Goal: Task Accomplishment & Management: Manage account settings

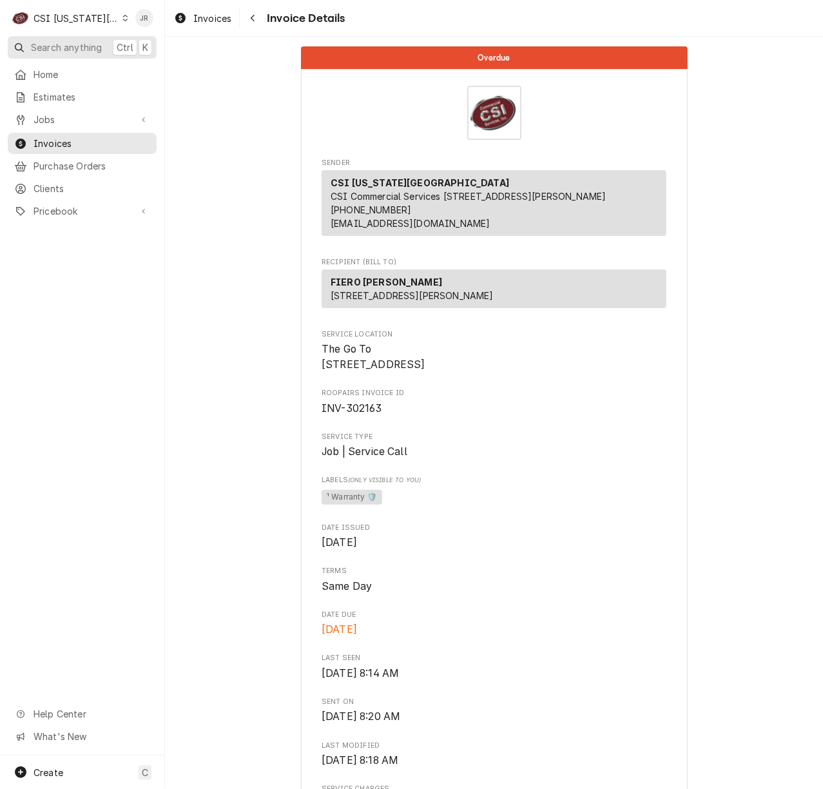
click at [75, 43] on span "Search anything" at bounding box center [66, 48] width 71 height 14
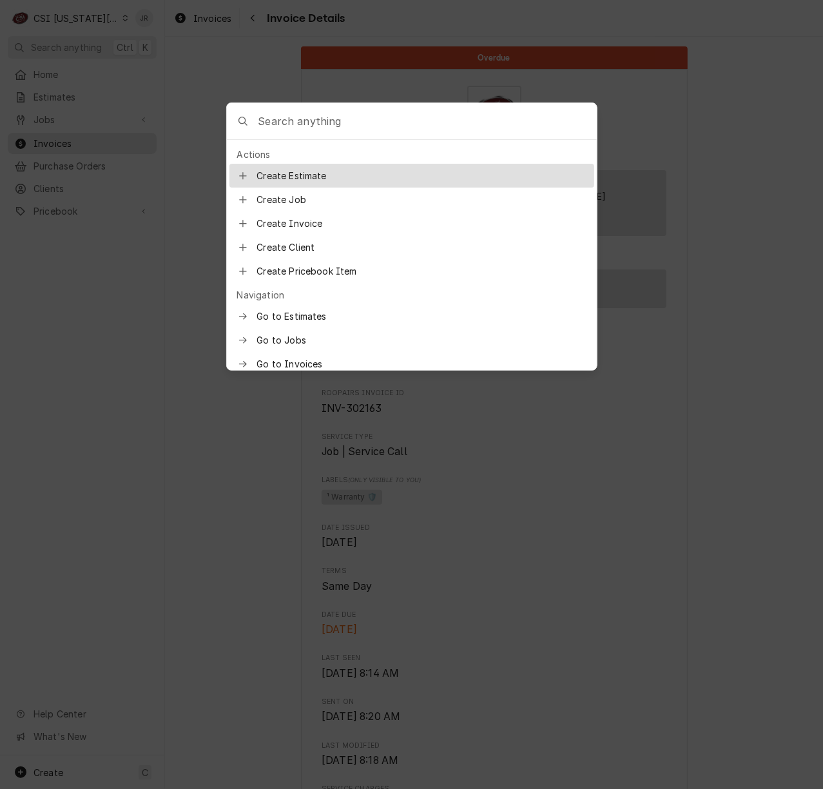
click at [339, 131] on input "Global Command Menu" at bounding box center [427, 121] width 338 height 36
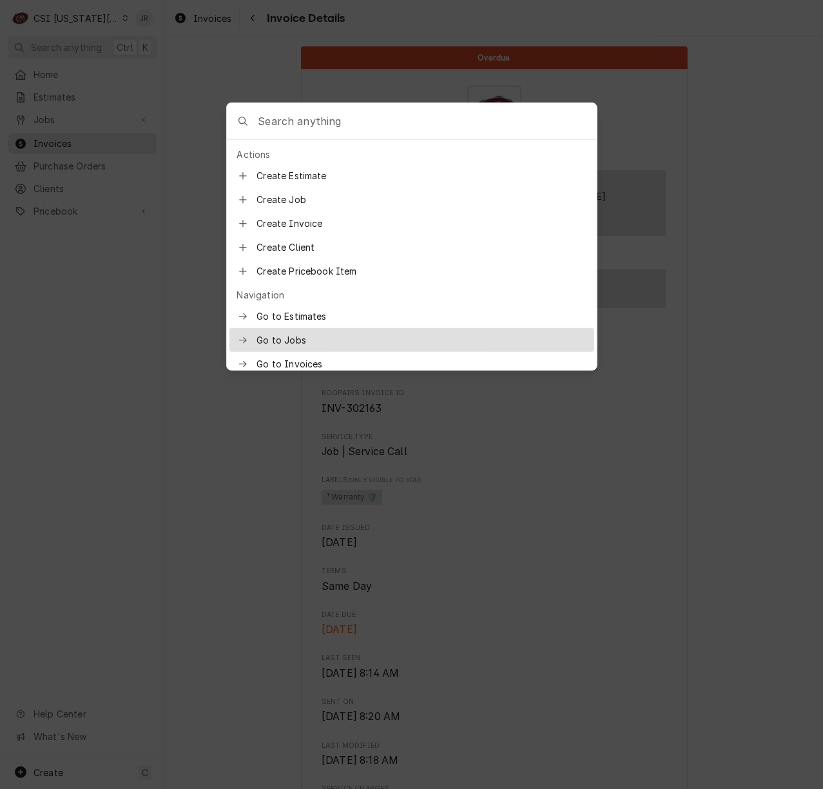
click at [302, 336] on span "Go to Jobs" at bounding box center [420, 340] width 329 height 14
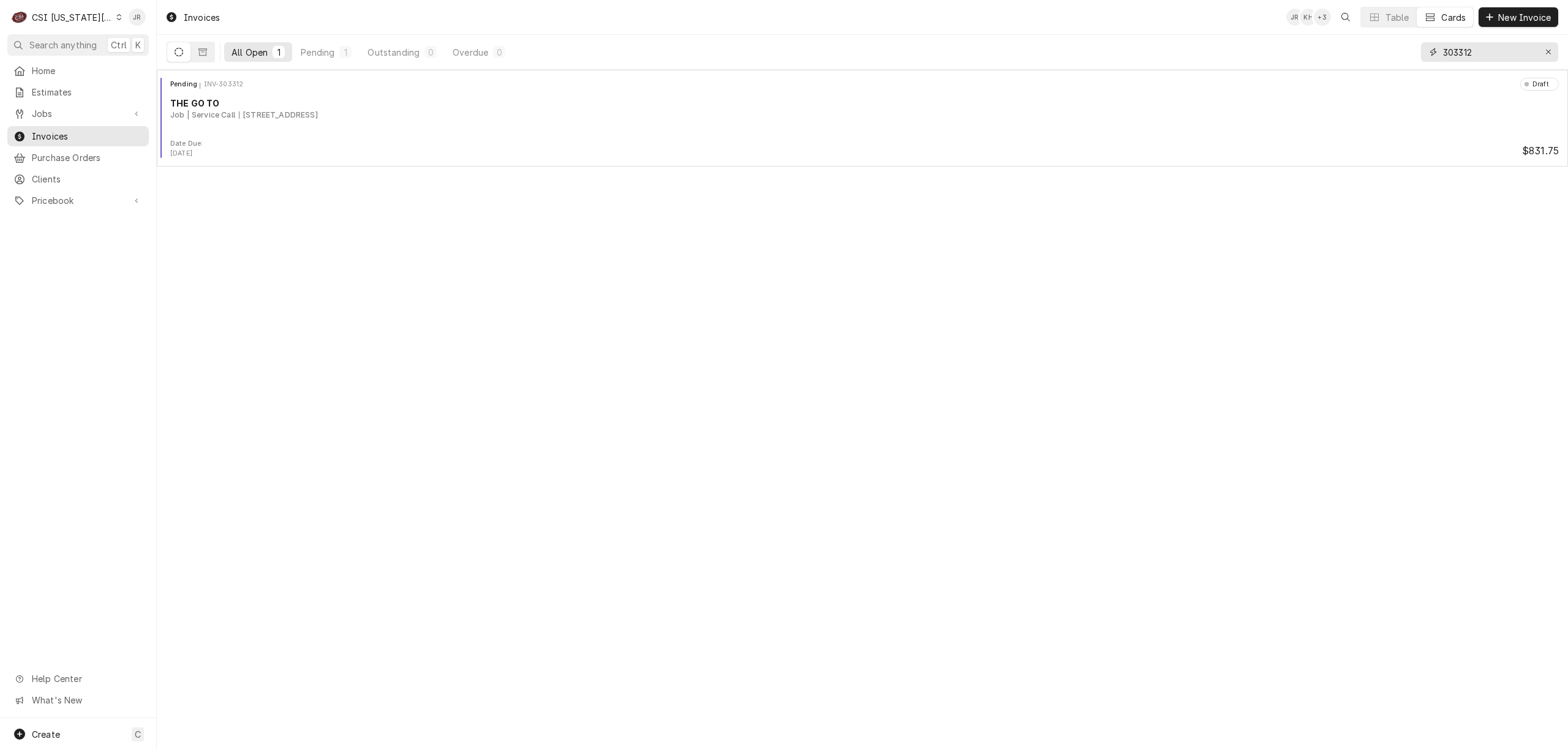
click at [1478, 57] on input "303312" at bounding box center [1488, 51] width 92 height 20
click at [1475, 56] on input "303312" at bounding box center [1488, 51] width 92 height 20
type input "32117"
click at [73, 107] on span "Jobs" at bounding box center [78, 114] width 92 height 13
click at [76, 128] on span "Jobs" at bounding box center [87, 135] width 111 height 13
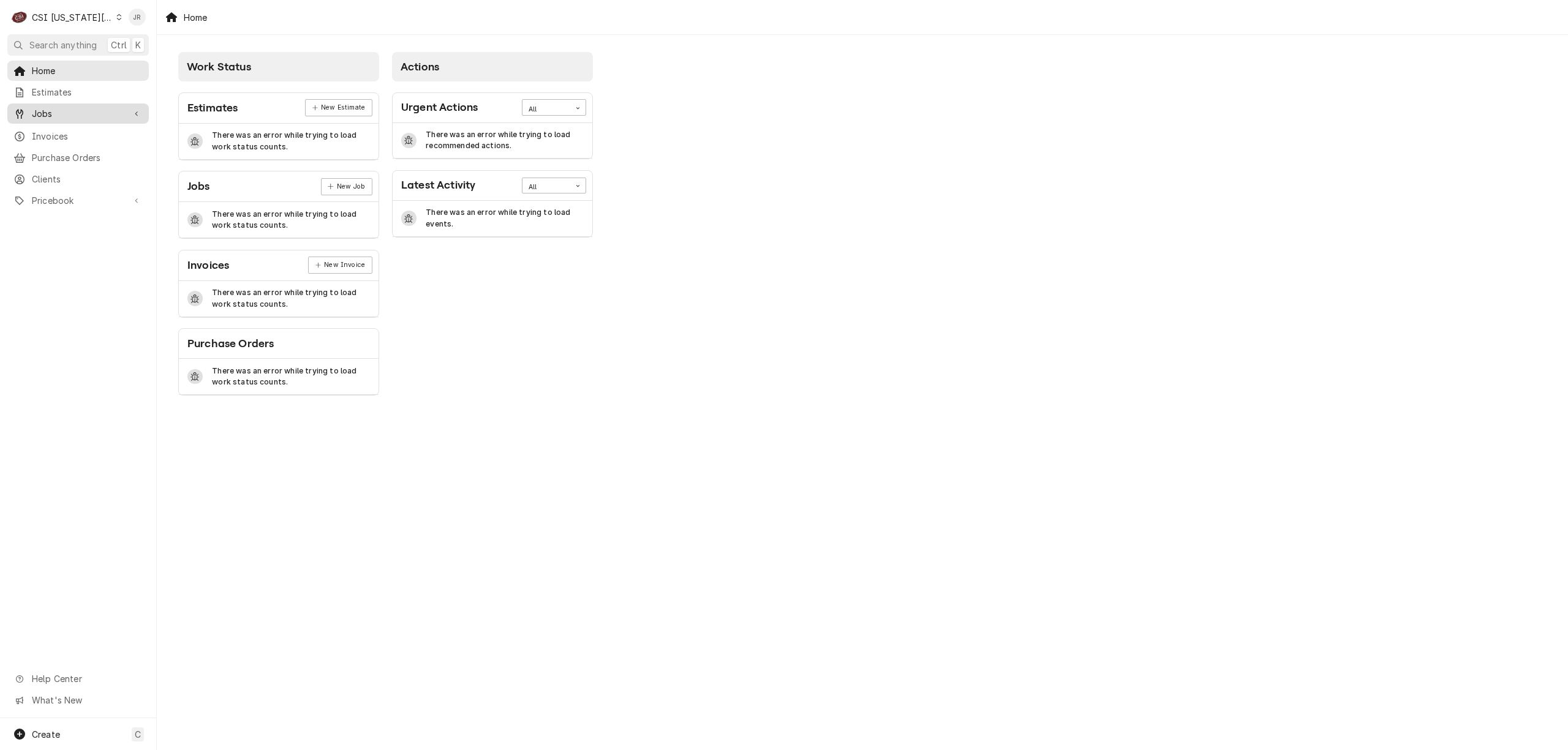
click at [40, 107] on span "Jobs" at bounding box center [78, 114] width 92 height 13
click at [51, 132] on span "Jobs" at bounding box center [87, 135] width 111 height 13
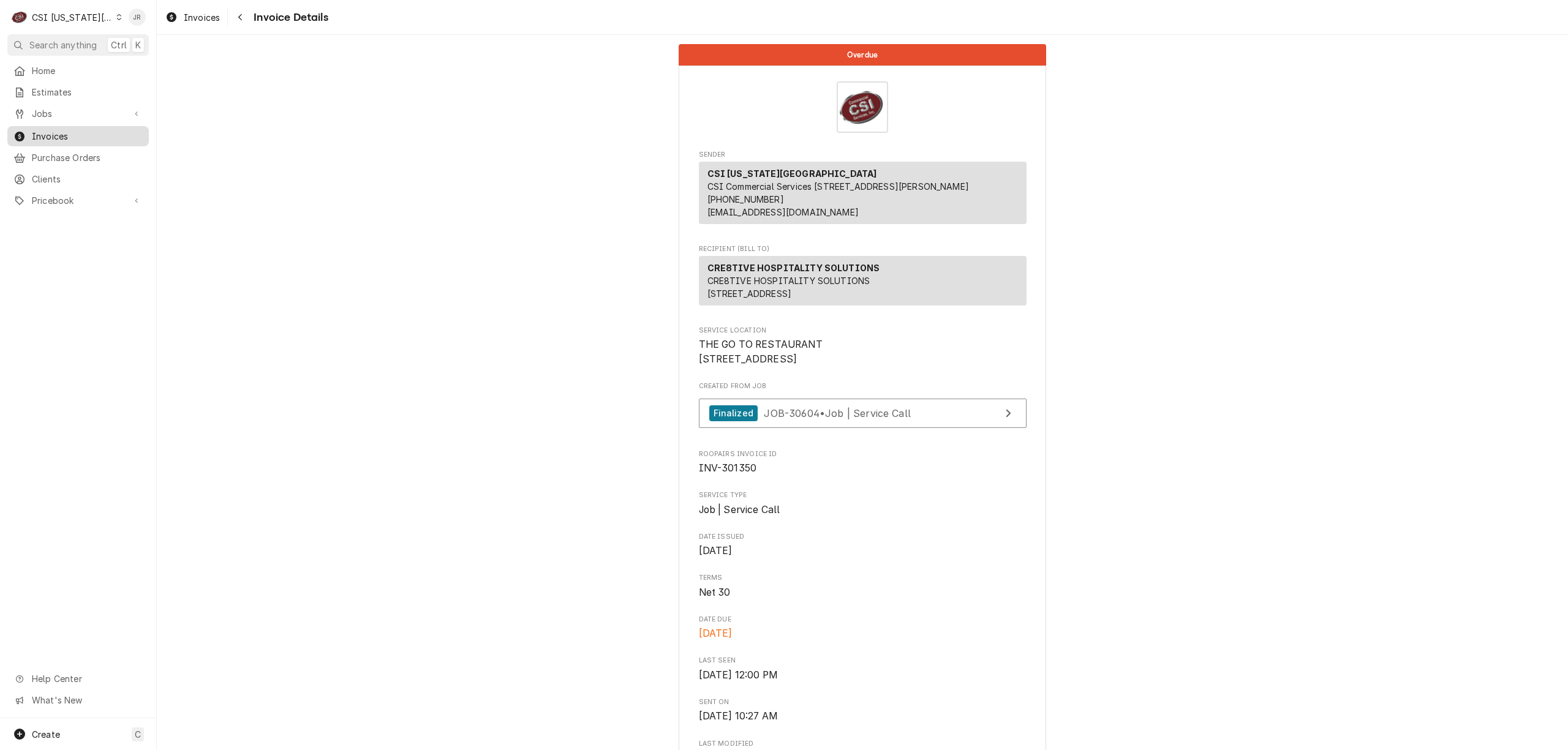
click at [37, 133] on span "Invoices" at bounding box center [87, 137] width 111 height 13
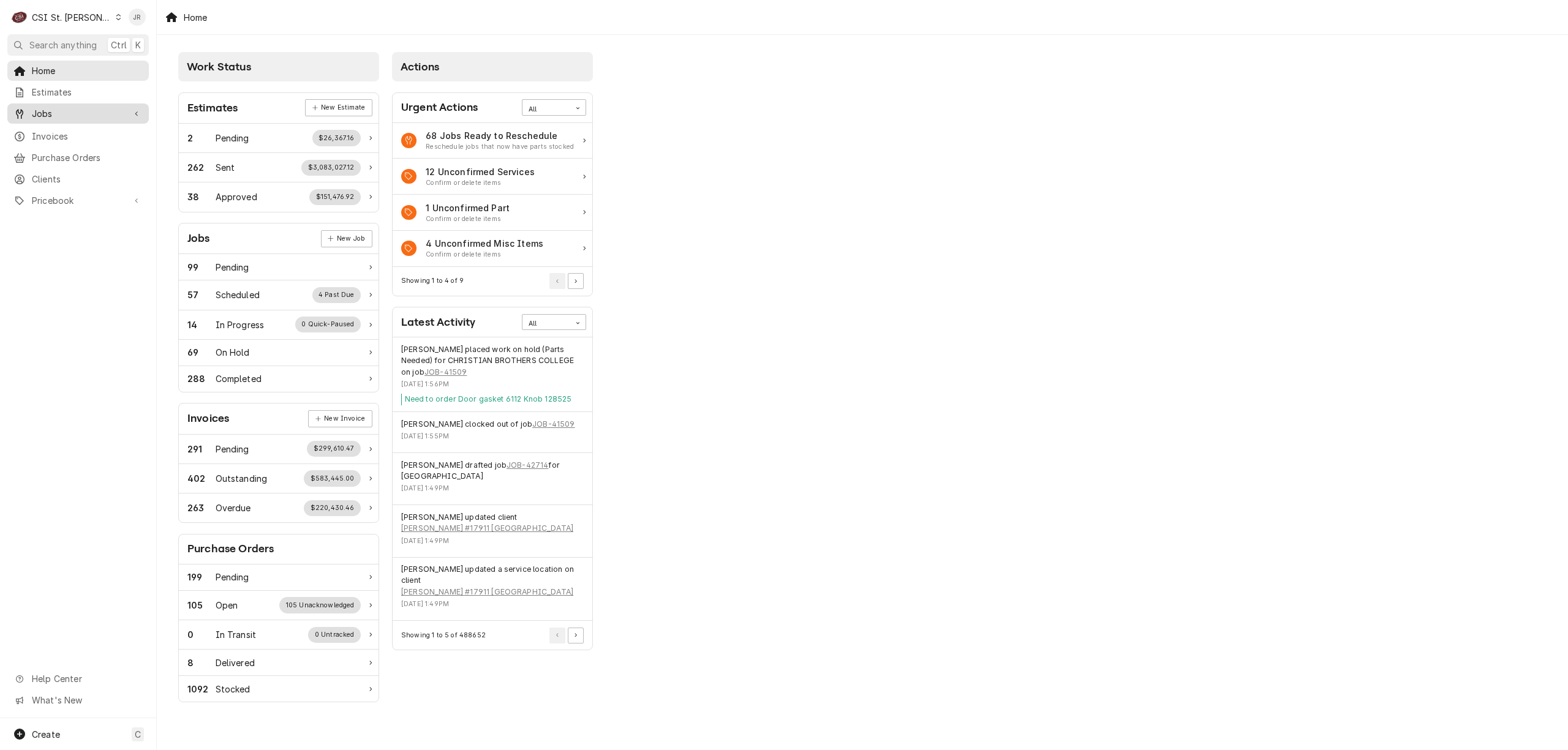
click at [63, 115] on span "Jobs" at bounding box center [78, 114] width 92 height 13
click at [49, 132] on span "Jobs" at bounding box center [87, 135] width 111 height 13
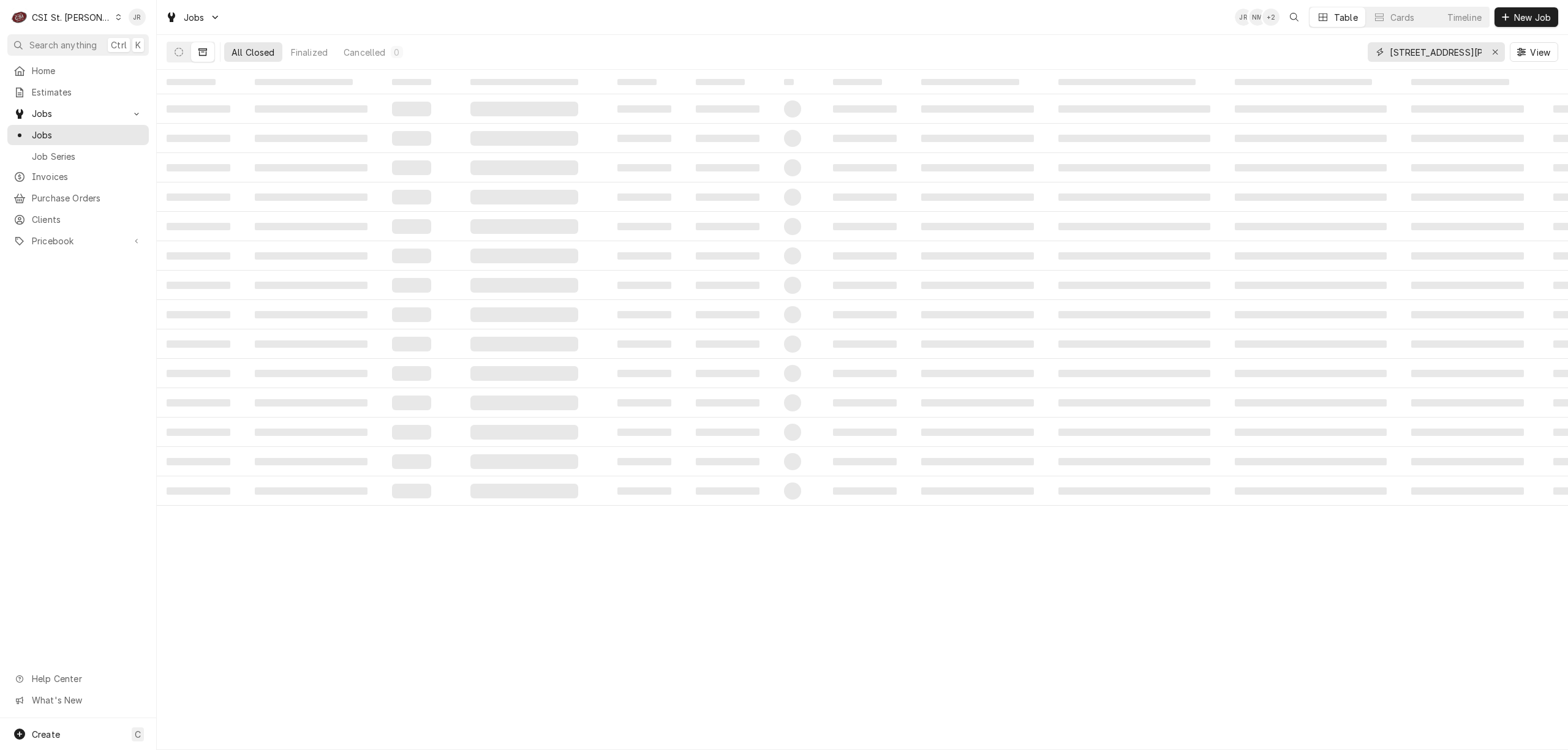
click at [1445, 52] on input "1001 Nw Chipman Rd, Lees Summit, MO 64081" at bounding box center [1435, 51] width 92 height 20
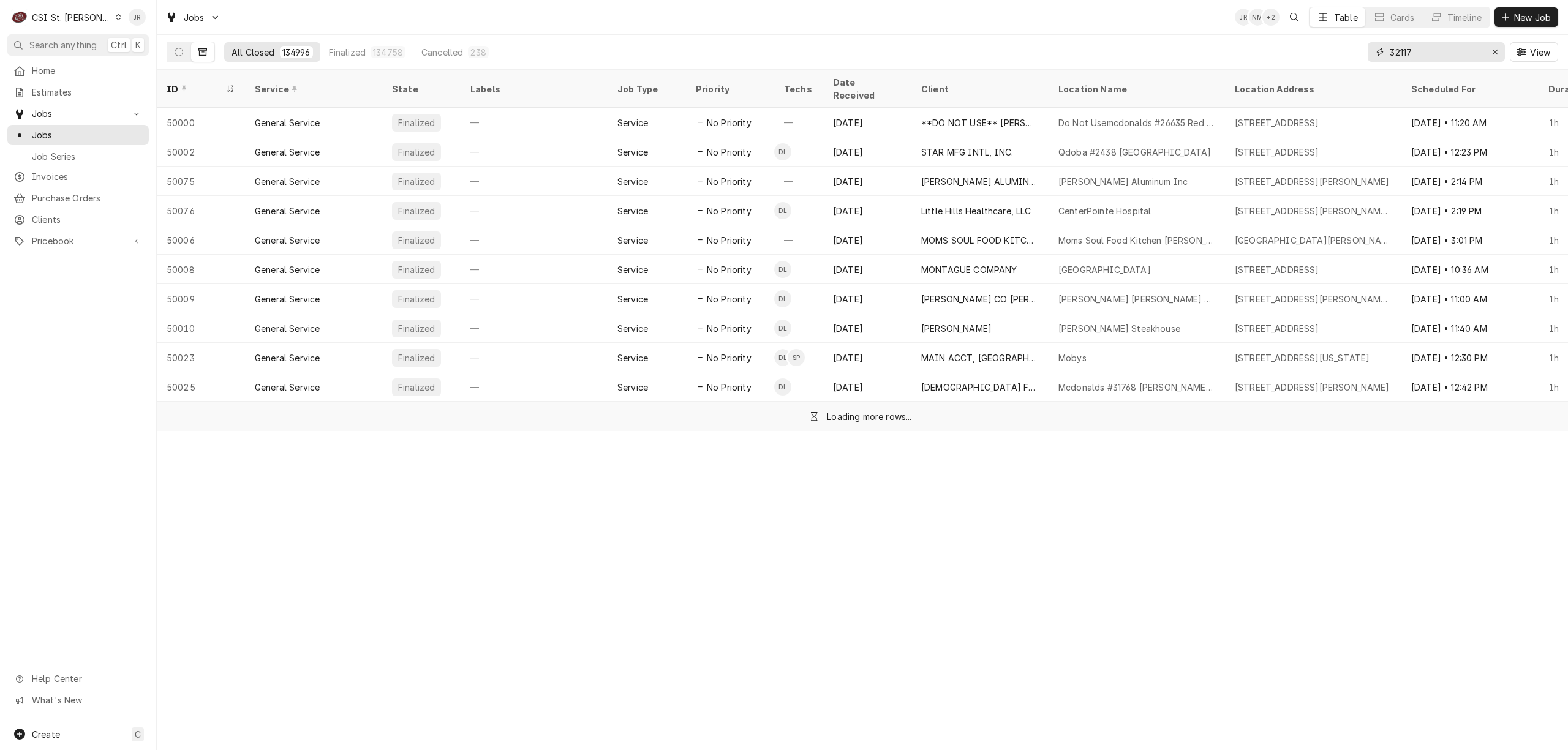
type input "32117"
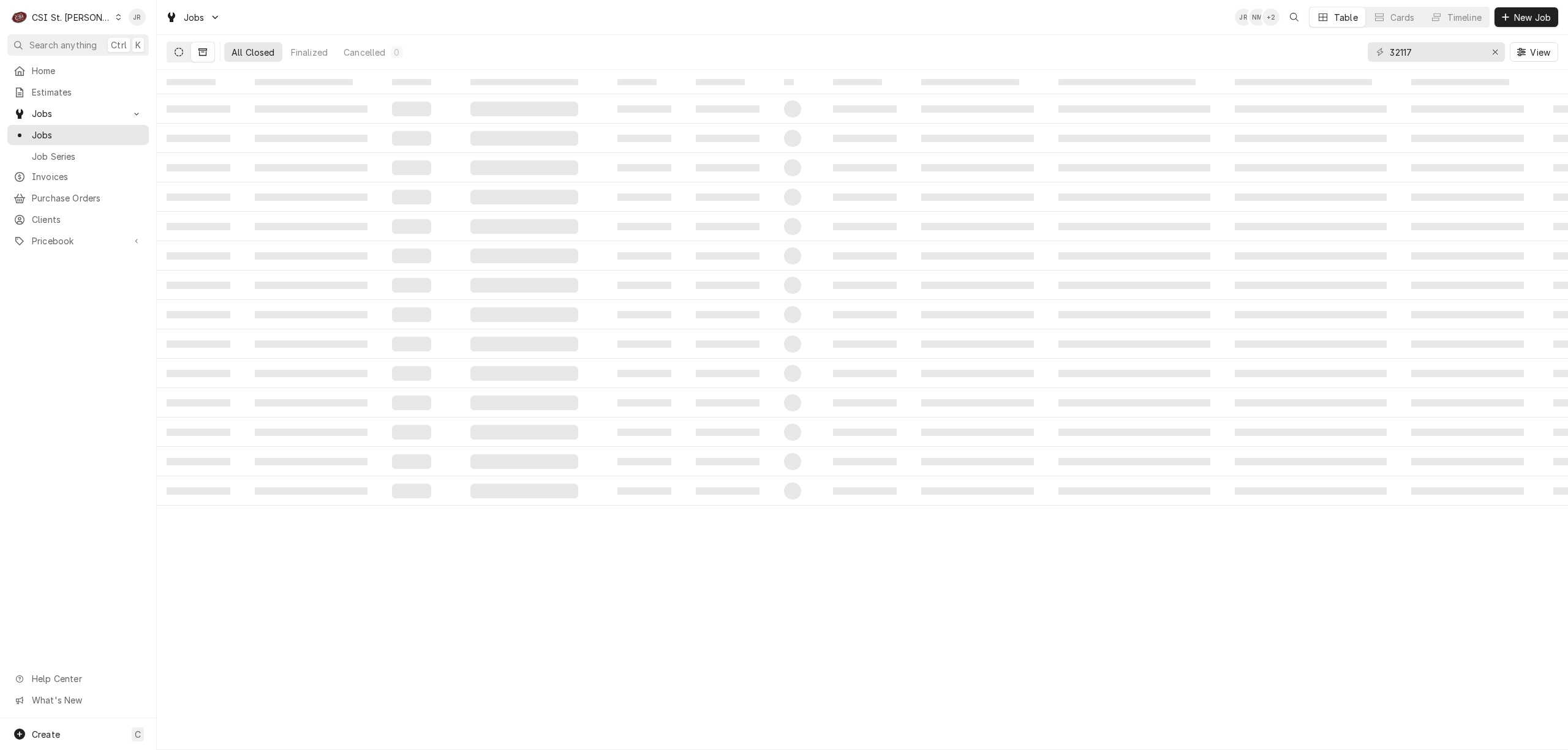
click at [182, 56] on button "Dynamic Content Wrapper" at bounding box center [179, 51] width 23 height 20
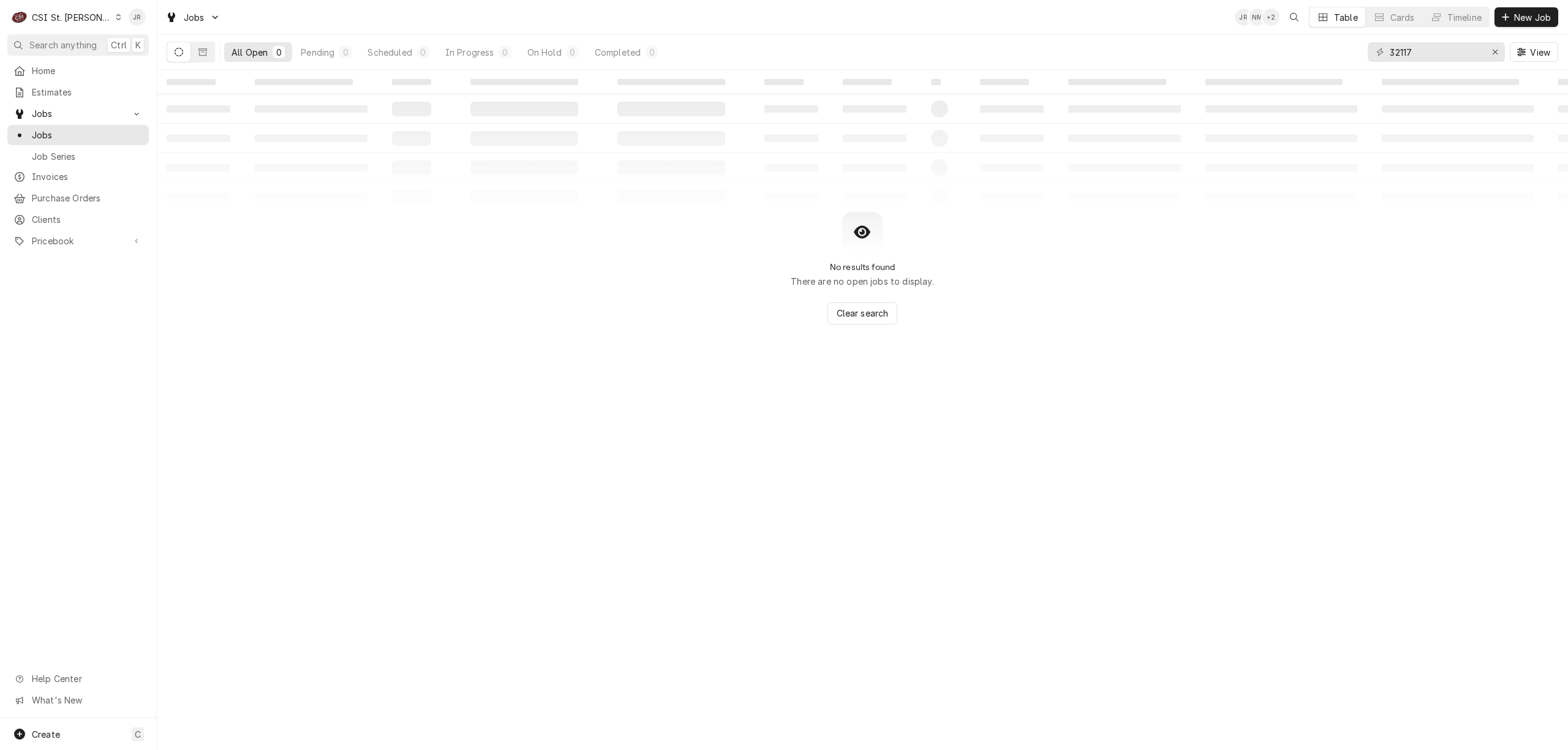
click at [51, 13] on div "CSI St. Louis" at bounding box center [72, 18] width 80 height 13
click at [128, 30] on div "CSI [US_STATE][GEOGRAPHIC_DATA]" at bounding box center [189, 24] width 169 height 15
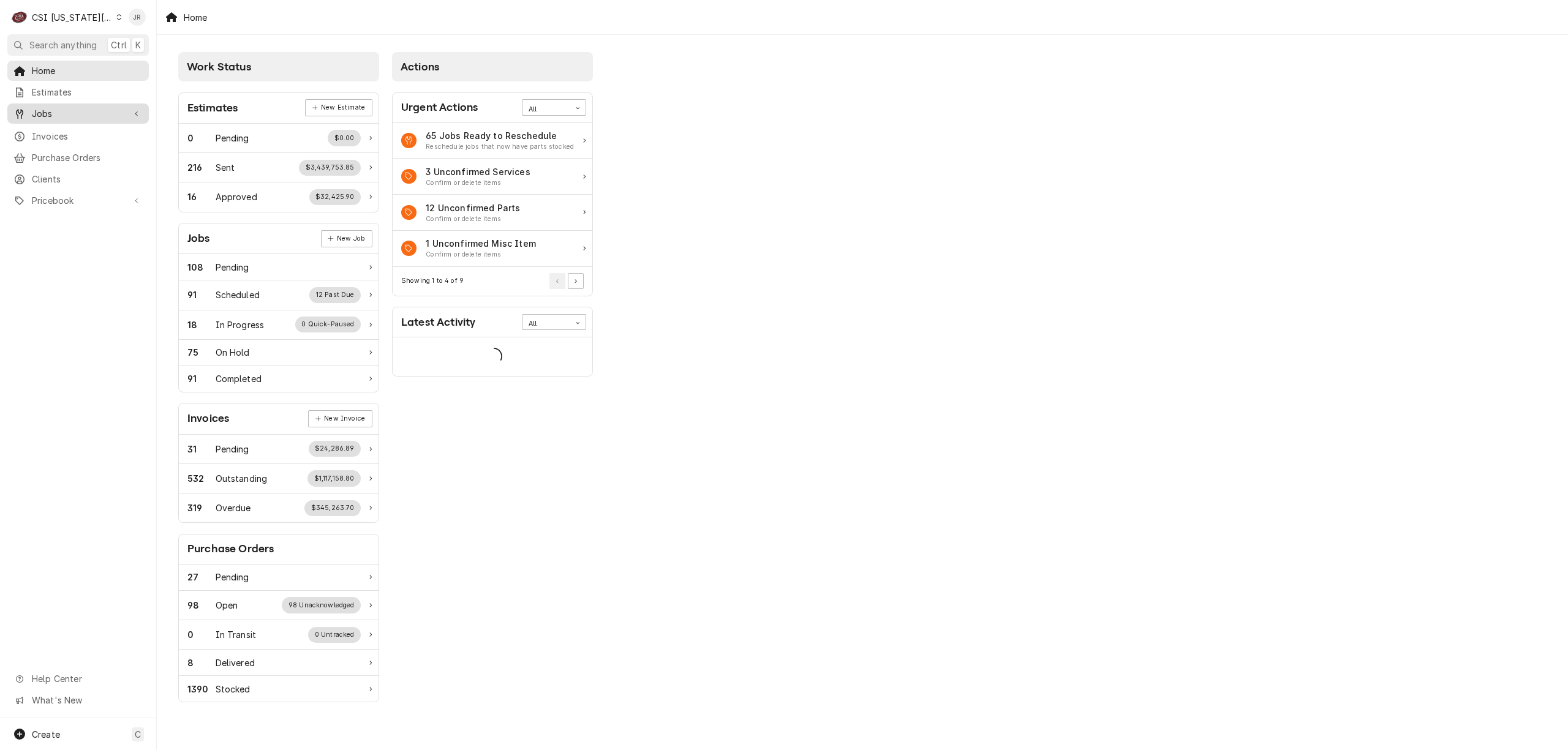
click at [101, 119] on link "Jobs" at bounding box center [78, 113] width 142 height 20
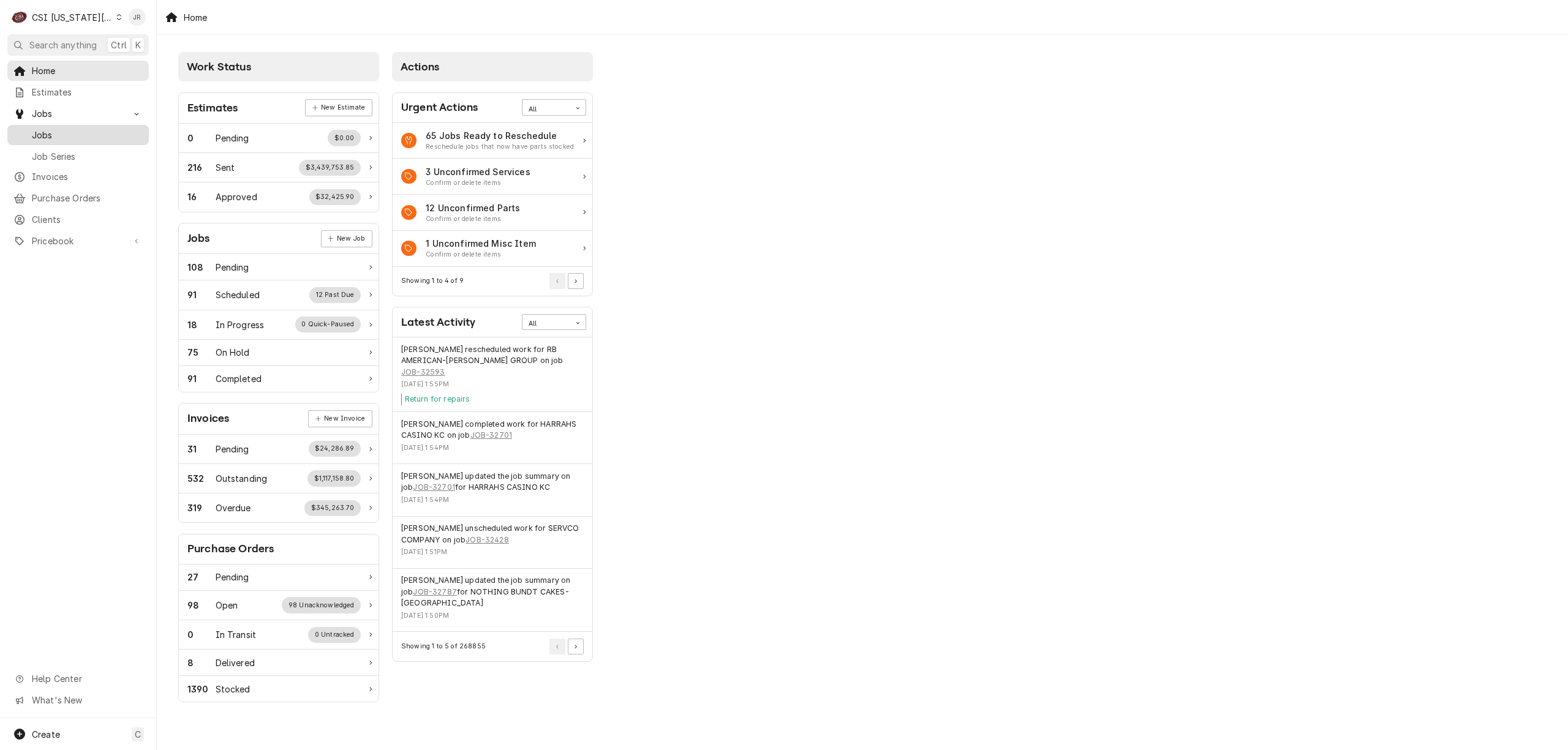
click at [77, 127] on div "Jobs" at bounding box center [78, 135] width 137 height 15
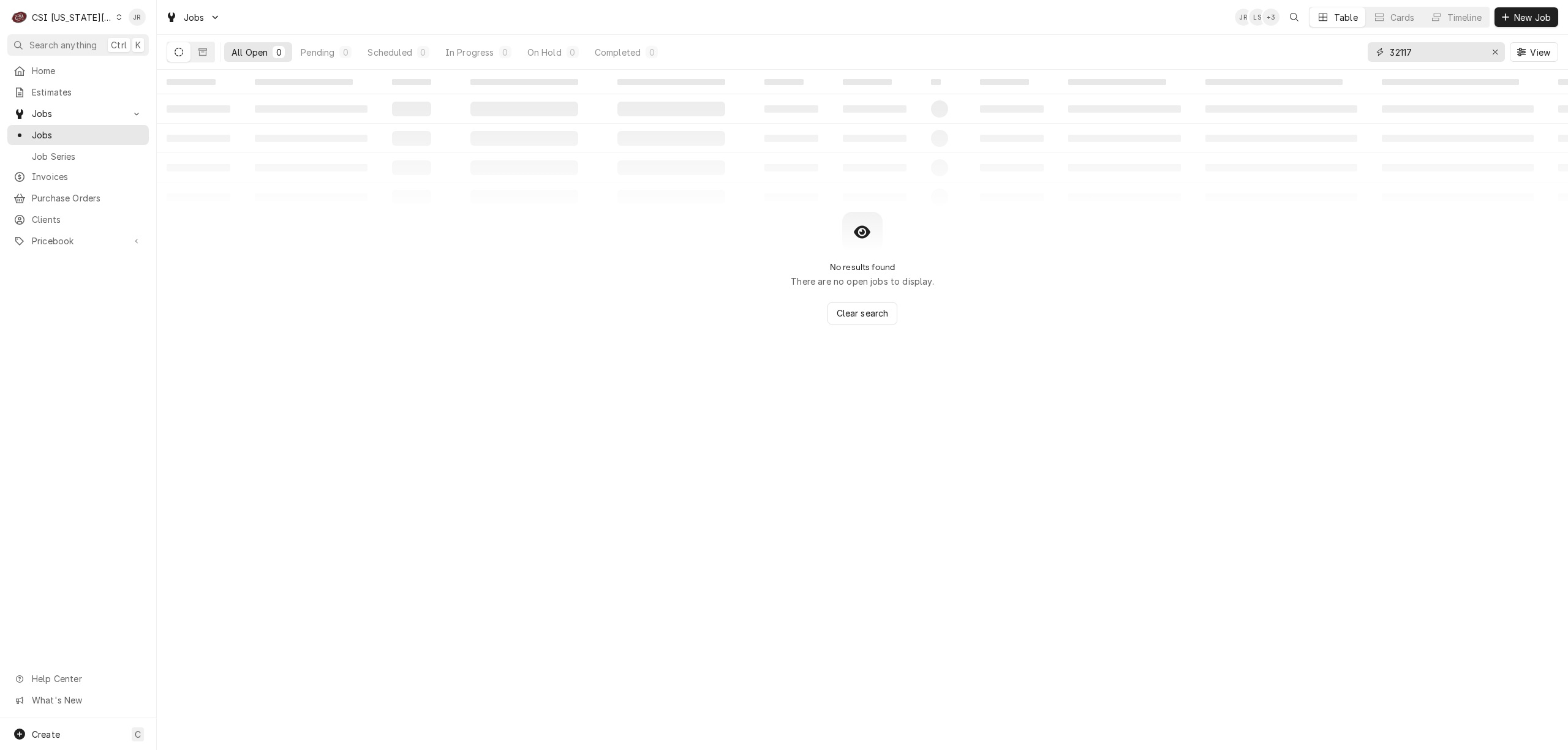
click at [1454, 60] on input "32117" at bounding box center [1435, 51] width 92 height 20
type input "32117"
click at [191, 57] on button "Dynamic Content Wrapper" at bounding box center [202, 51] width 23 height 20
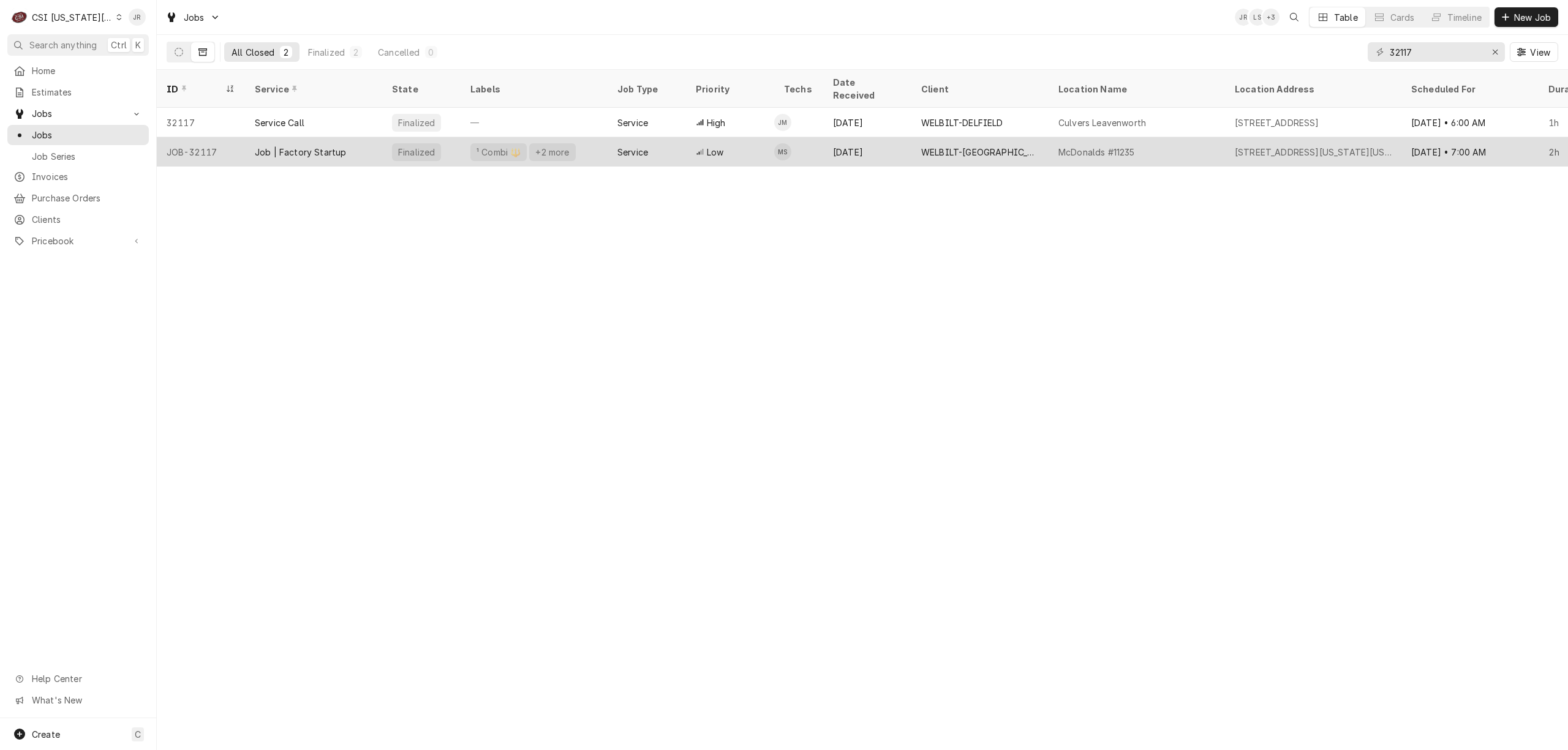
click at [588, 137] on div "¹ Combi 🔱 +2 more" at bounding box center [534, 151] width 147 height 29
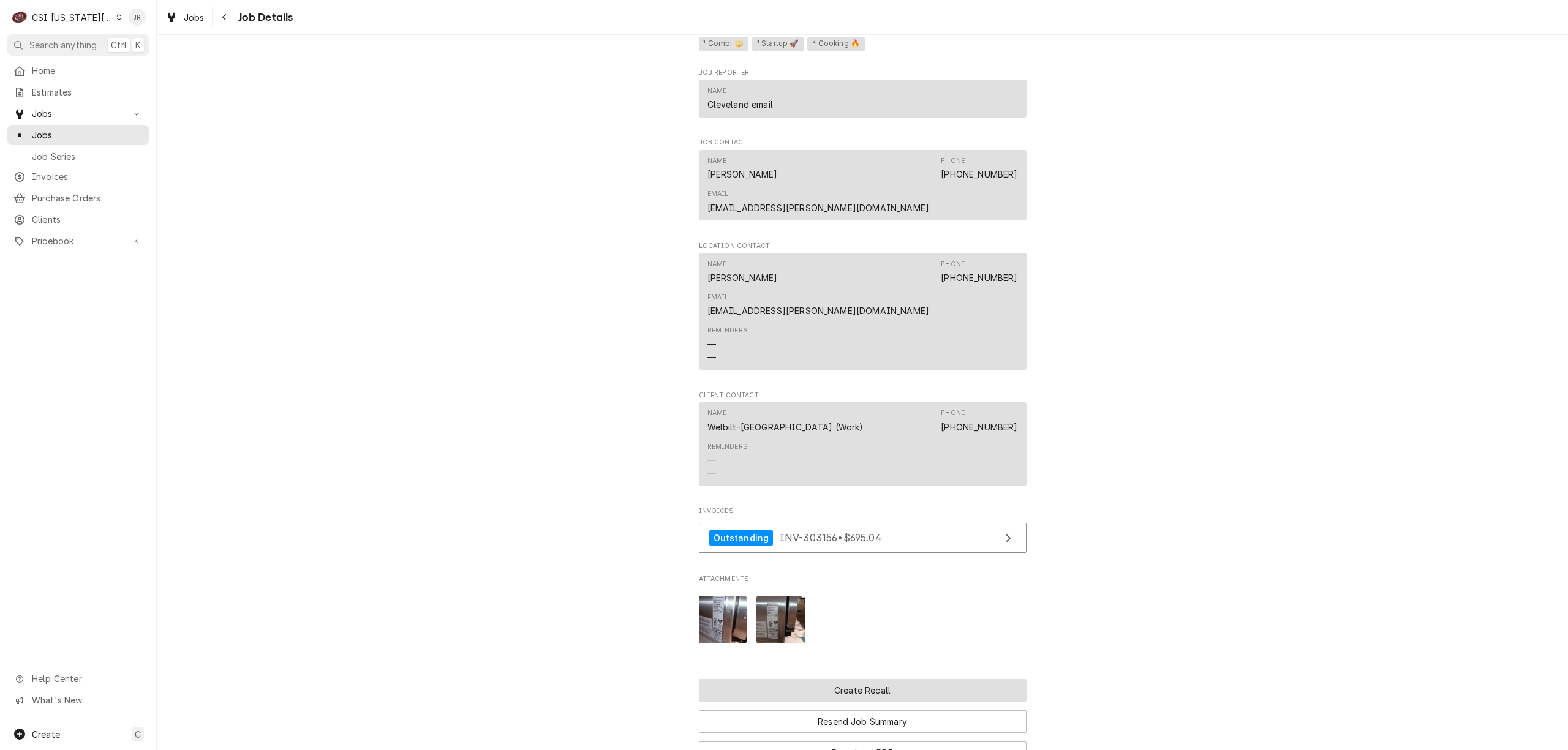
scroll to position [2123, 0]
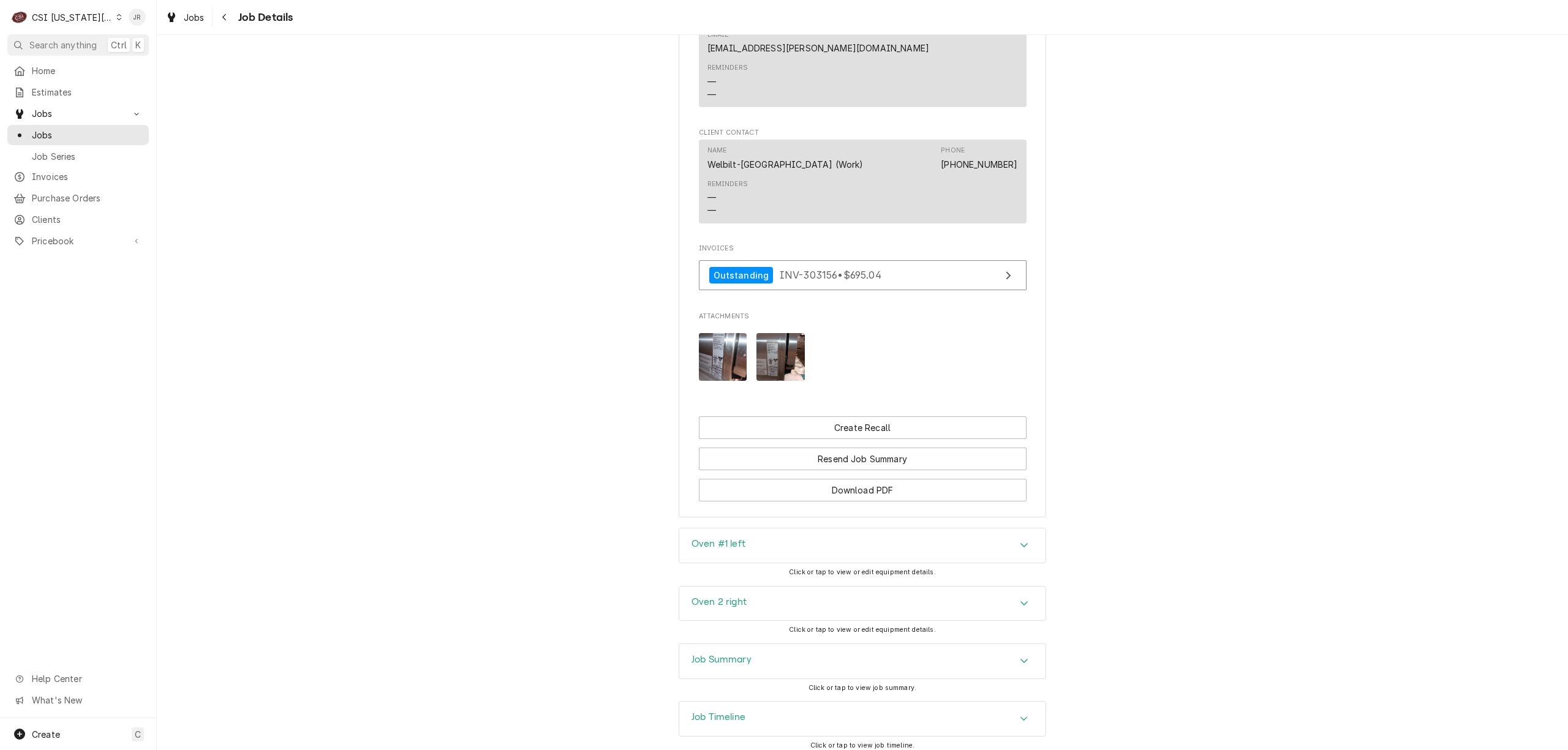
click at [780, 334] on img "Attachments" at bounding box center [780, 357] width 48 height 48
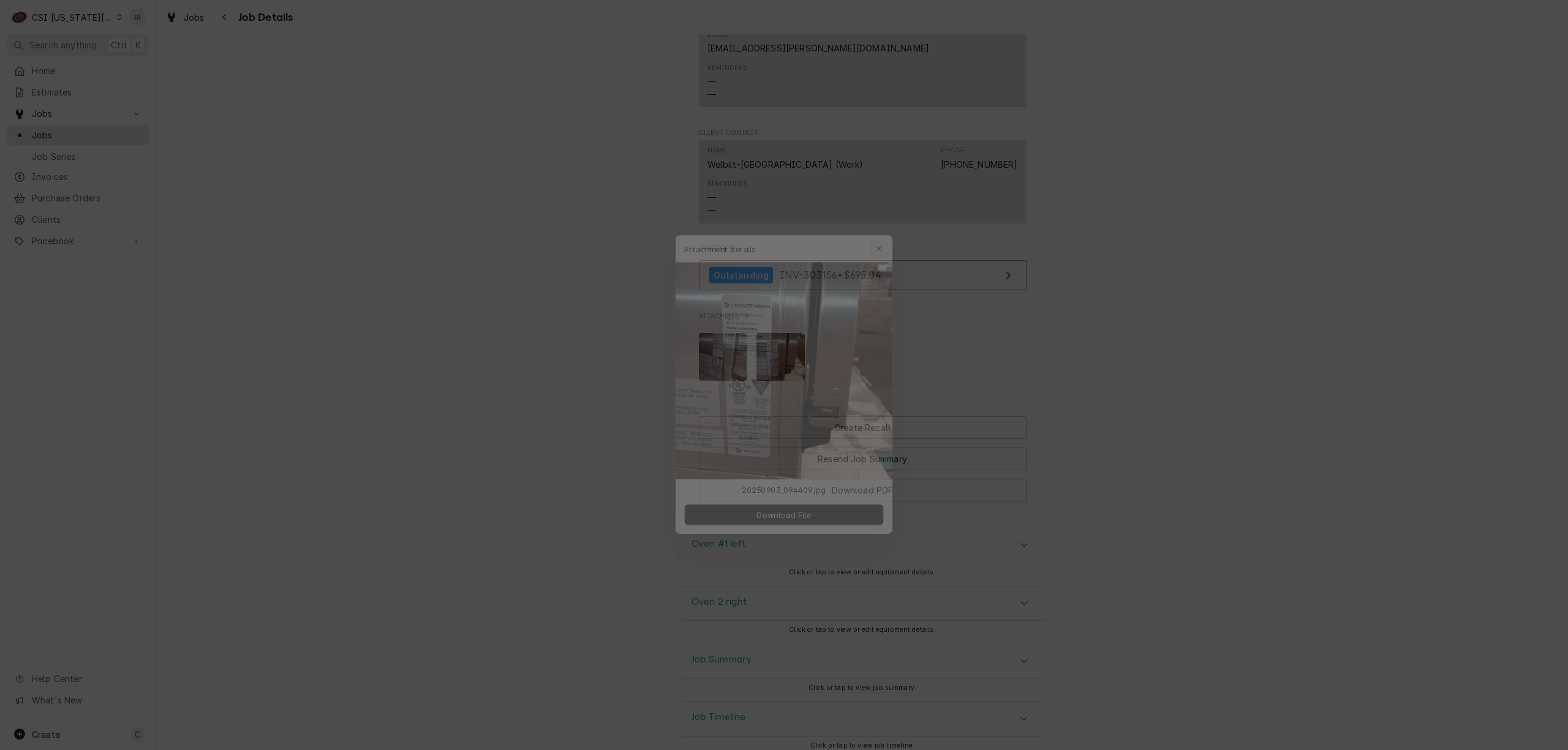
click at [887, 221] on div "button" at bounding box center [887, 227] width 12 height 12
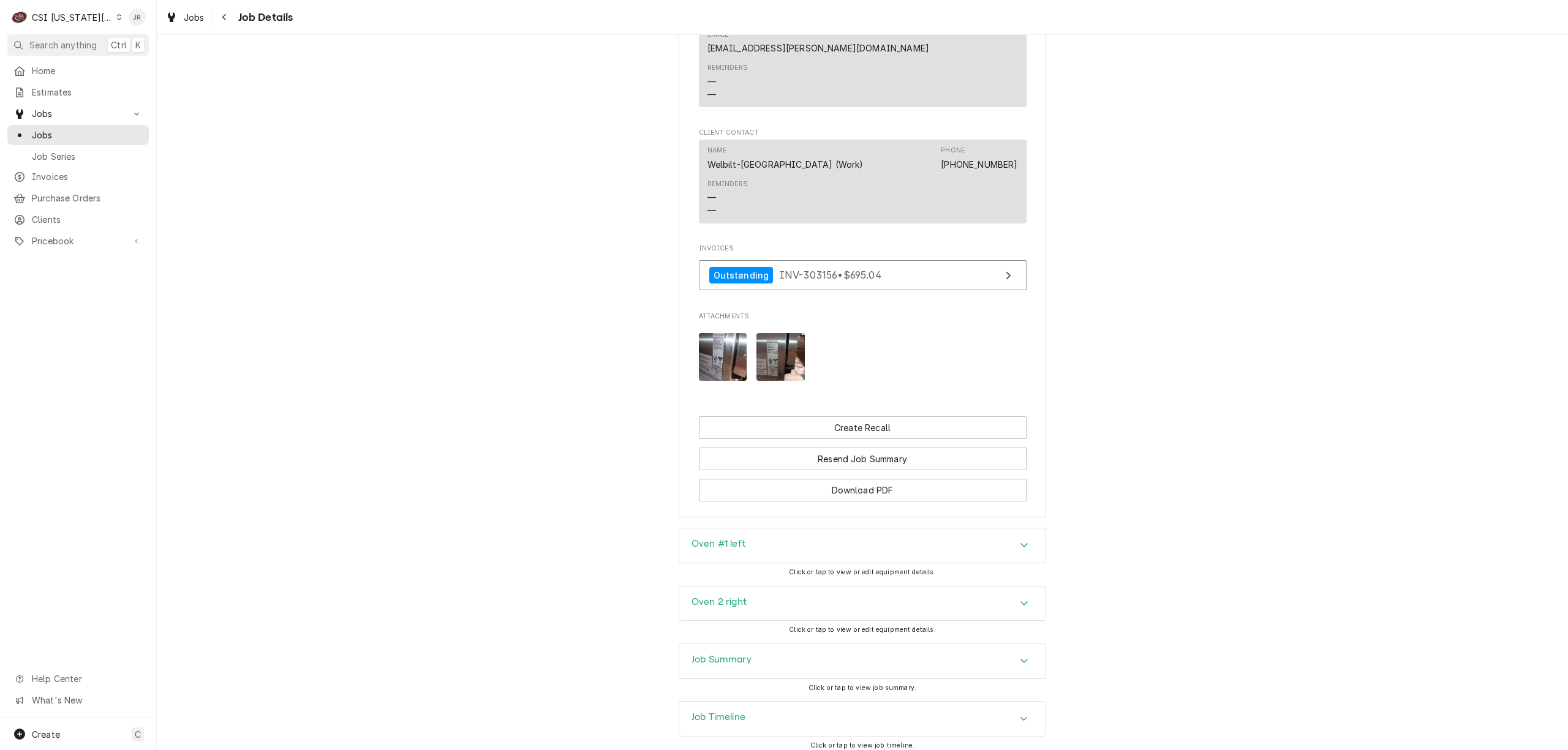
click at [774, 334] on img "Attachments" at bounding box center [780, 357] width 48 height 48
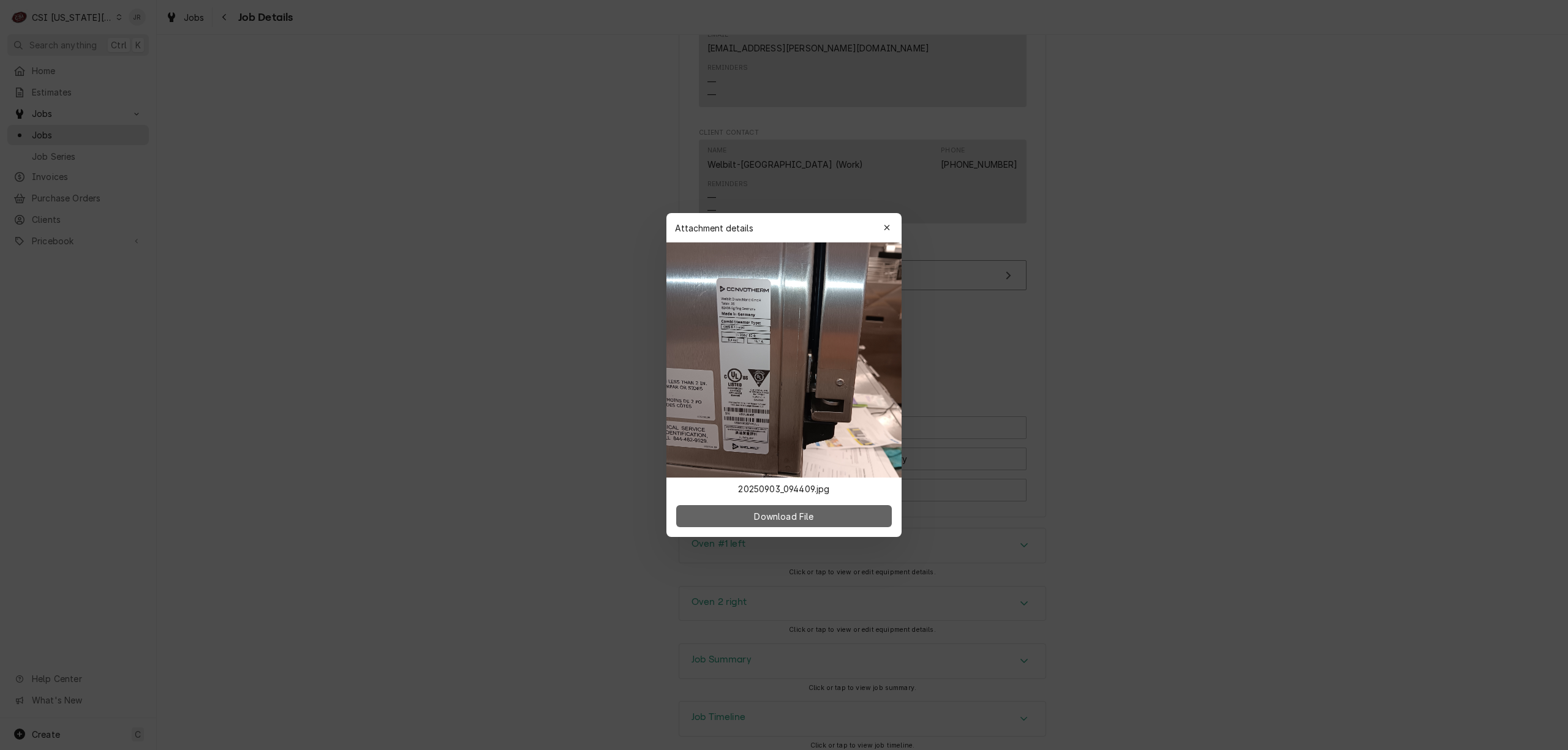
click at [788, 506] on button "Download File" at bounding box center [783, 516] width 216 height 22
click at [881, 228] on div "button" at bounding box center [887, 227] width 12 height 12
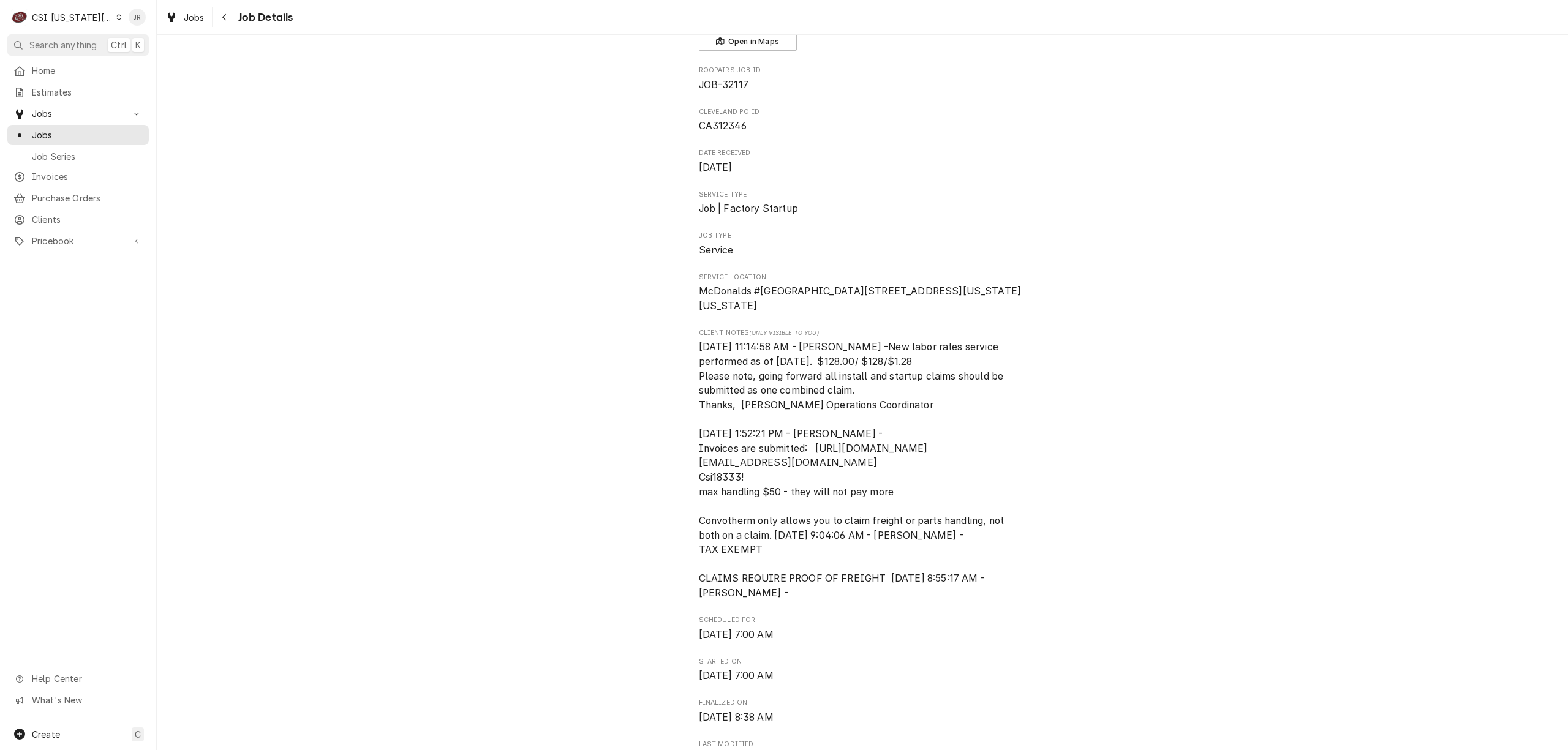
scroll to position [0, 0]
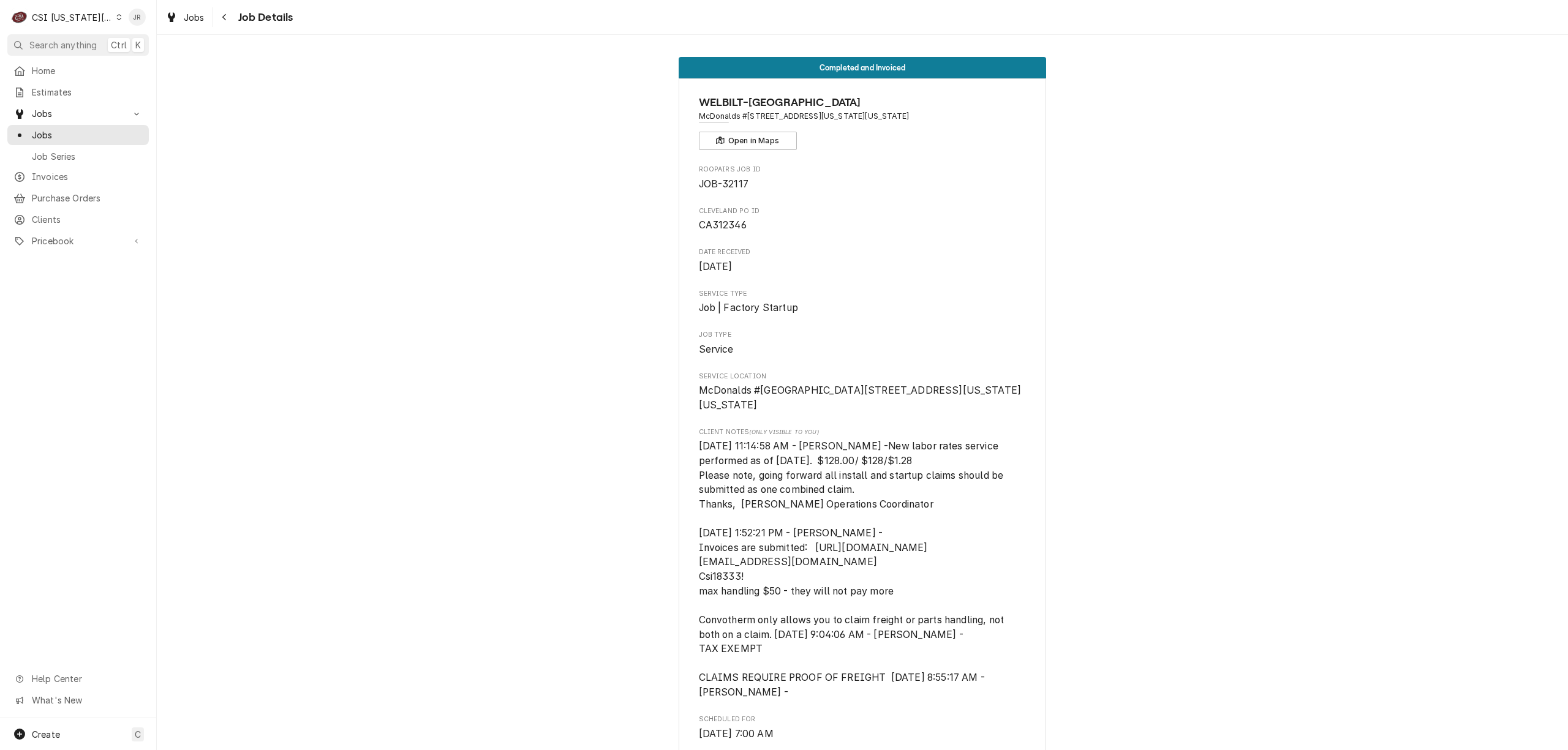
click at [737, 177] on div "Roopairs Job ID JOB-32117" at bounding box center [862, 178] width 328 height 27
click at [728, 183] on span "JOB-32117" at bounding box center [723, 184] width 49 height 11
copy span "32117"
drag, startPoint x: 877, startPoint y: 245, endPoint x: 885, endPoint y: 223, distance: 23.4
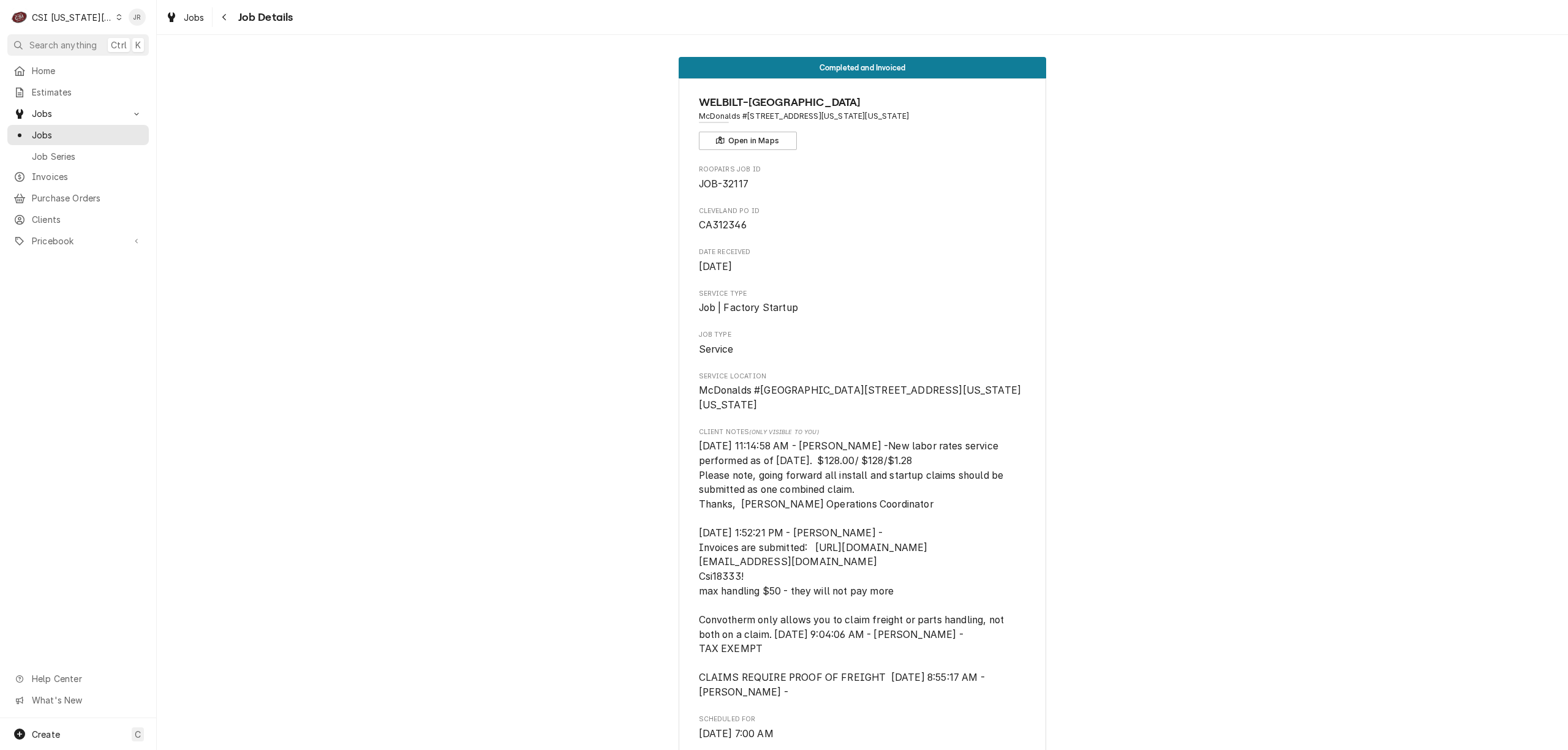
click at [770, 116] on span "McDonalds #[STREET_ADDRESS][US_STATE][US_STATE]" at bounding box center [862, 117] width 328 height 11
drag, startPoint x: 768, startPoint y: 116, endPoint x: 836, endPoint y: 121, distance: 68.2
click at [836, 121] on span "McDonalds #[STREET_ADDRESS][US_STATE][US_STATE]" at bounding box center [862, 117] width 328 height 11
copy span "812 Minnesota Ave"
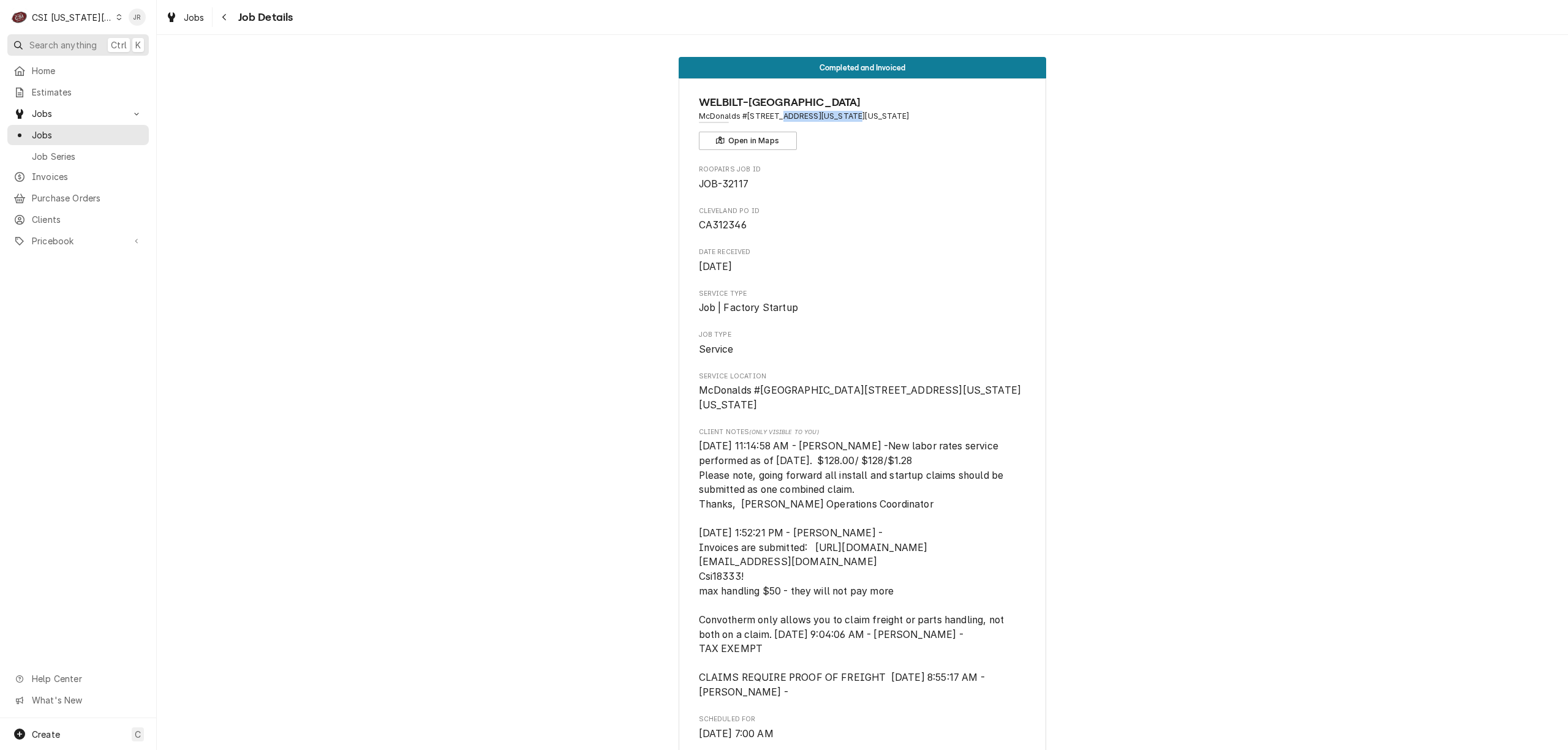
click at [84, 47] on span "Search anything" at bounding box center [63, 46] width 67 height 13
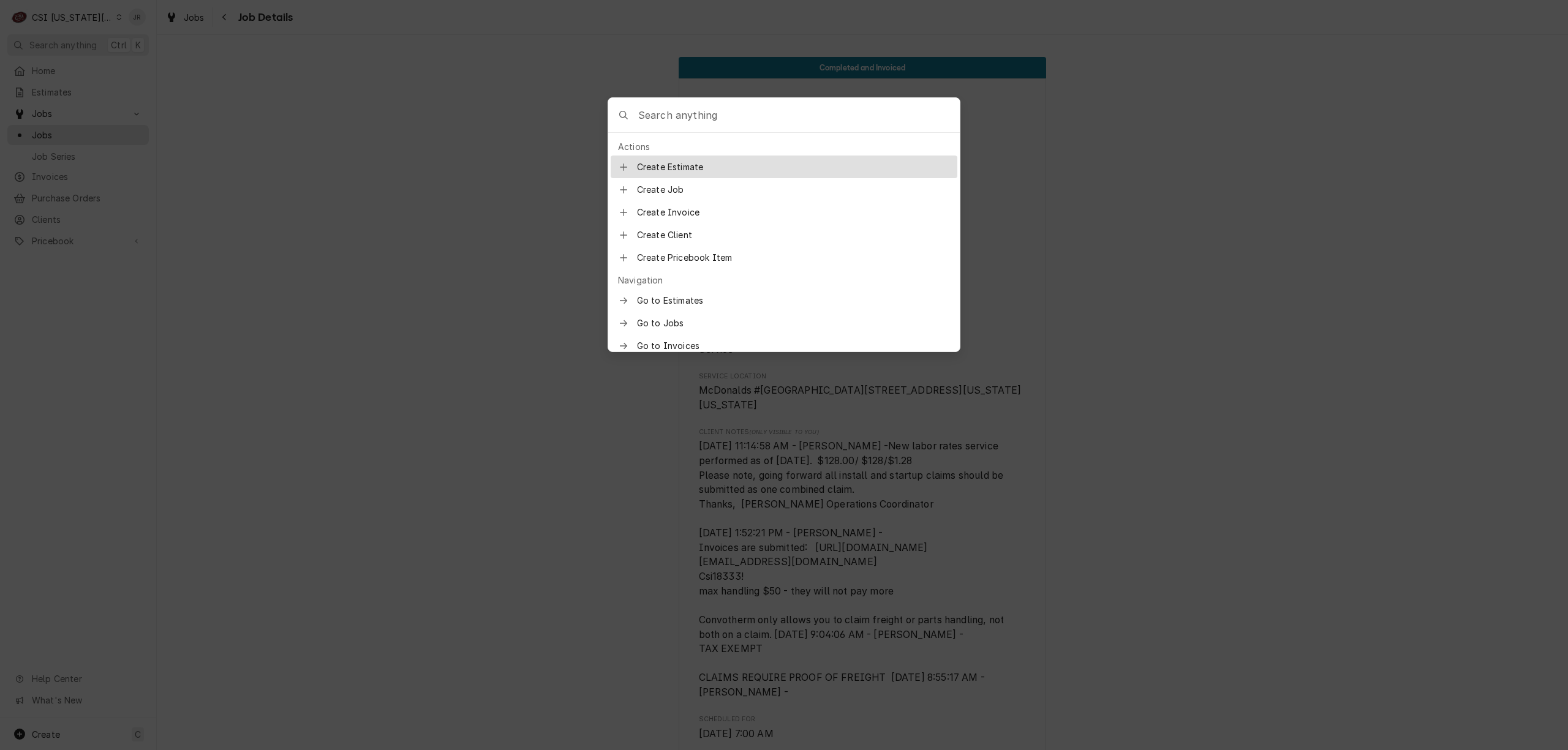
drag, startPoint x: 679, startPoint y: 105, endPoint x: 684, endPoint y: 111, distance: 7.8
click at [684, 111] on input "Global Command Menu" at bounding box center [798, 115] width 321 height 34
click at [693, 119] on input "Global Command Menu" at bounding box center [798, 115] width 321 height 34
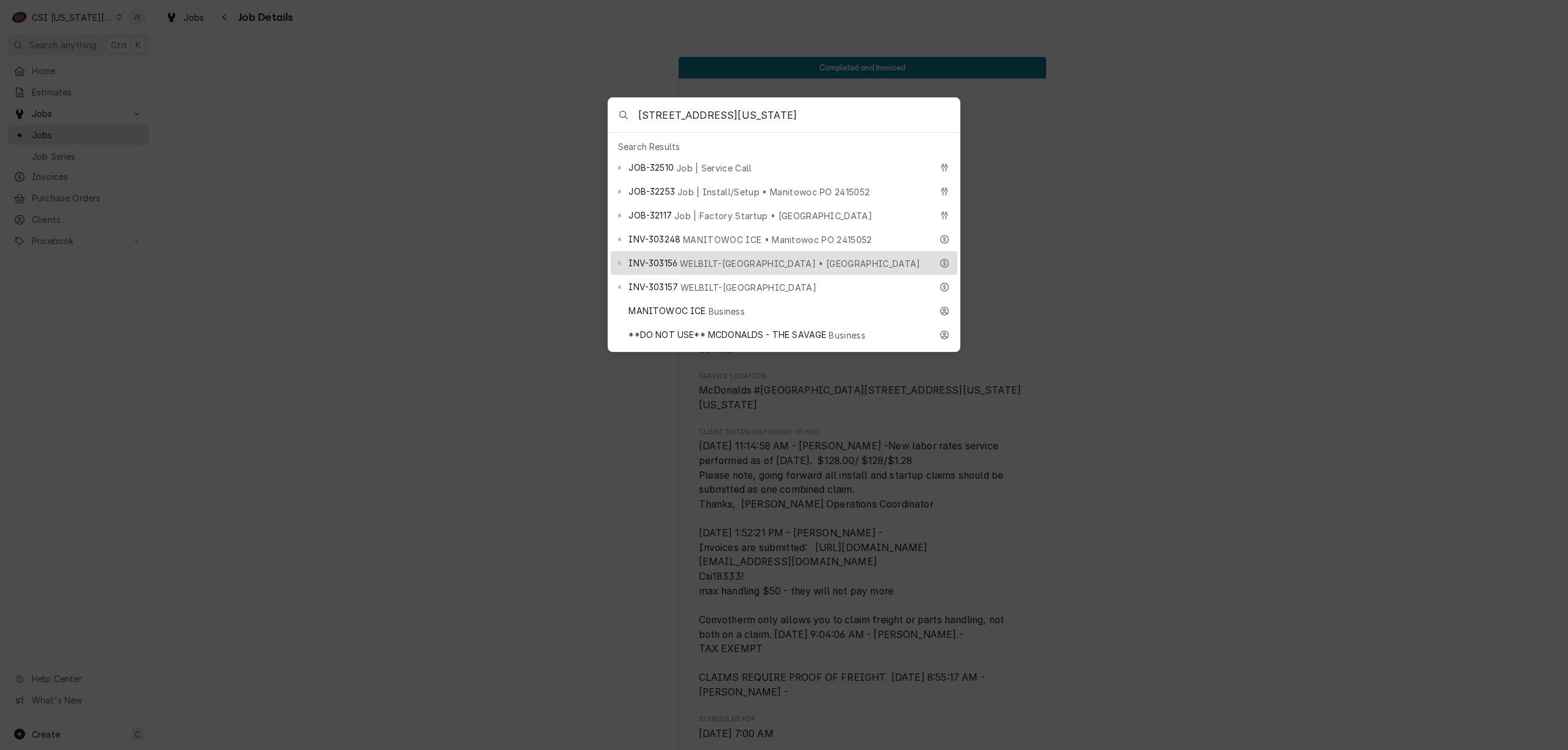
scroll to position [163, 0]
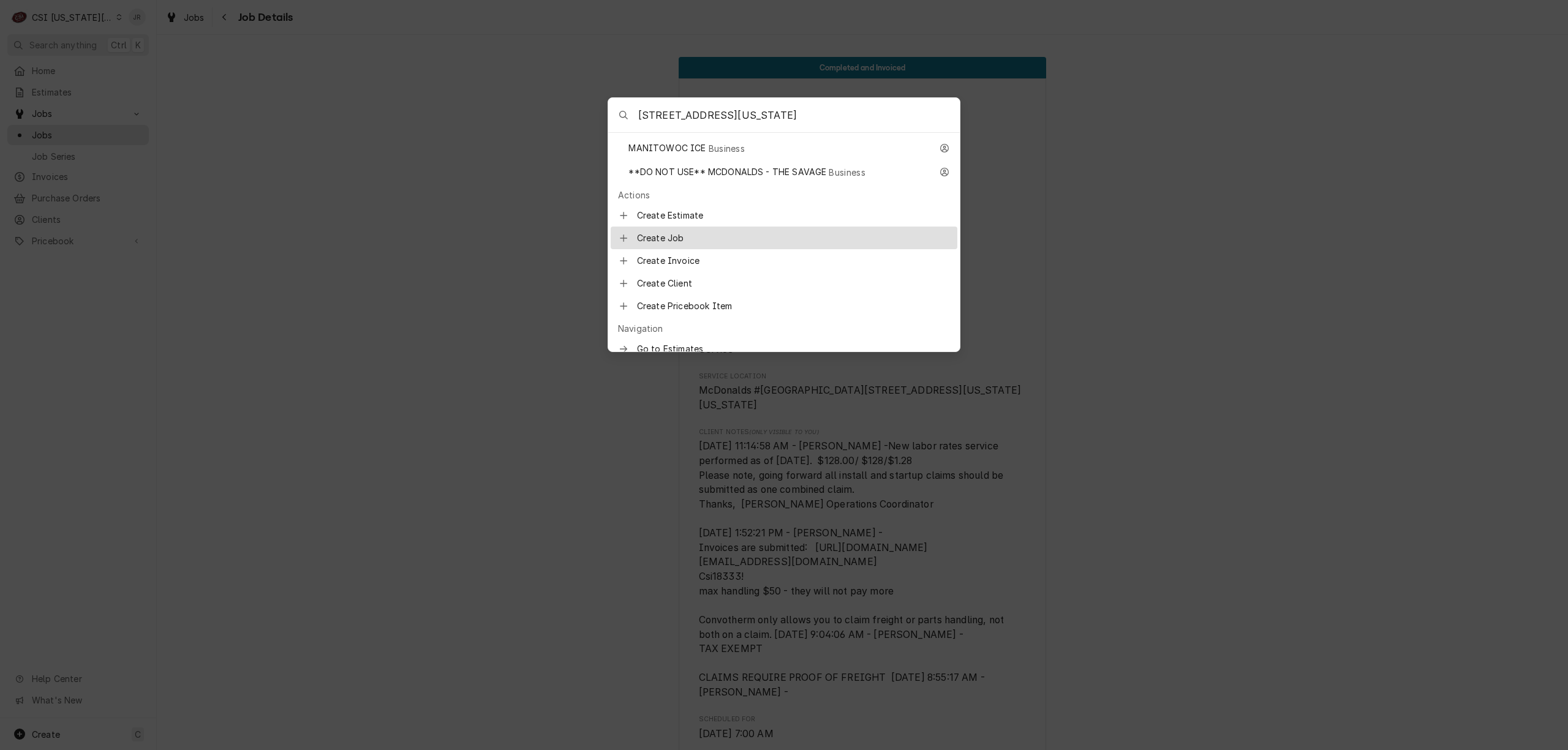
type input "812 Minnesota Ave"
click at [689, 232] on span "Create Job" at bounding box center [793, 239] width 313 height 13
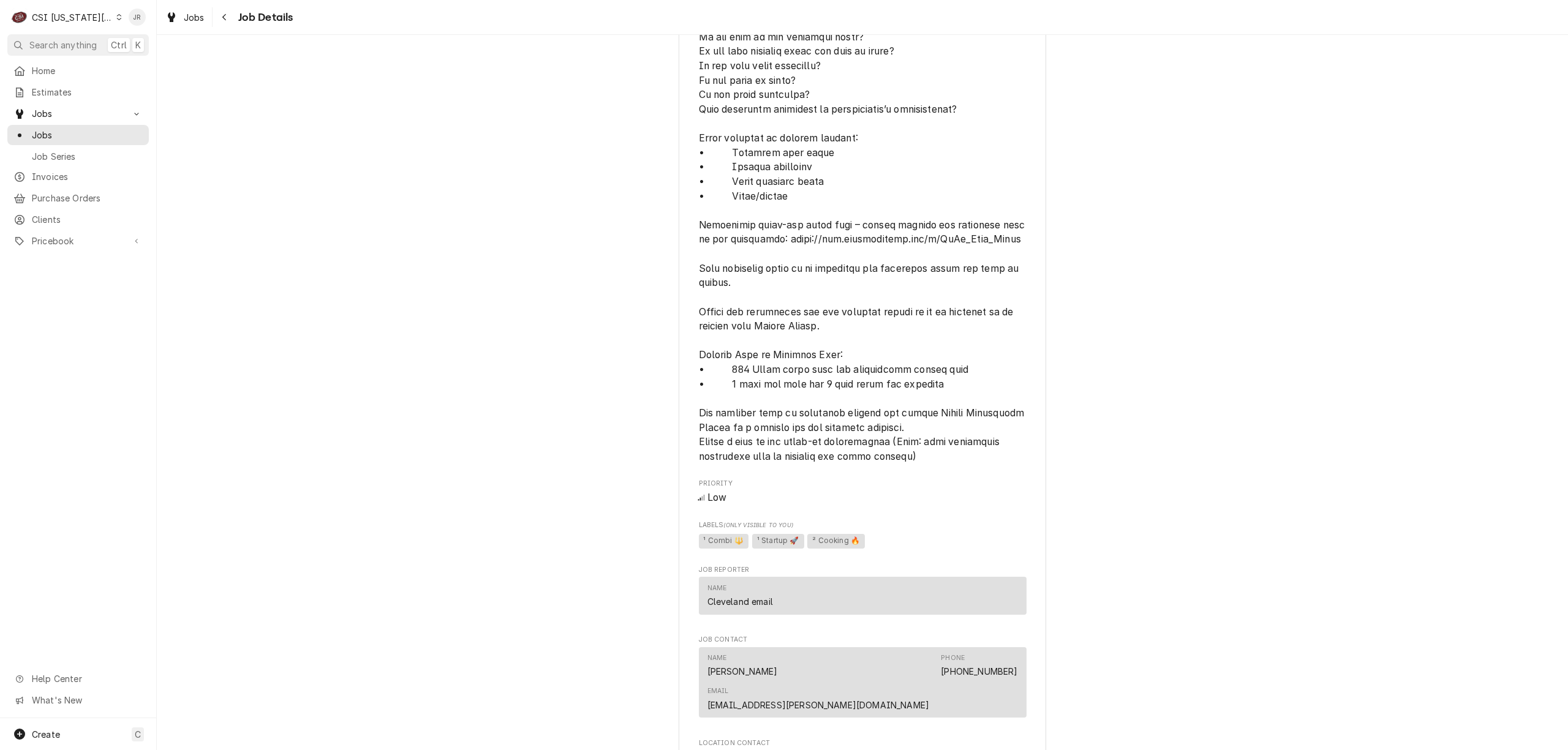
scroll to position [1388, 0]
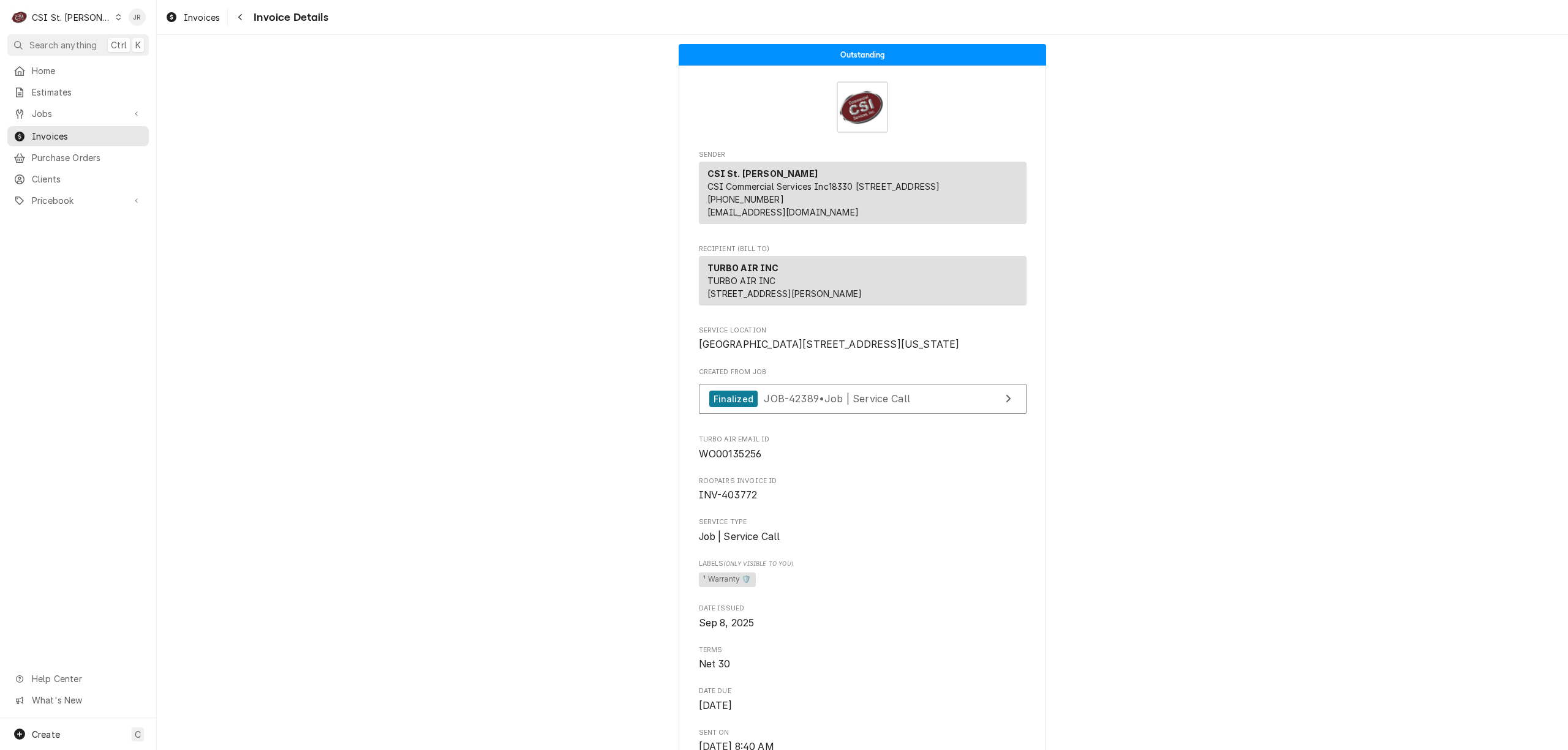
click at [60, 20] on div "CSI St. [PERSON_NAME]" at bounding box center [72, 18] width 80 height 13
click at [139, 28] on div "CSI [US_STATE][GEOGRAPHIC_DATA]" at bounding box center [188, 25] width 162 height 13
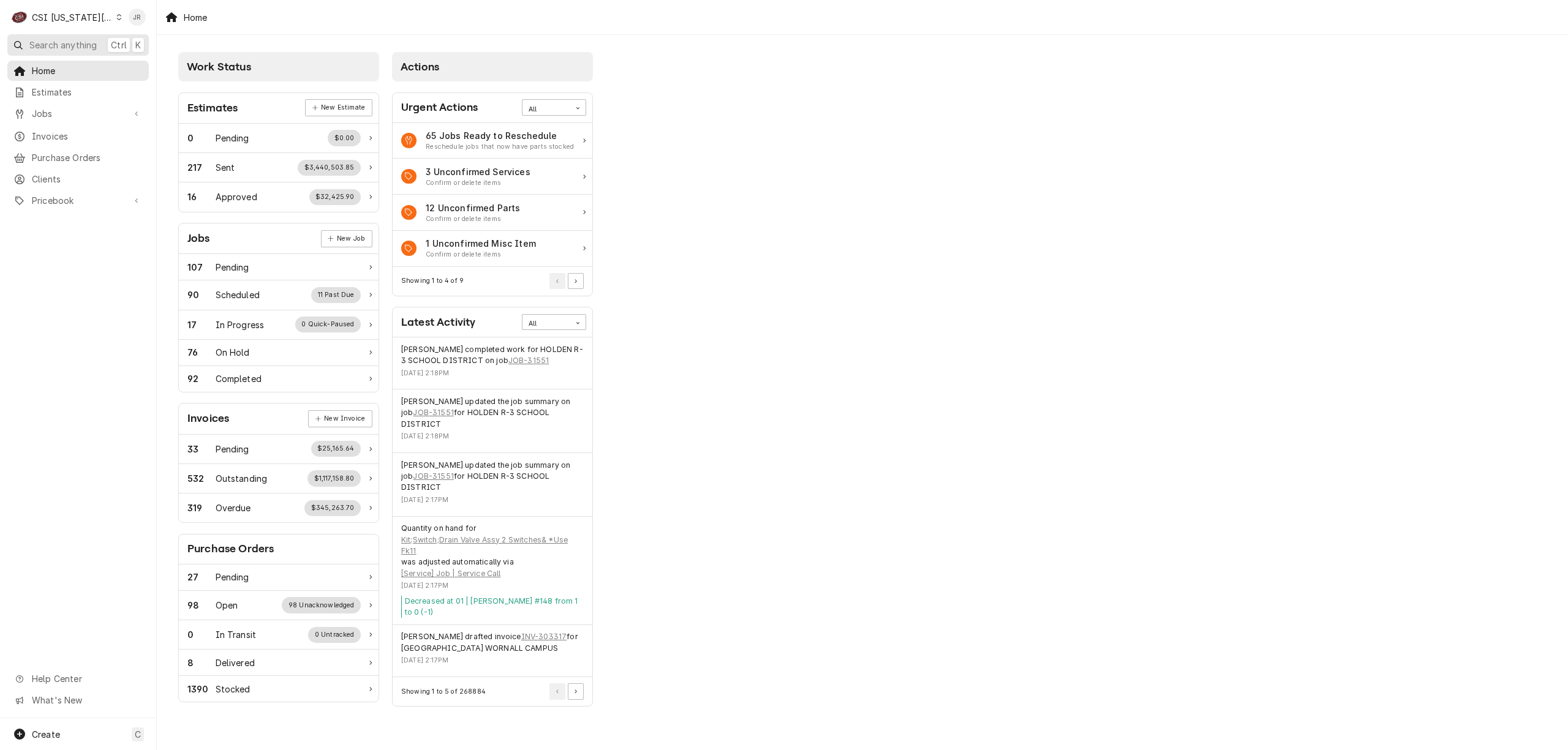
click at [69, 47] on span "Search anything" at bounding box center [63, 46] width 67 height 13
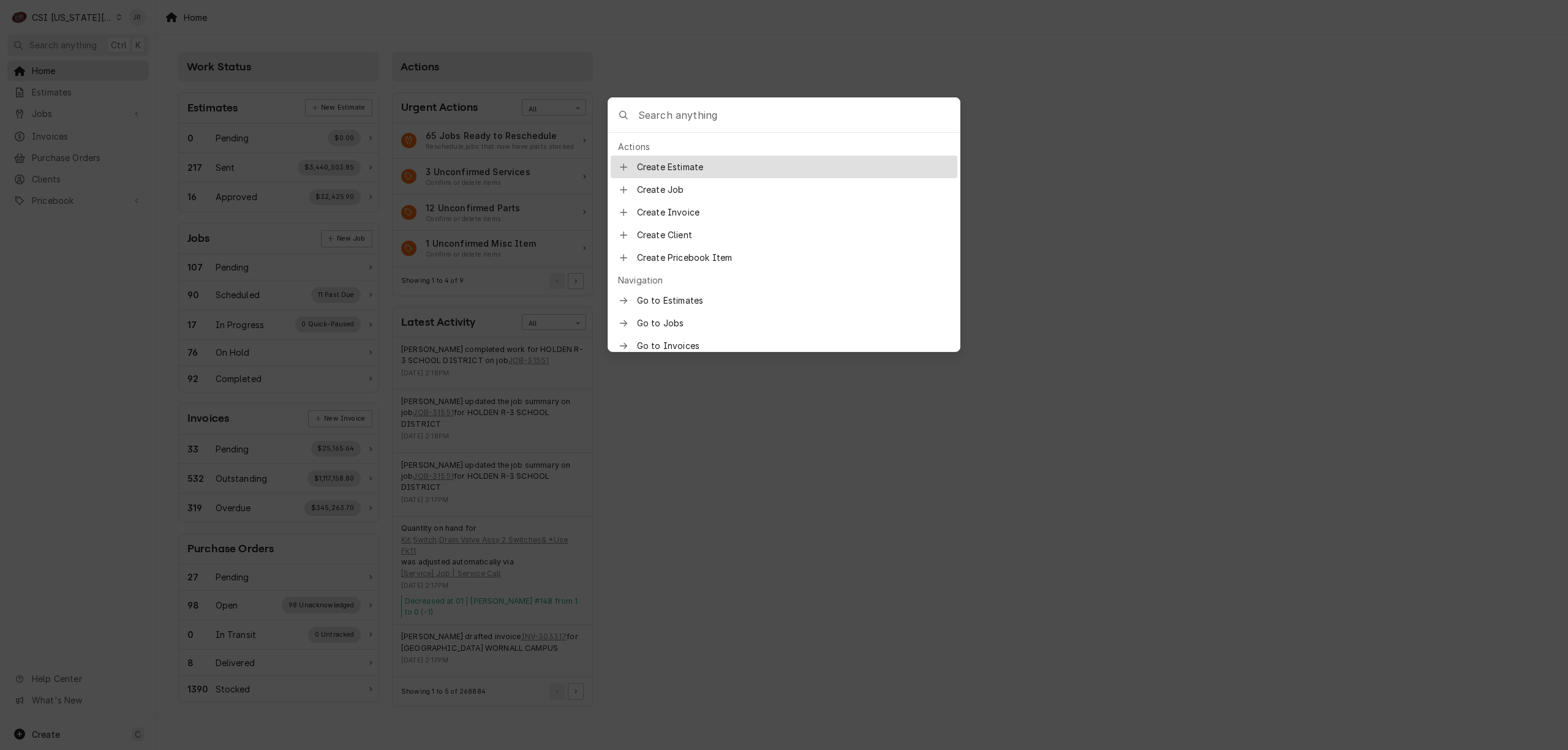
click at [657, 107] on input "Global Command Menu" at bounding box center [798, 115] width 321 height 34
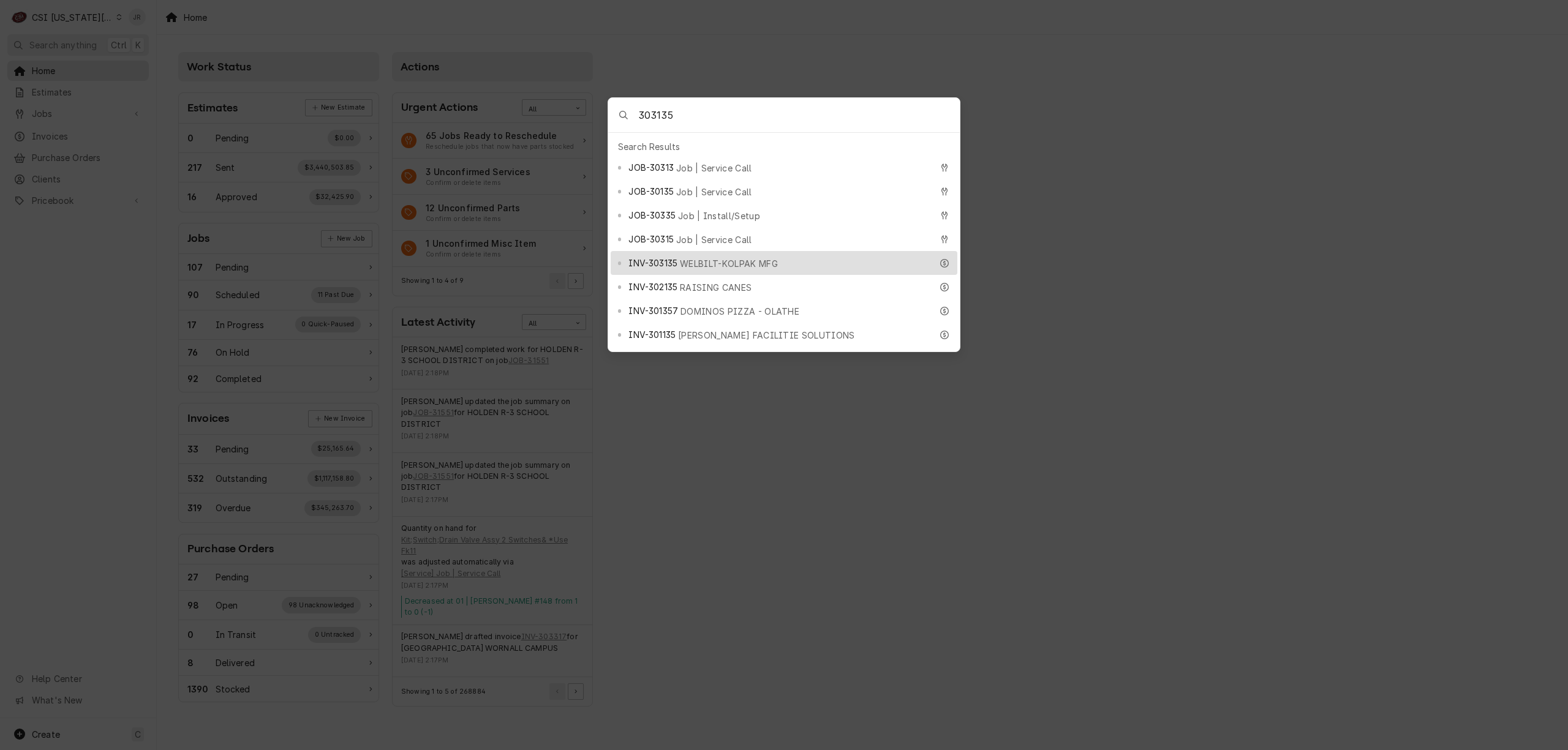
type input "303135"
click at [776, 256] on div "INV-303135 WELBILT-KOLPAK MFG" at bounding box center [779, 262] width 302 height 14
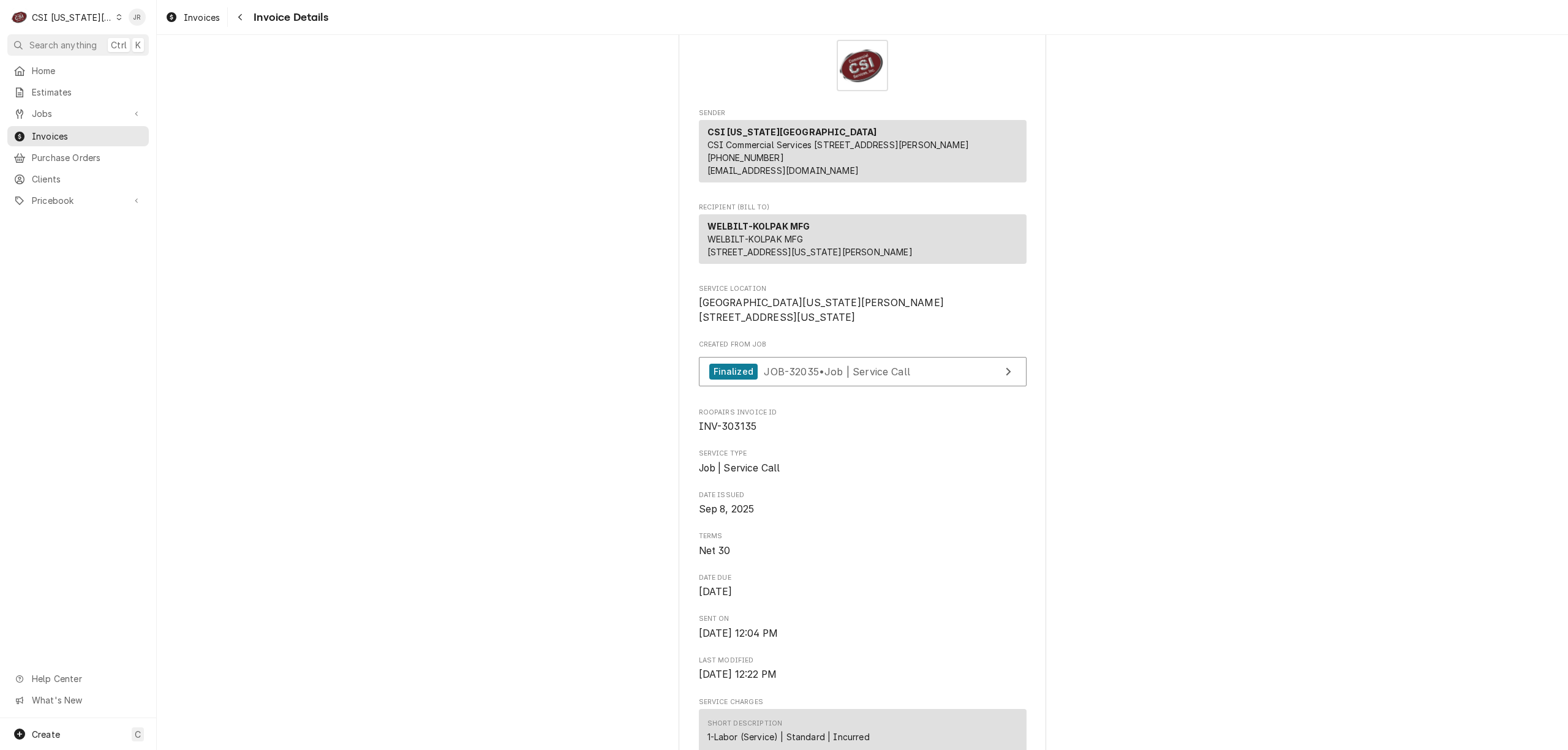
scroll to position [82, 0]
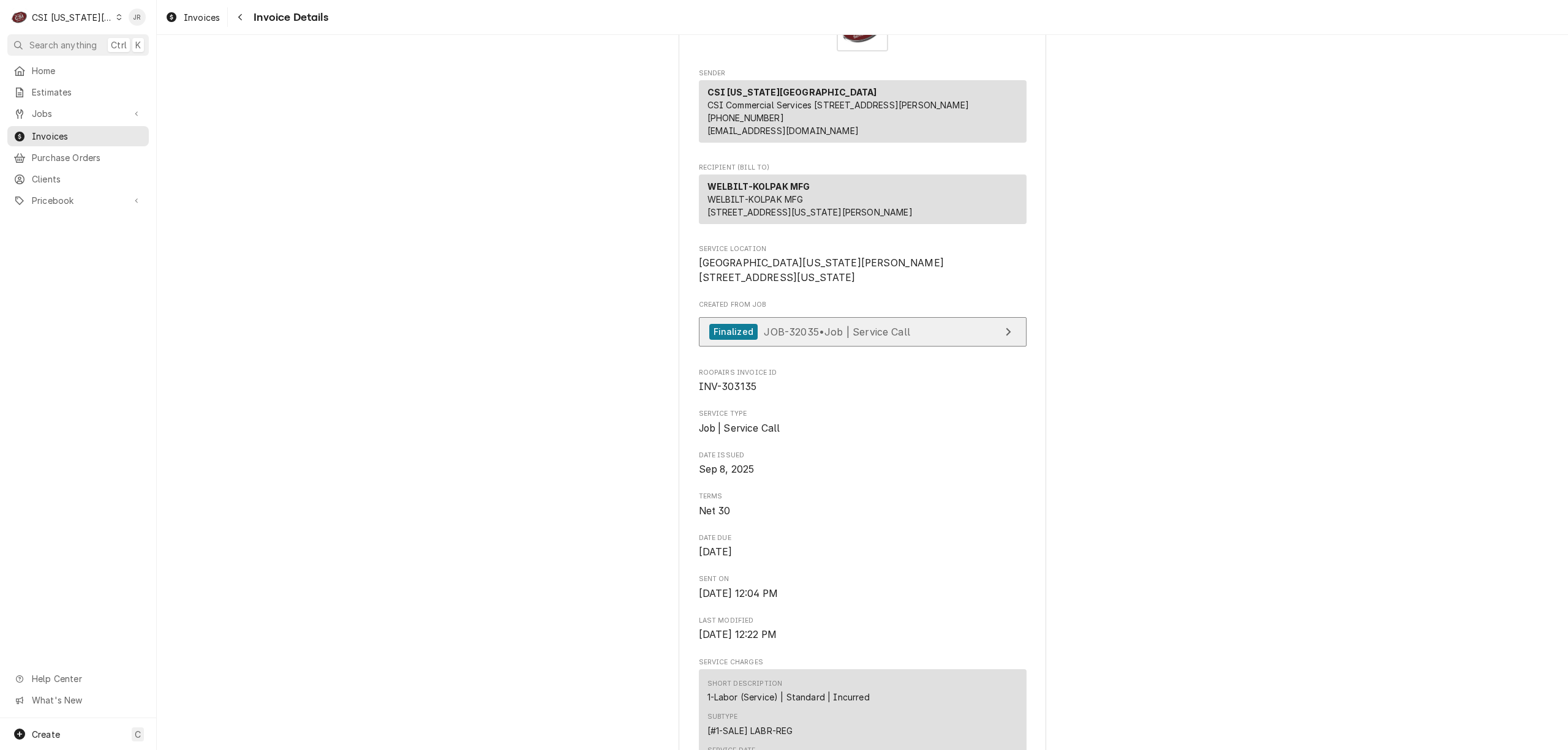
drag, startPoint x: 953, startPoint y: 390, endPoint x: 951, endPoint y: 366, distance: 24.1
click at [951, 354] on div "Finalized JOB-32035 • Job | Service Call" at bounding box center [862, 336] width 328 height 36
click at [951, 347] on link "Finalized JOB-32035 • Job | Service Call" at bounding box center [862, 333] width 328 height 30
click at [870, 337] on span "JOB-32035 • Job | Service Call" at bounding box center [837, 331] width 146 height 12
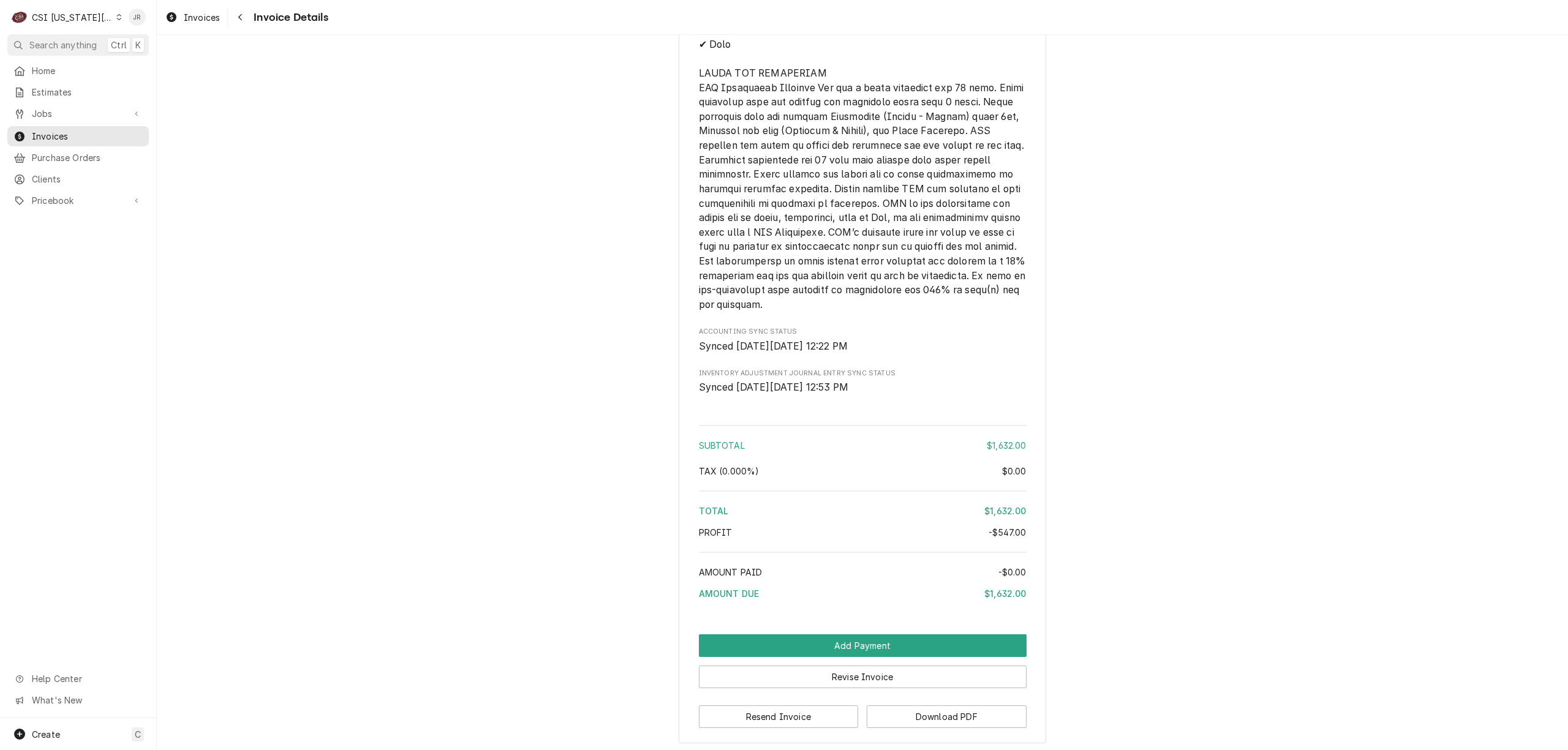
scroll to position [2390, 0]
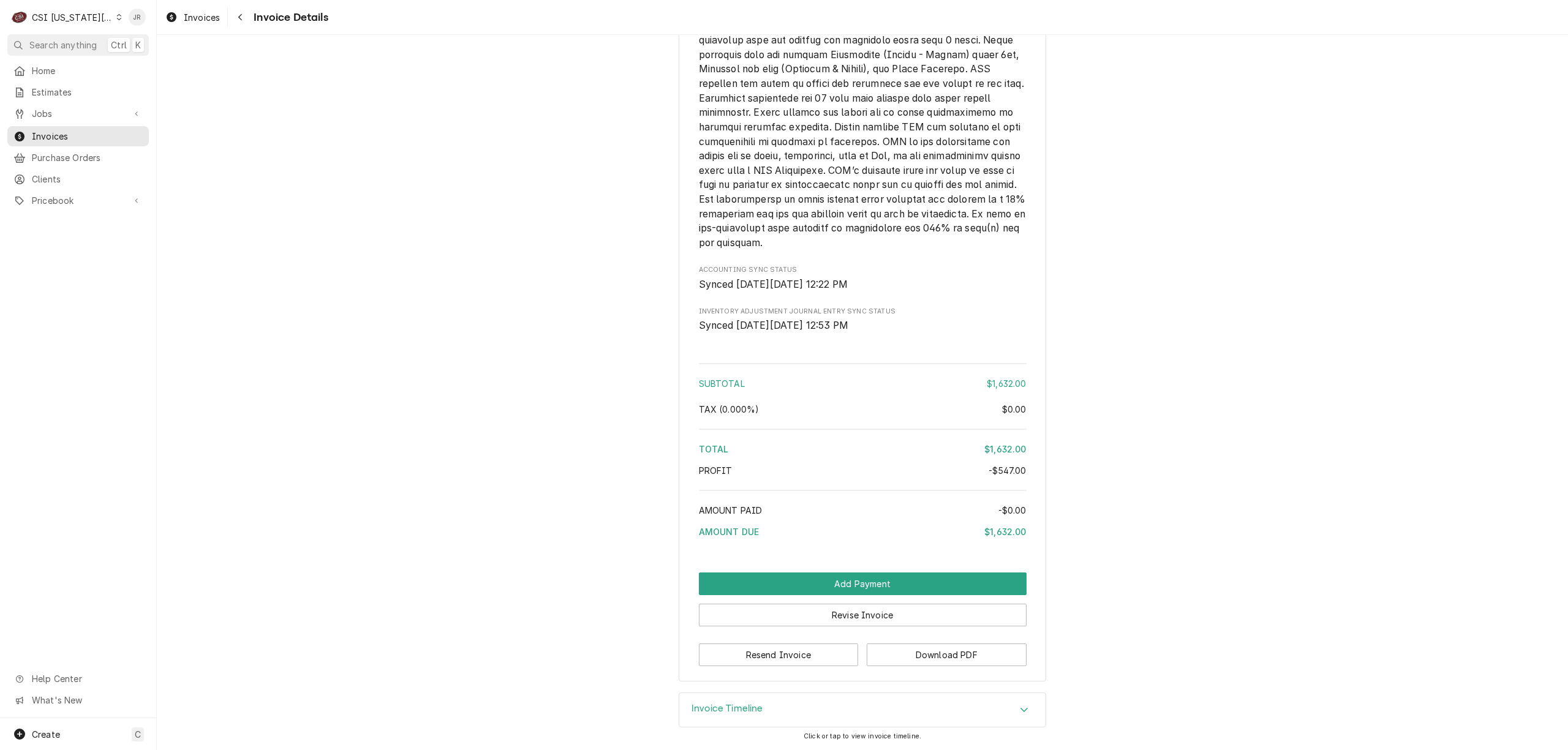
drag, startPoint x: 752, startPoint y: 709, endPoint x: 757, endPoint y: 702, distance: 8.6
click at [752, 703] on h3 "Invoice Timeline" at bounding box center [726, 709] width 71 height 11
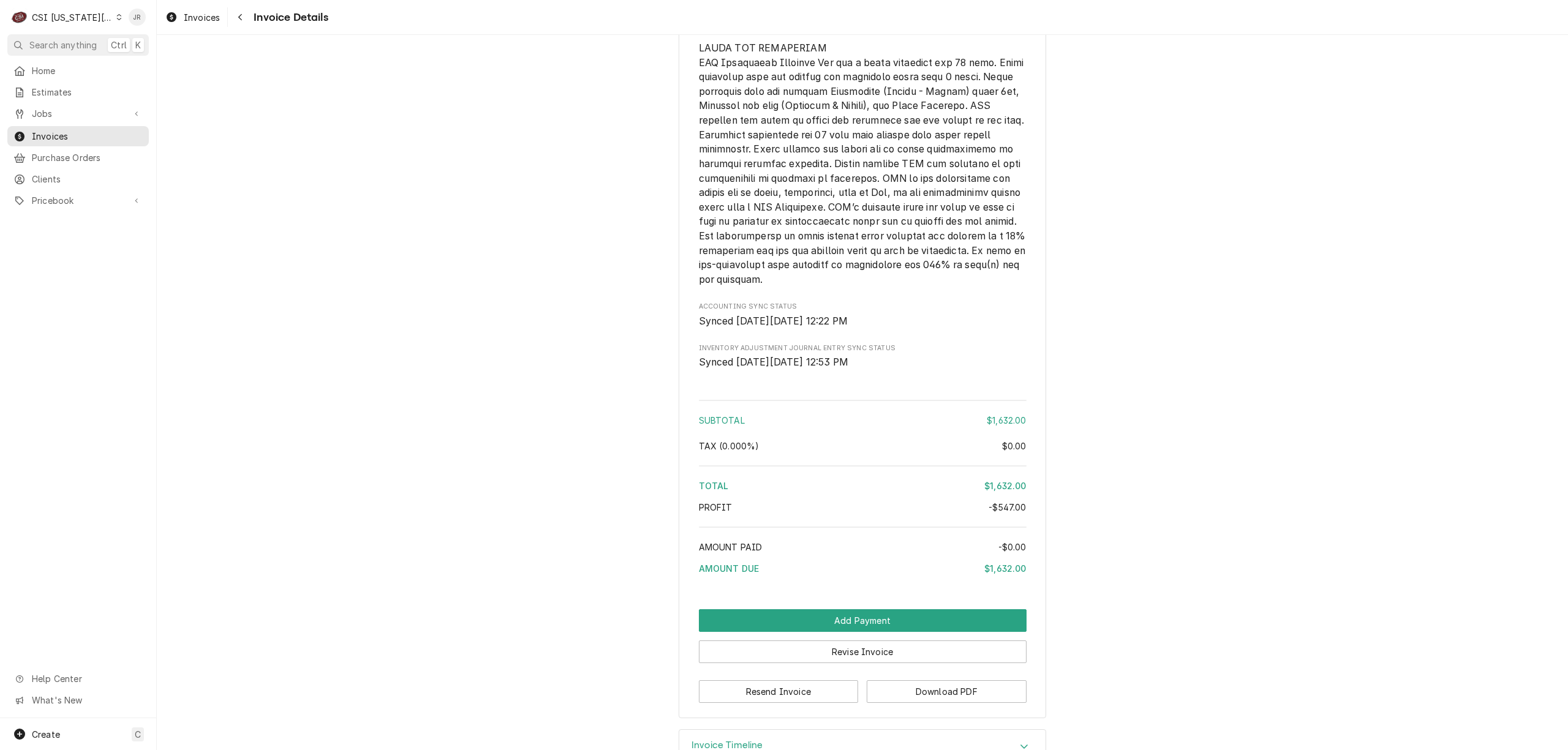
scroll to position [2532, 0]
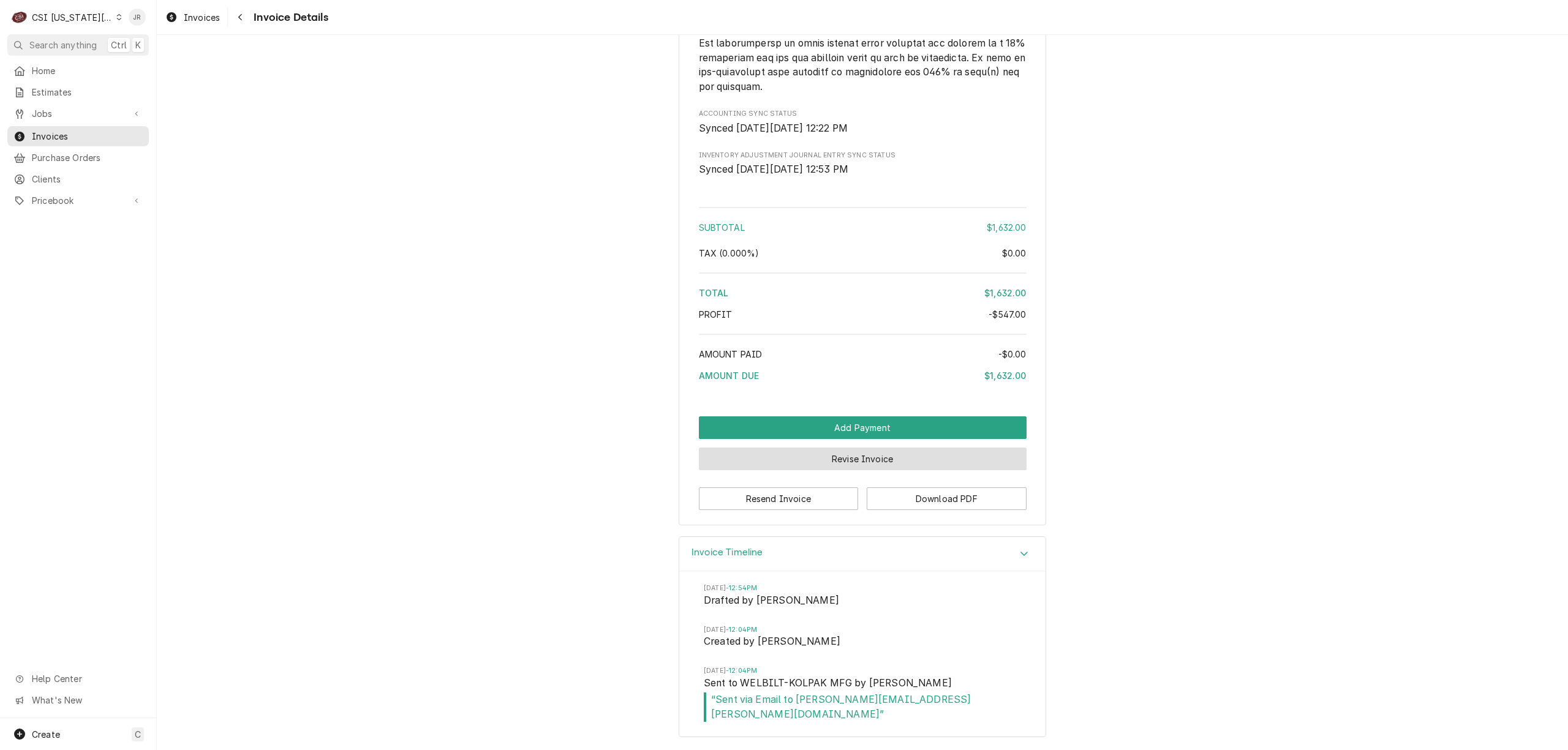
click at [898, 471] on button "Revise Invoice" at bounding box center [862, 459] width 328 height 23
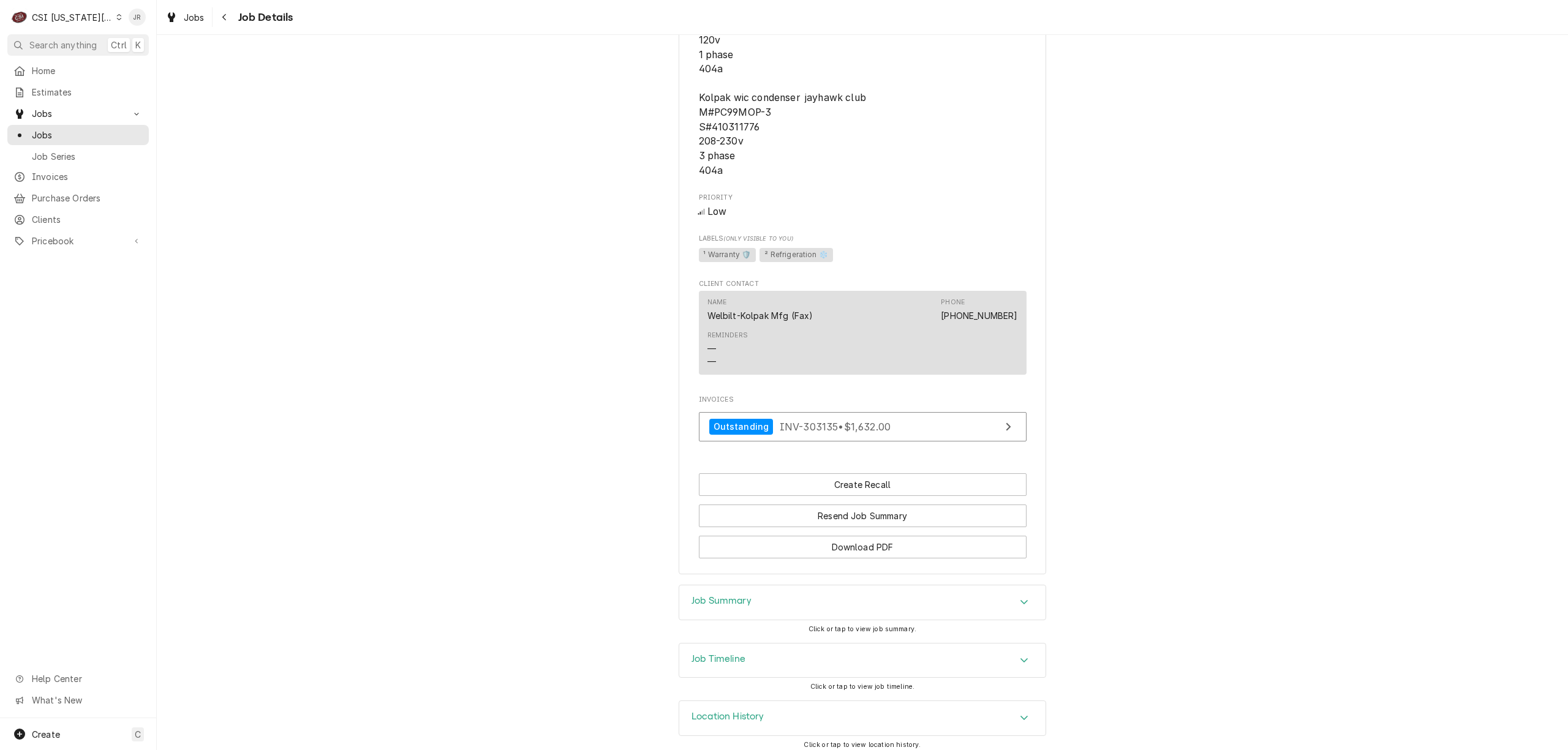
scroll to position [1298, 0]
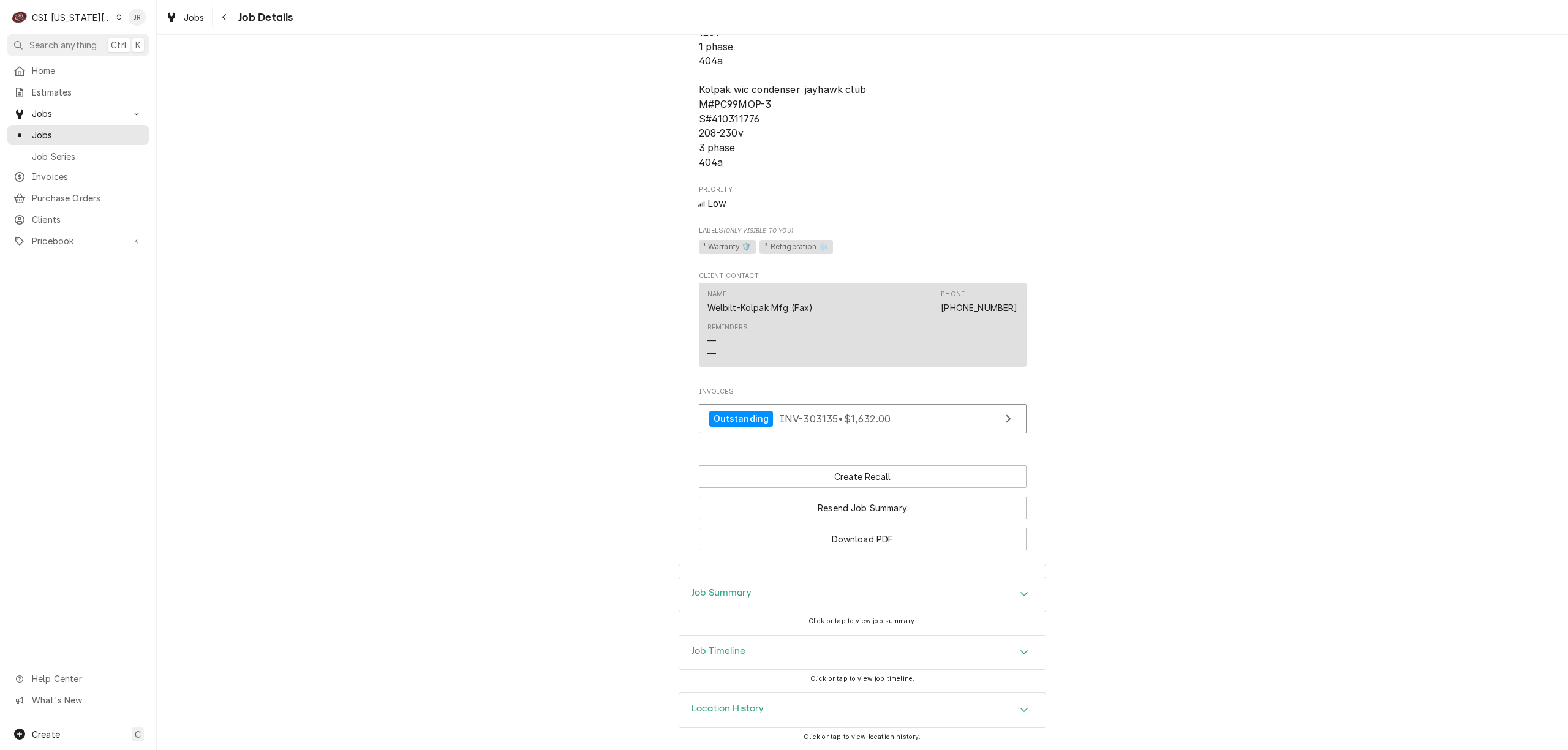
click at [707, 591] on h3 "Job Summary" at bounding box center [720, 593] width 60 height 11
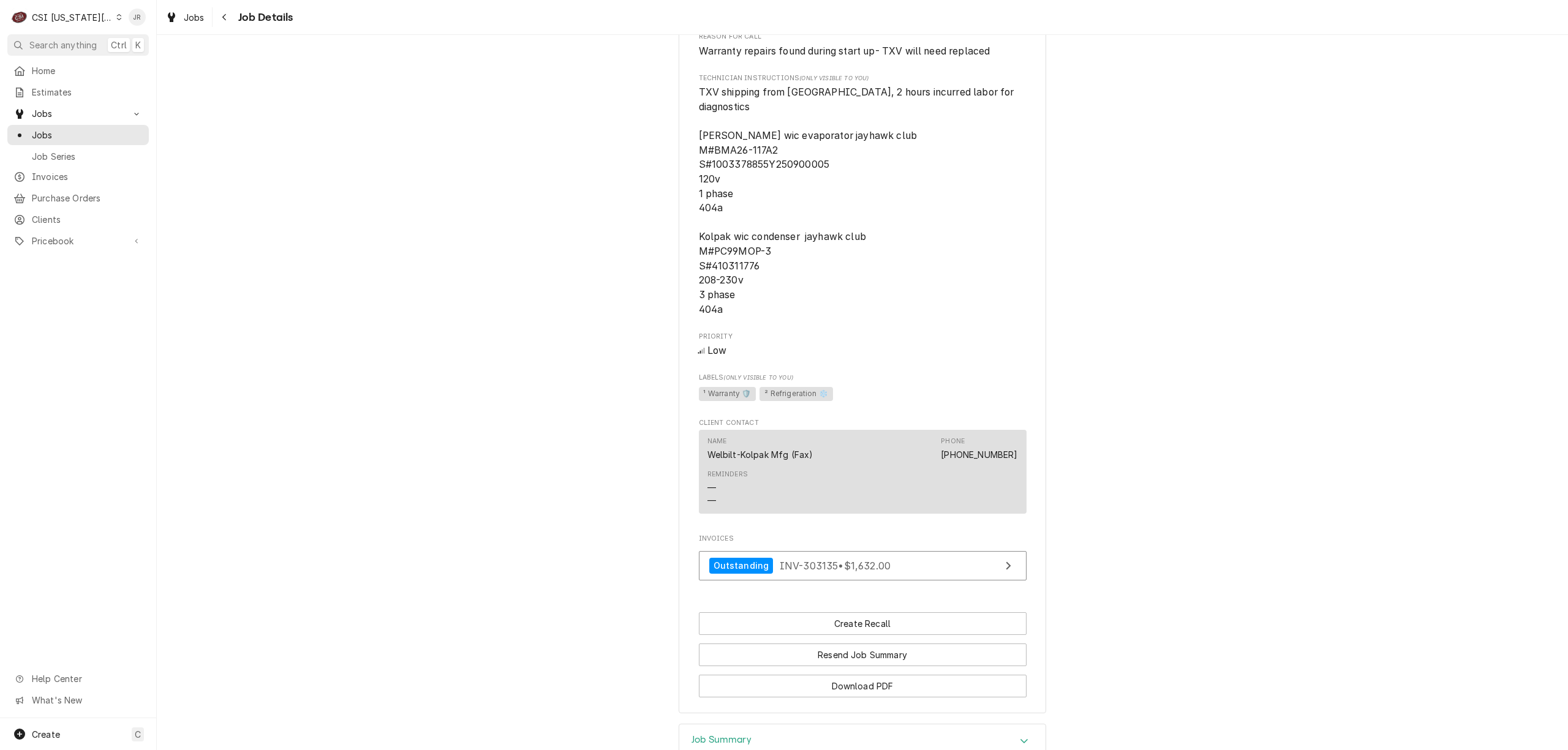
scroll to position [1113, 0]
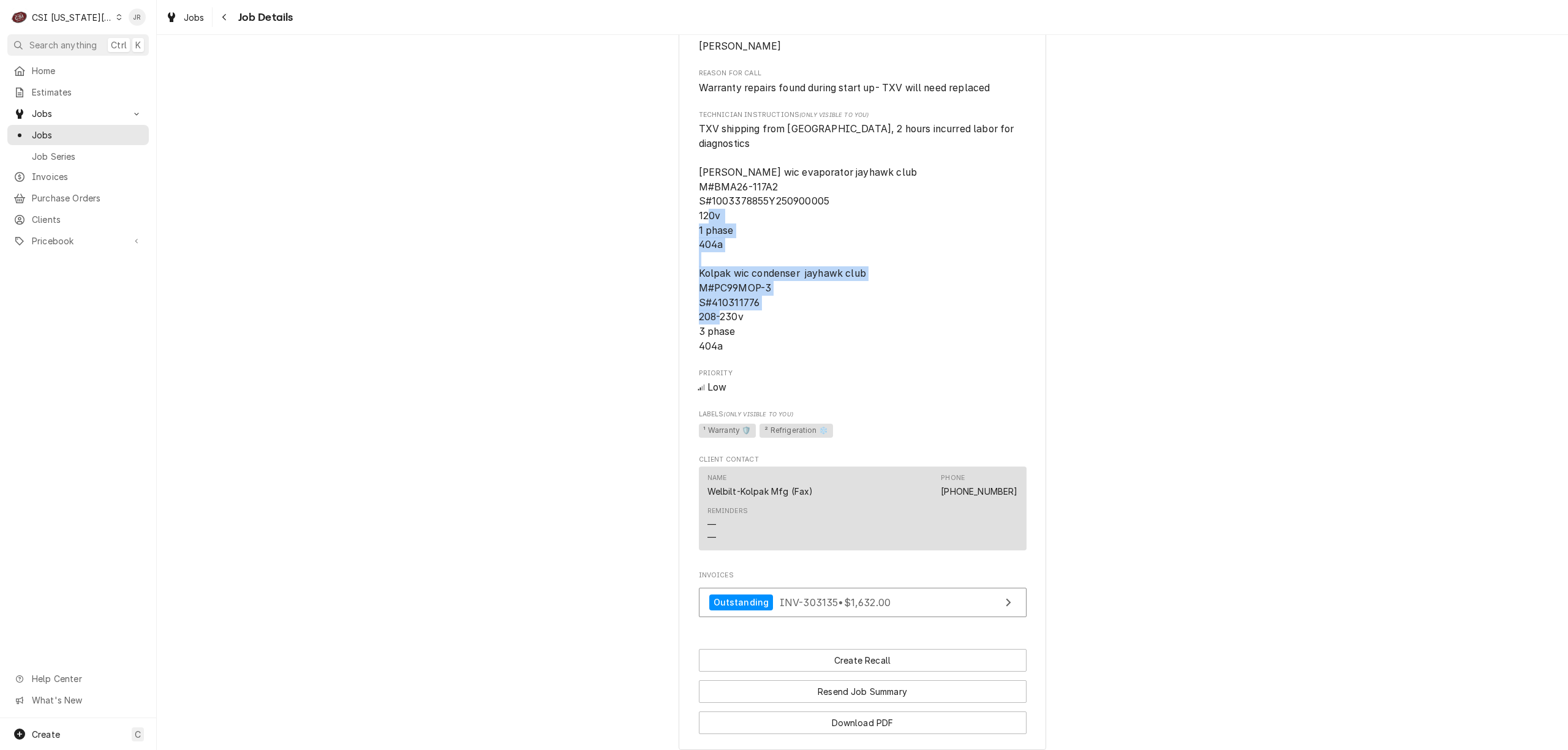
drag, startPoint x: 692, startPoint y: 265, endPoint x: 788, endPoint y: 330, distance: 115.9
copy span "Kolpak wic condenser jayhawk club M#PC99MOP-3 S#410311776 208-230v 3 phase 404a"
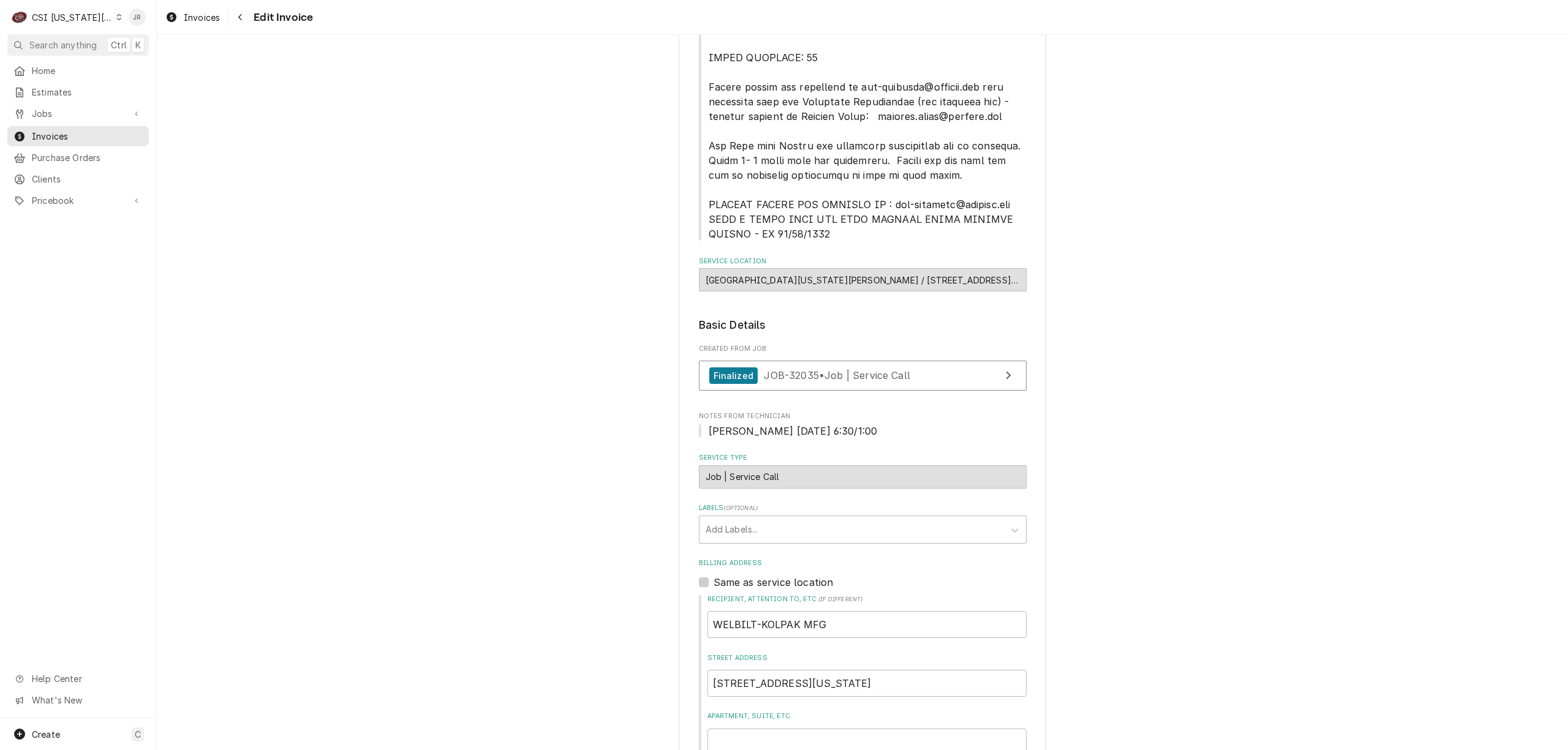
scroll to position [735, 0]
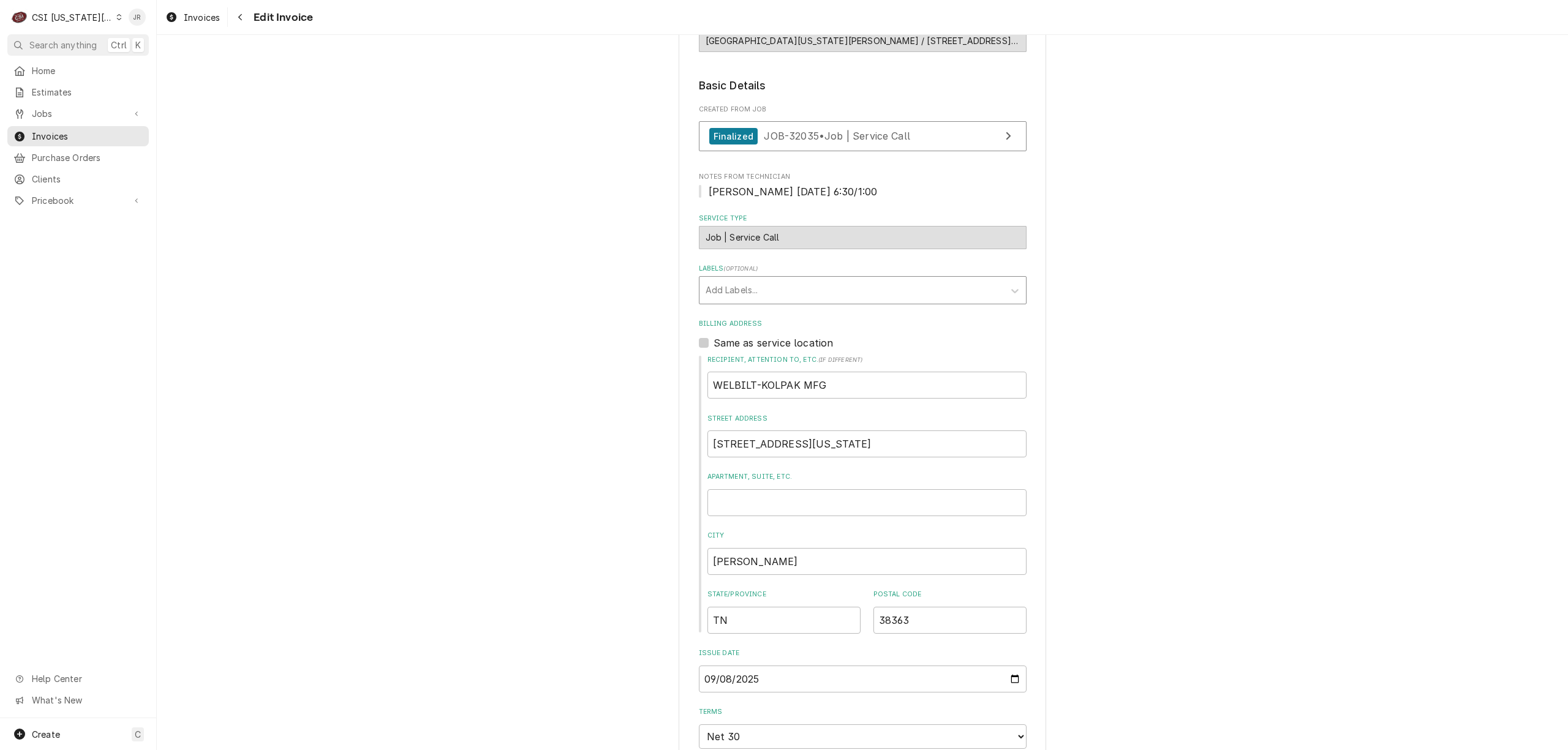
click at [726, 298] on div "Labels" at bounding box center [851, 290] width 292 height 22
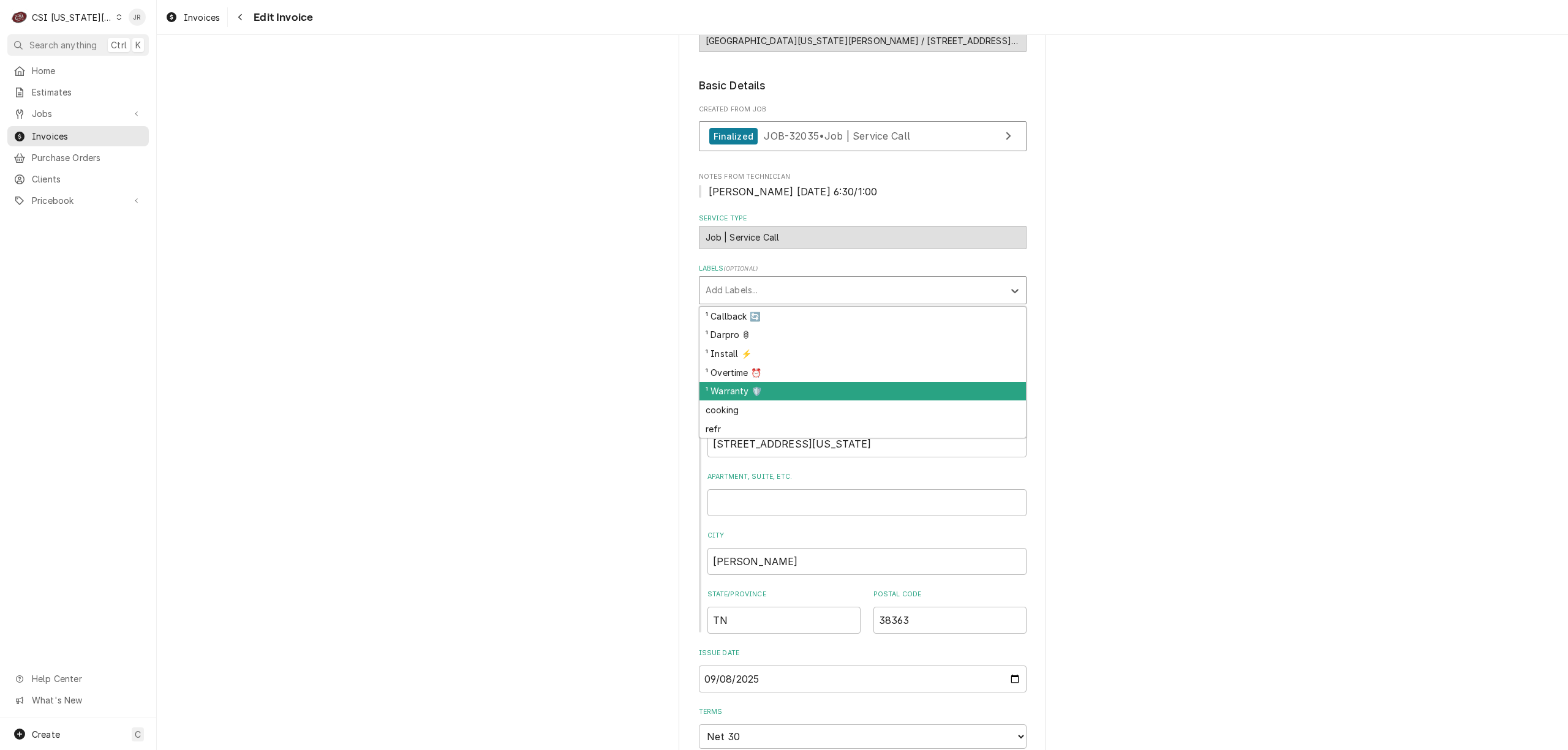
click at [762, 391] on div "¹ Warranty 🛡️" at bounding box center [862, 392] width 326 height 19
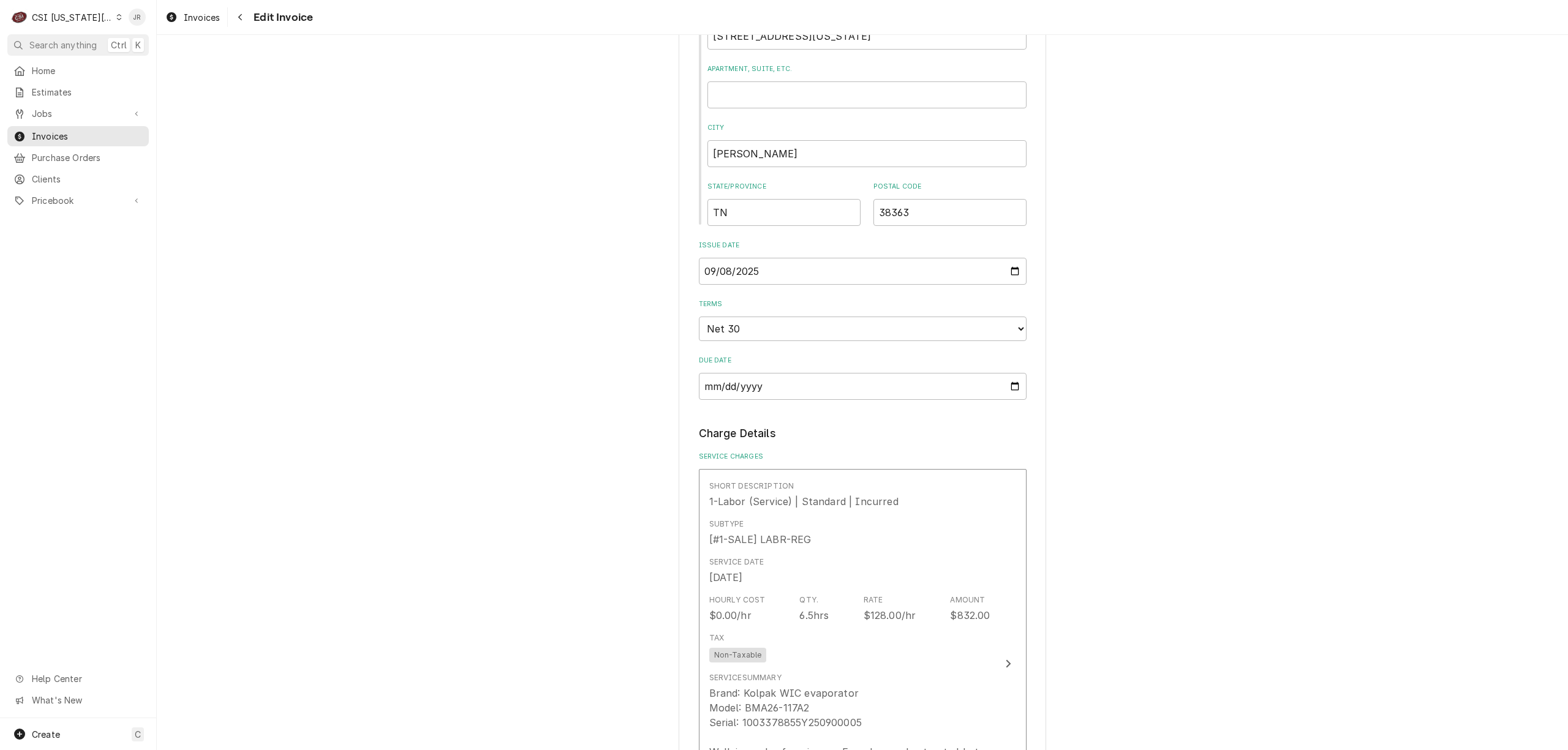
scroll to position [1551, 0]
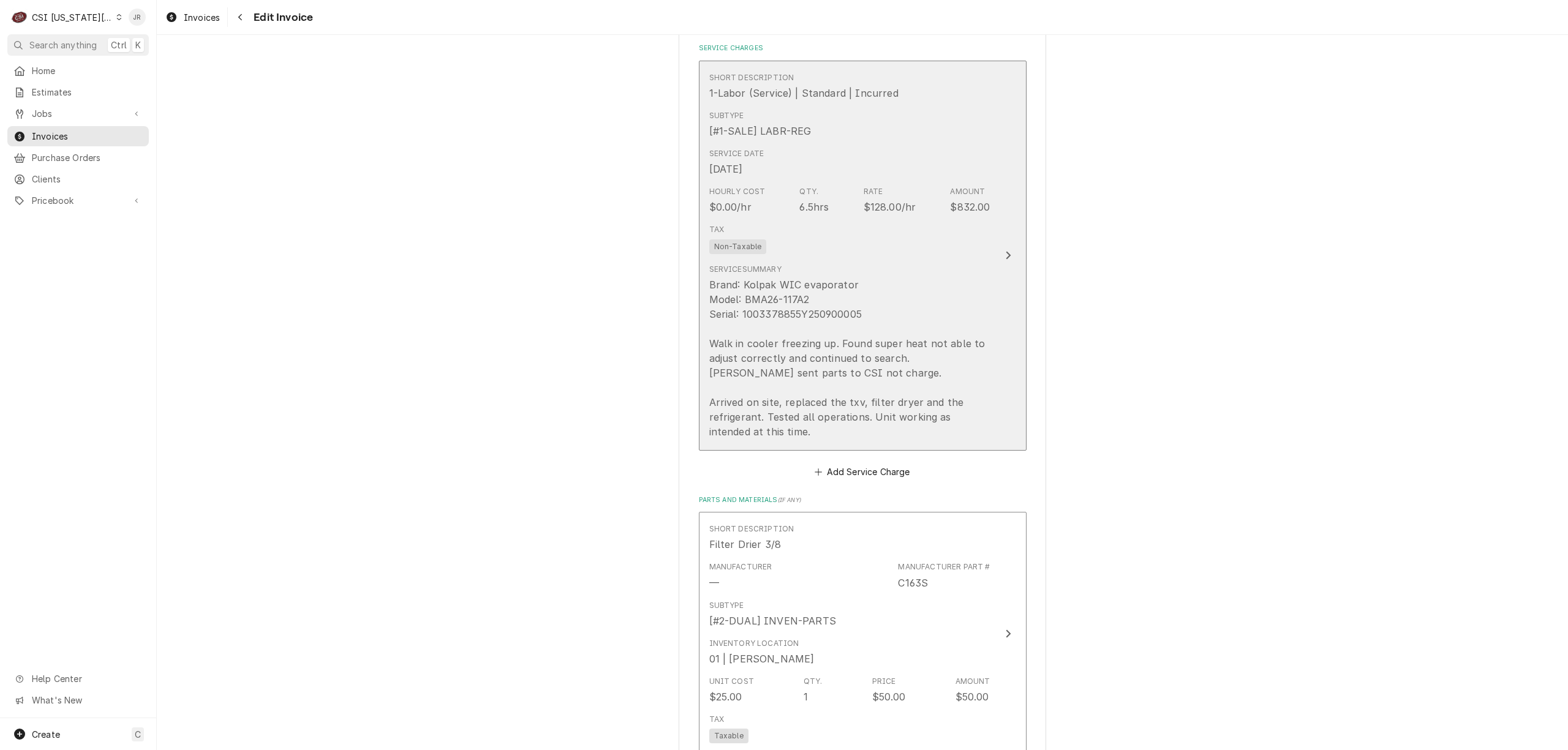
click at [855, 206] on div "Hourly Cost $0.00/hr Qty. 6.5hrs Rate $128.00/hr Amount $832.00" at bounding box center [850, 201] width 281 height 38
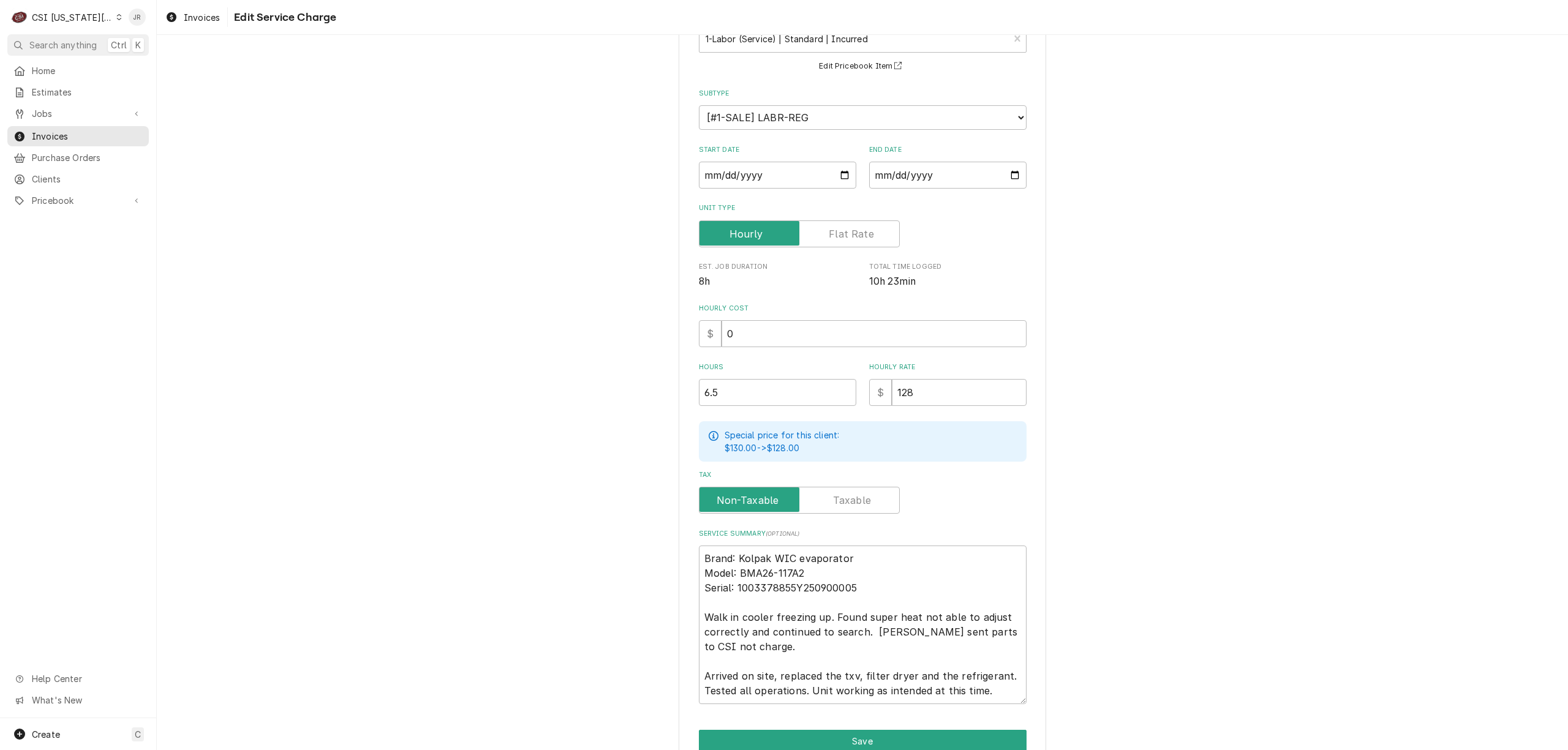
scroll to position [151, 0]
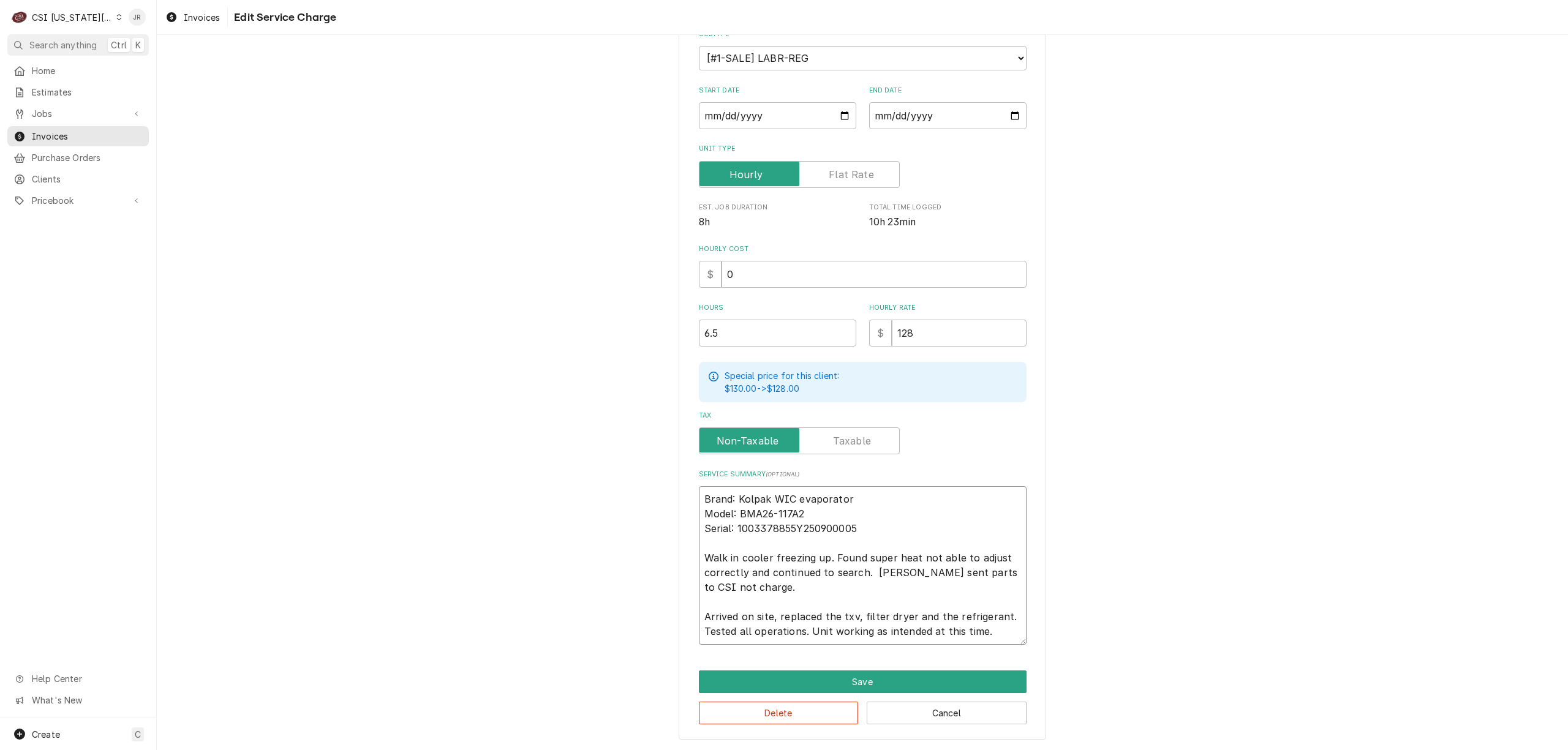
click at [860, 500] on textarea "Brand: Kolpak WIC evaporator Model: BMA26-117A2 Serial: 1003378855Y250900005 Wa…" at bounding box center [862, 566] width 328 height 159
type textarea "x"
type textarea "Brand: Kolpak WIC evaporator Model: BMA26-117A2 Serial: 1003378855Y250900005 Wa…"
type textarea "x"
type textarea "Brand: Kolpak WIC evaporator Model: BMA26-117A2 Serial: 1003378855Y250900005 Wa…"
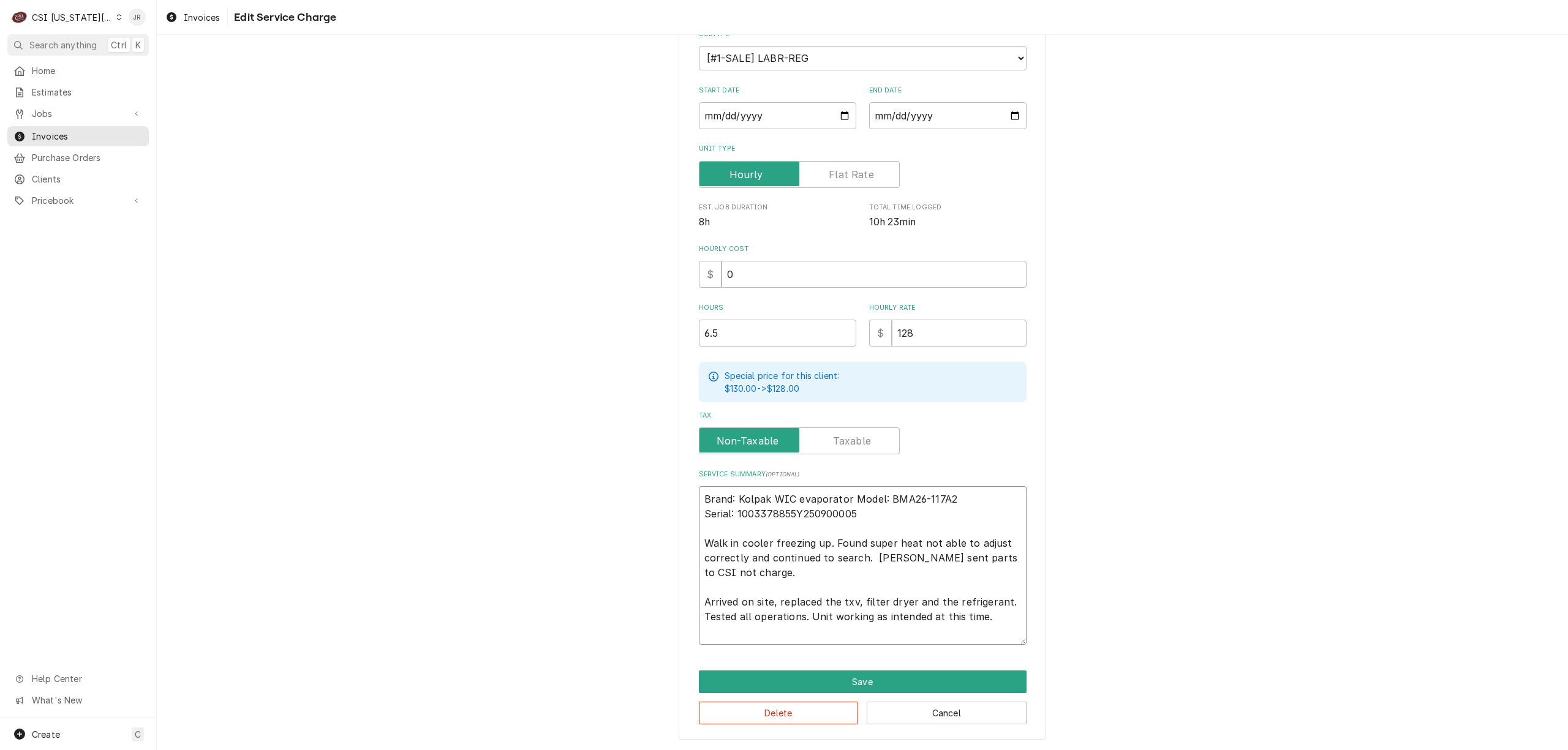
scroll to position [136, 0]
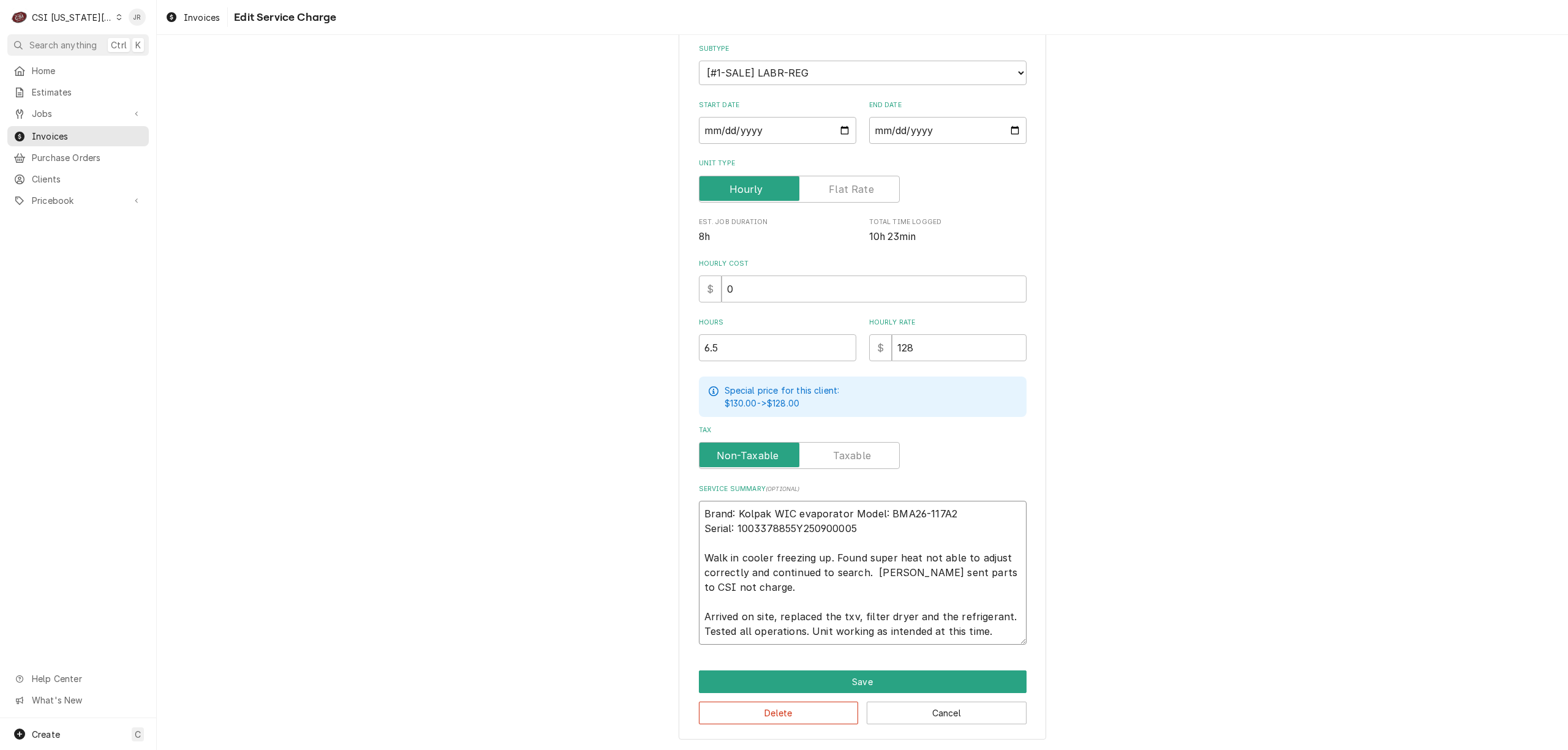
type textarea "x"
type textarea "Brand: Kolpak WIC evaporator /Model: BMA26-117A2 Serial: 1003378855Y250900005 W…"
type textarea "x"
type textarea "Brand: Kolpak WIC evaporator / Model: BMA26-117A2 Serial: 1003378855Y250900005 …"
type textarea "x"
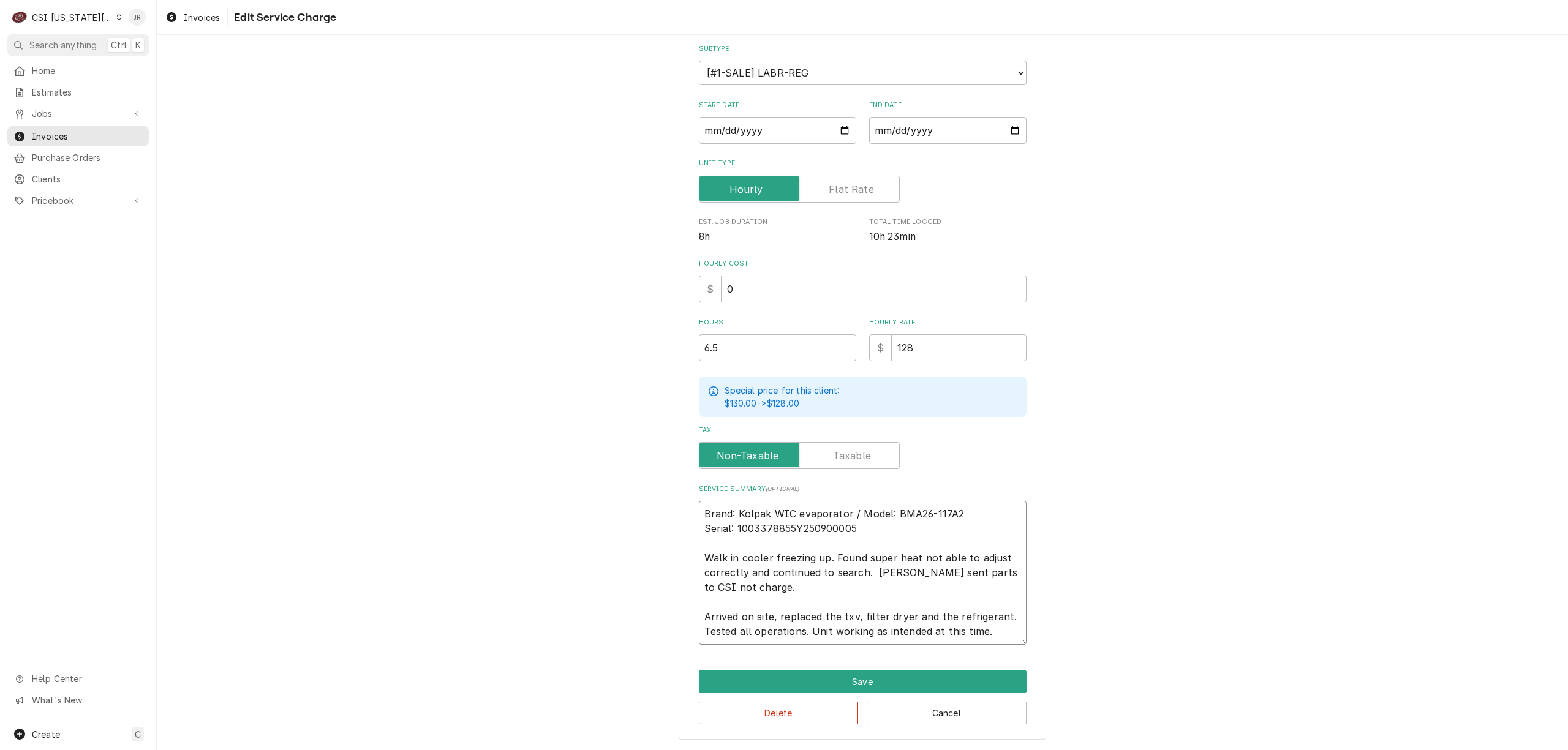
type textarea "Brand: Kolpak WIC evaporator / odel: BMA26-117A2 Serial: 1003378855Y250900005 W…"
type textarea "x"
type textarea "Brand: Kolpak WIC evaporator / odel: BMA26-117A2 Serial: 1003378855Y250900005 W…"
type textarea "x"
type textarea "Brand: Kolpak WIC evaporator / odel: BMA26-117A2 / Serial: 1003378855Y250900005…"
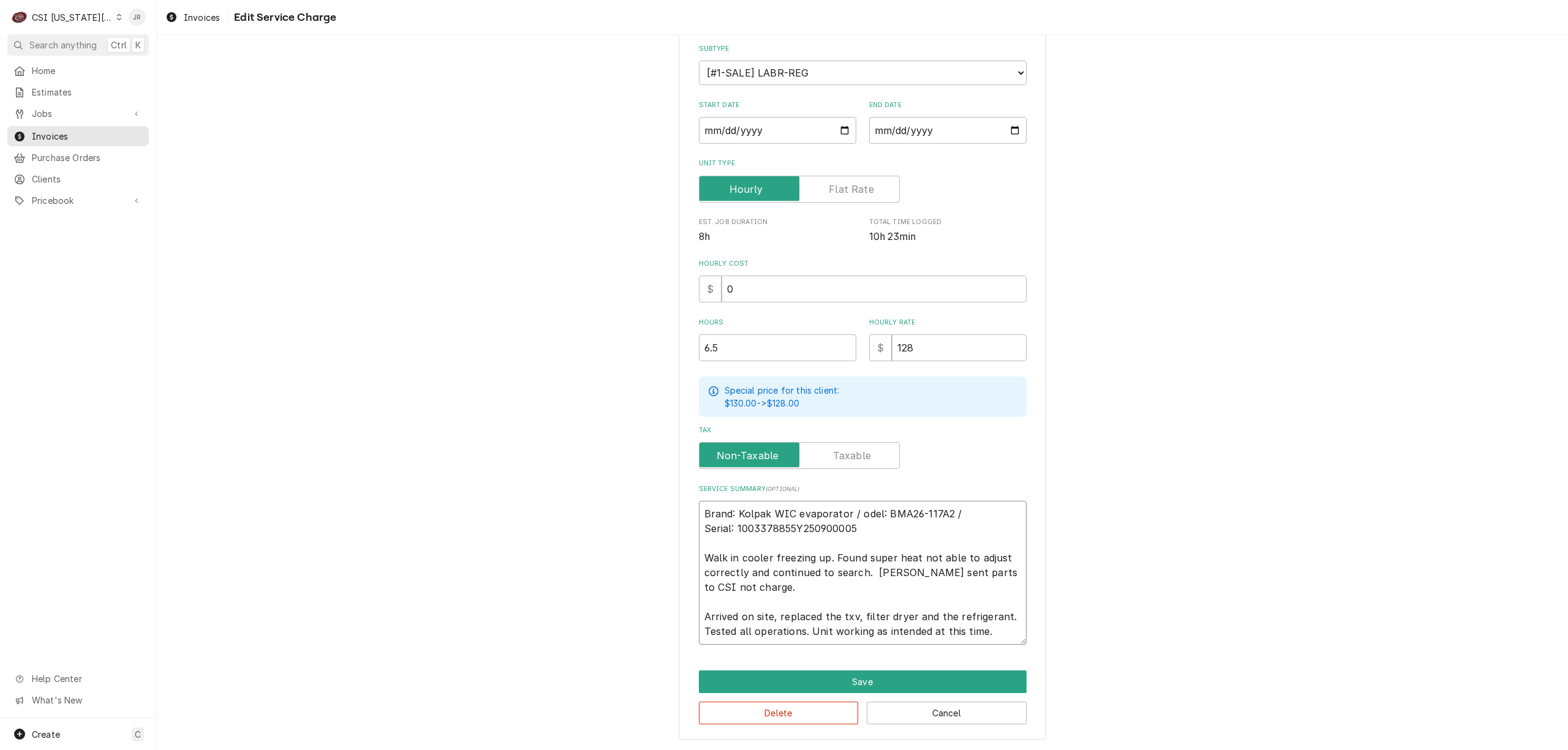
type textarea "x"
type textarea "Brand: Kolpak WIC evaporator / odel: BMA26-117A2 / Serial: 1003378855Y250900005…"
type textarea "x"
type textarea "Brand: Kolpak WIC evaporator / odel: BMA26-117A2 / Serial: 1003378855Y250900005…"
type textarea "x"
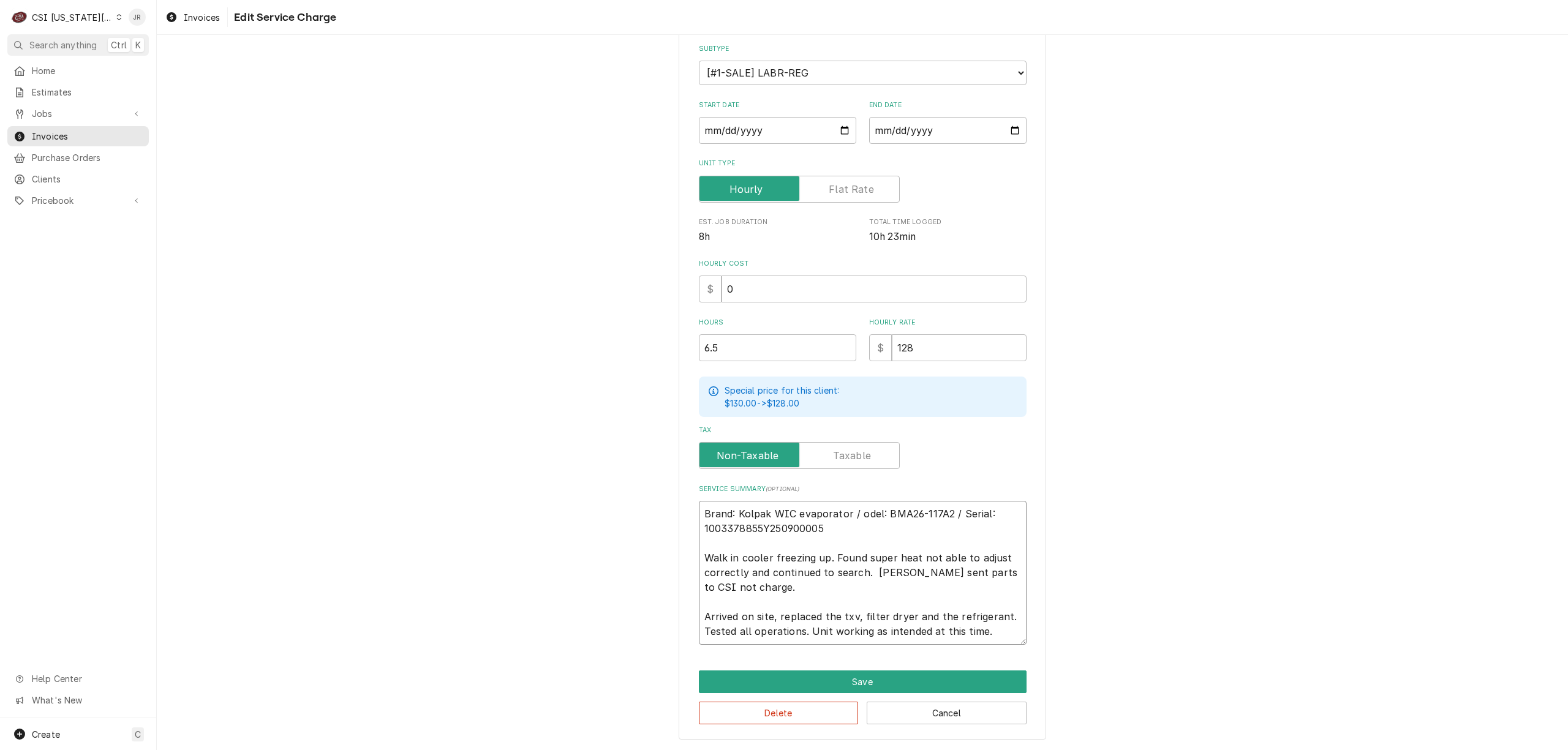
type textarea "Brand: Kolpak WIC evaporator / <odel: BMA26-117A2 / Serial: 1003378855Y25090000…"
type textarea "x"
type textarea "rand: Kolpak WIC evaporator / <odel: BMA26-117A2 / Serial: 1003378855Y250900005…"
type textarea "x"
type textarea "and: Kolpak WIC evaporator / <odel: BMA26-117A2 / Serial: 1003378855Y250900005 …"
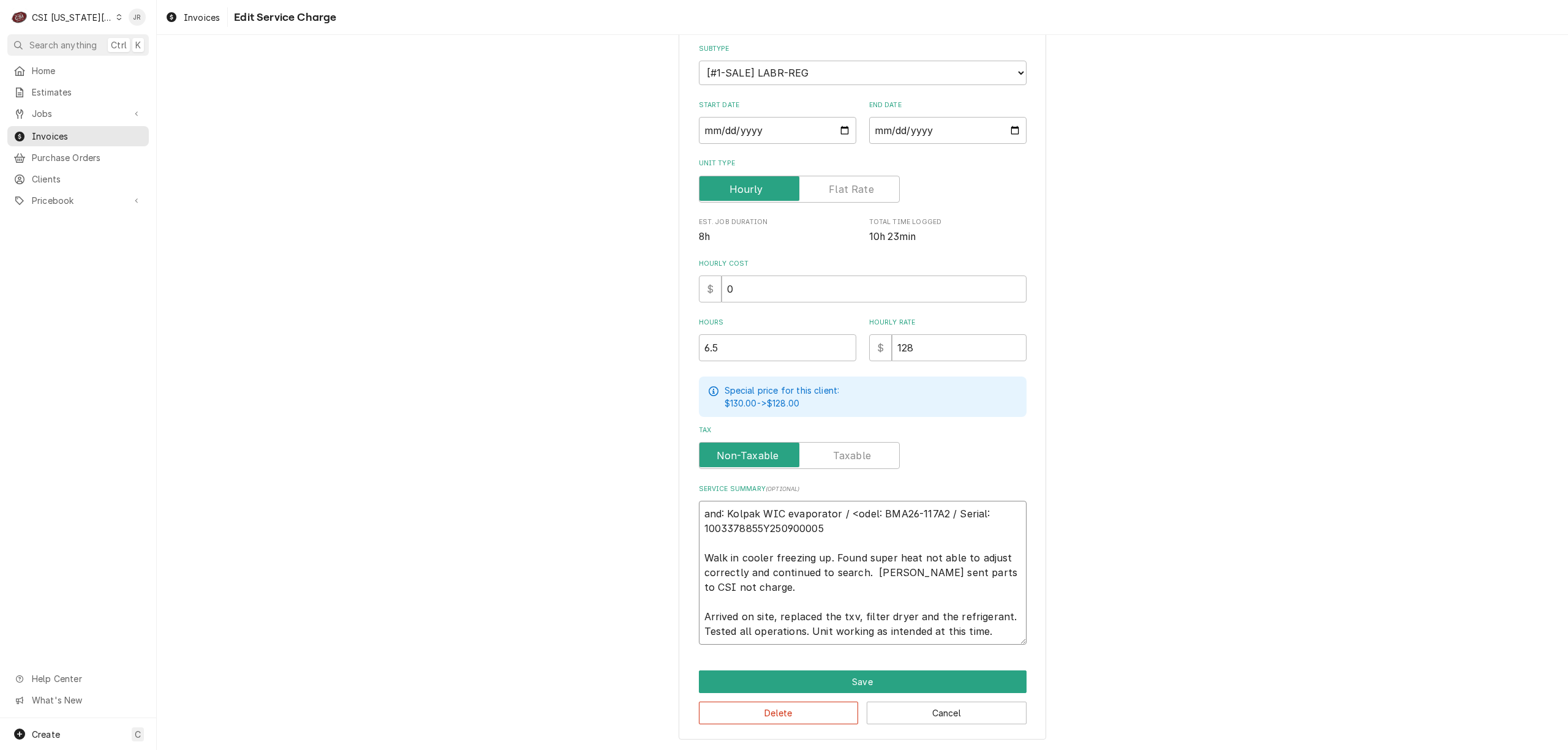
type textarea "x"
type textarea "nd: Kolpak WIC evaporator / <odel: BMA26-117A2 / Serial: 1003378855Y250900005 W…"
type textarea "x"
type textarea "d: Kolpak WIC evaporator / <odel: BMA26-117A2 / Serial: 1003378855Y250900005 Wa…"
type textarea "x"
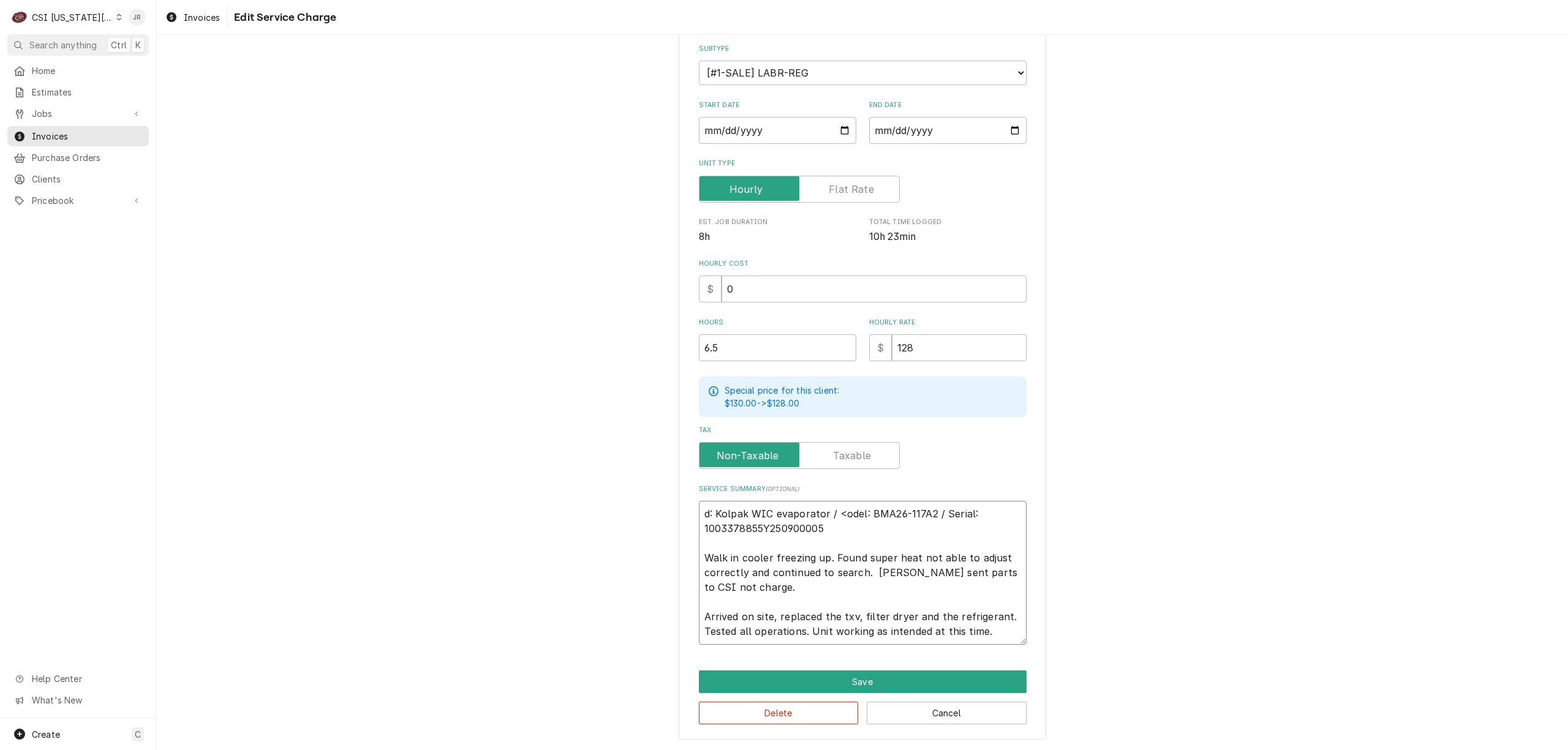
type textarea ": Kolpak WIC evaporator / <odel: BMA26-117A2 / Serial: 1003378855Y250900005 Wal…"
type textarea "x"
type textarea "Kolpak WIC evaporator / <odel: BMA26-117A2 / Serial: 1003378855Y250900005 Walk …"
type textarea "x"
type textarea "Kolpak WIC evaporator / <odel: BMA26-117A2 / Serial: 1003378855Y250900005 Walk …"
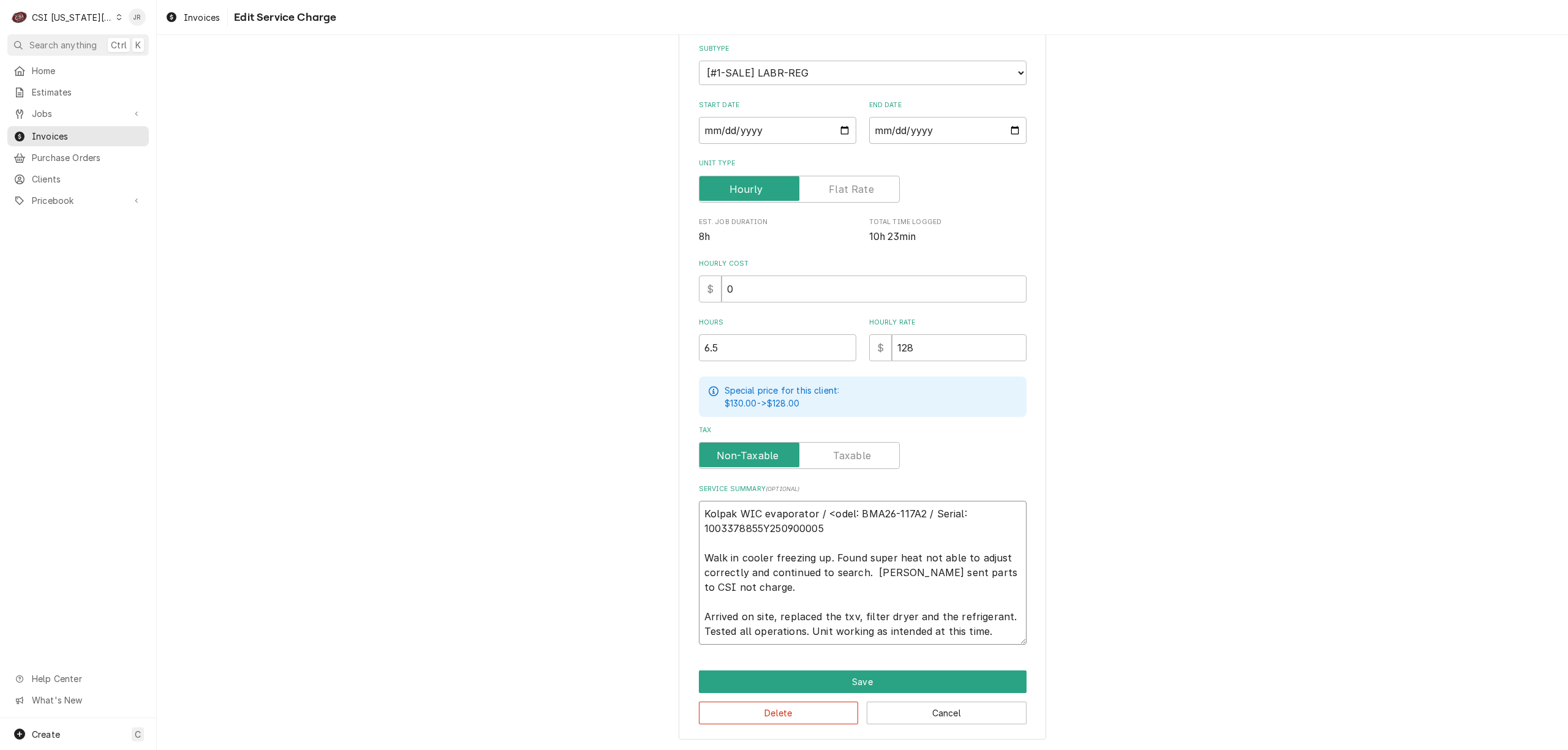
type textarea "x"
type textarea "Kolpak WIC evaporator / <odel: BMA26-117A2 / Serial: 1003378855Y250900005 Walk …"
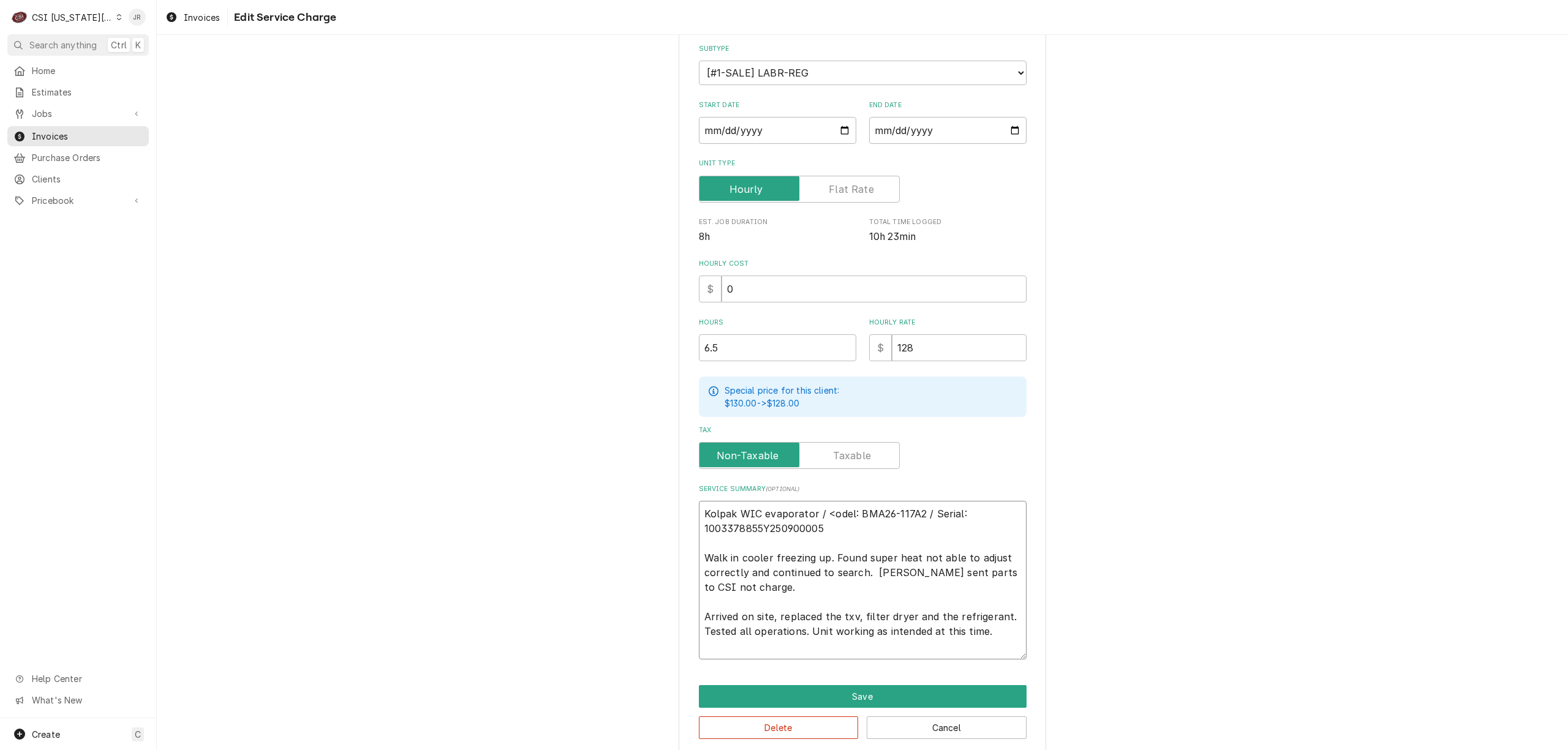
scroll to position [151, 0]
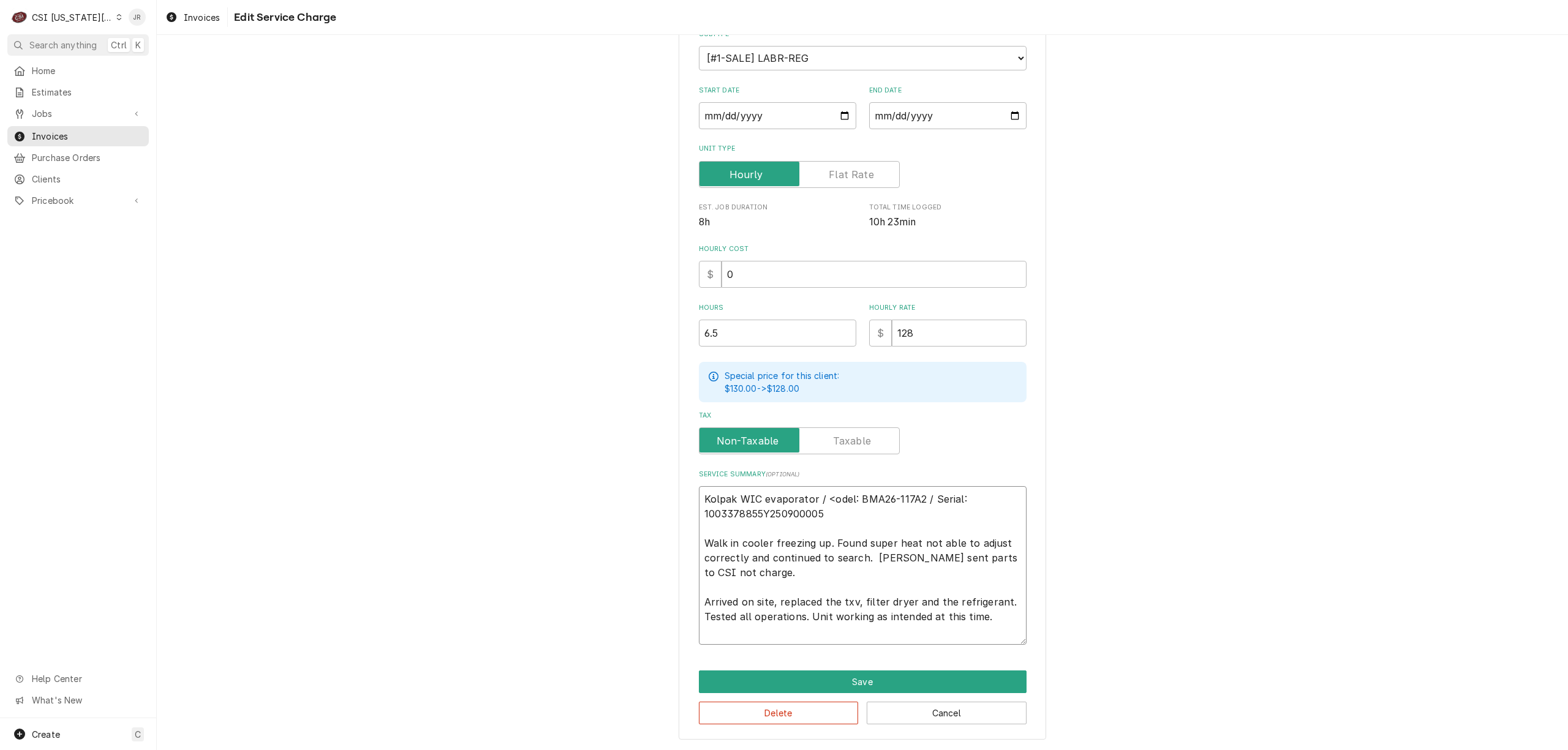
type textarea "x"
type textarea "Kolpak WIC evaporator / <odel: BMA26-117A2 / Serial: 1003378855Y250900005 Walk …"
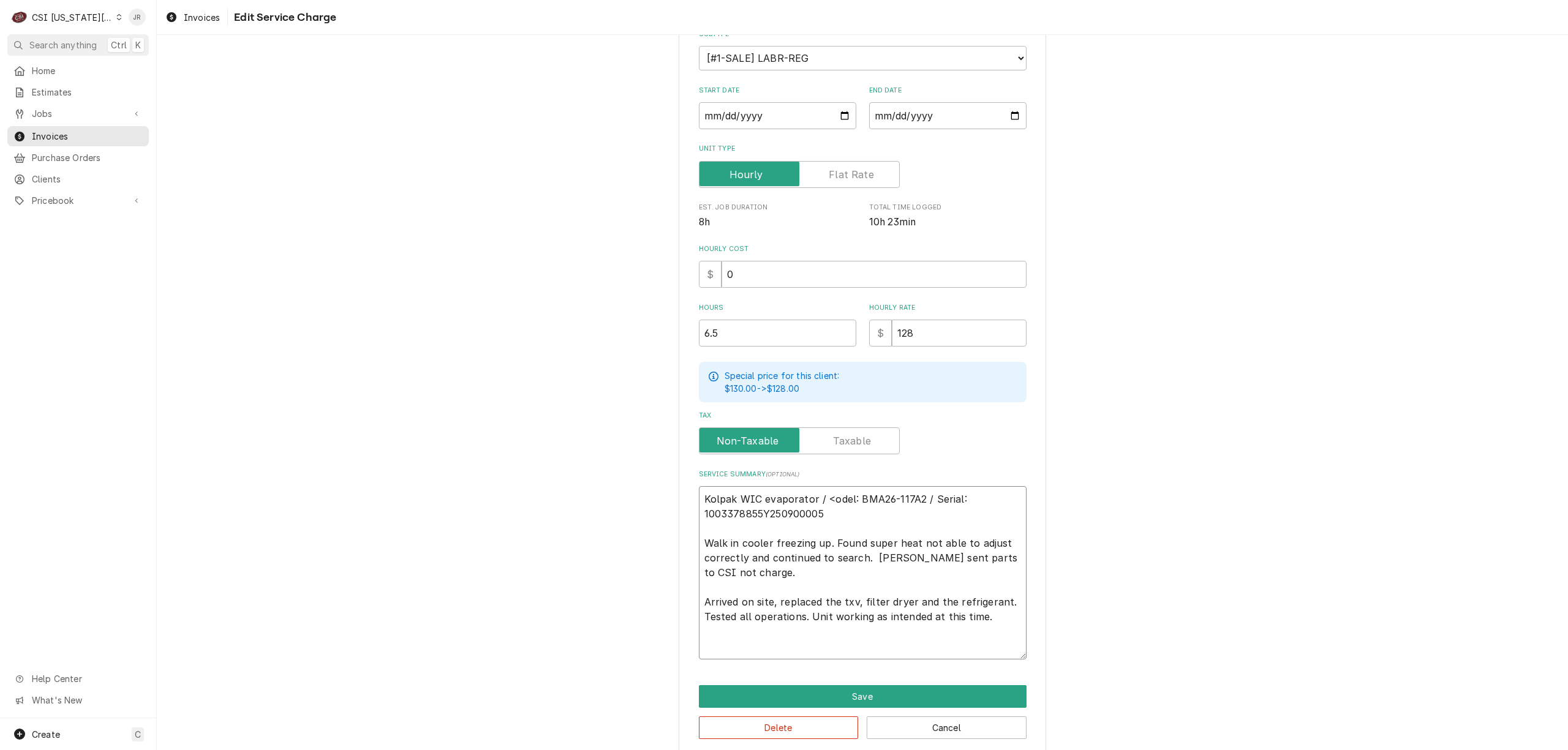
type textarea "x"
type textarea "K Kolpak WIC evaporator / <odel: BMA26-117A2 / Serial: 1003378855Y250900005 Wal…"
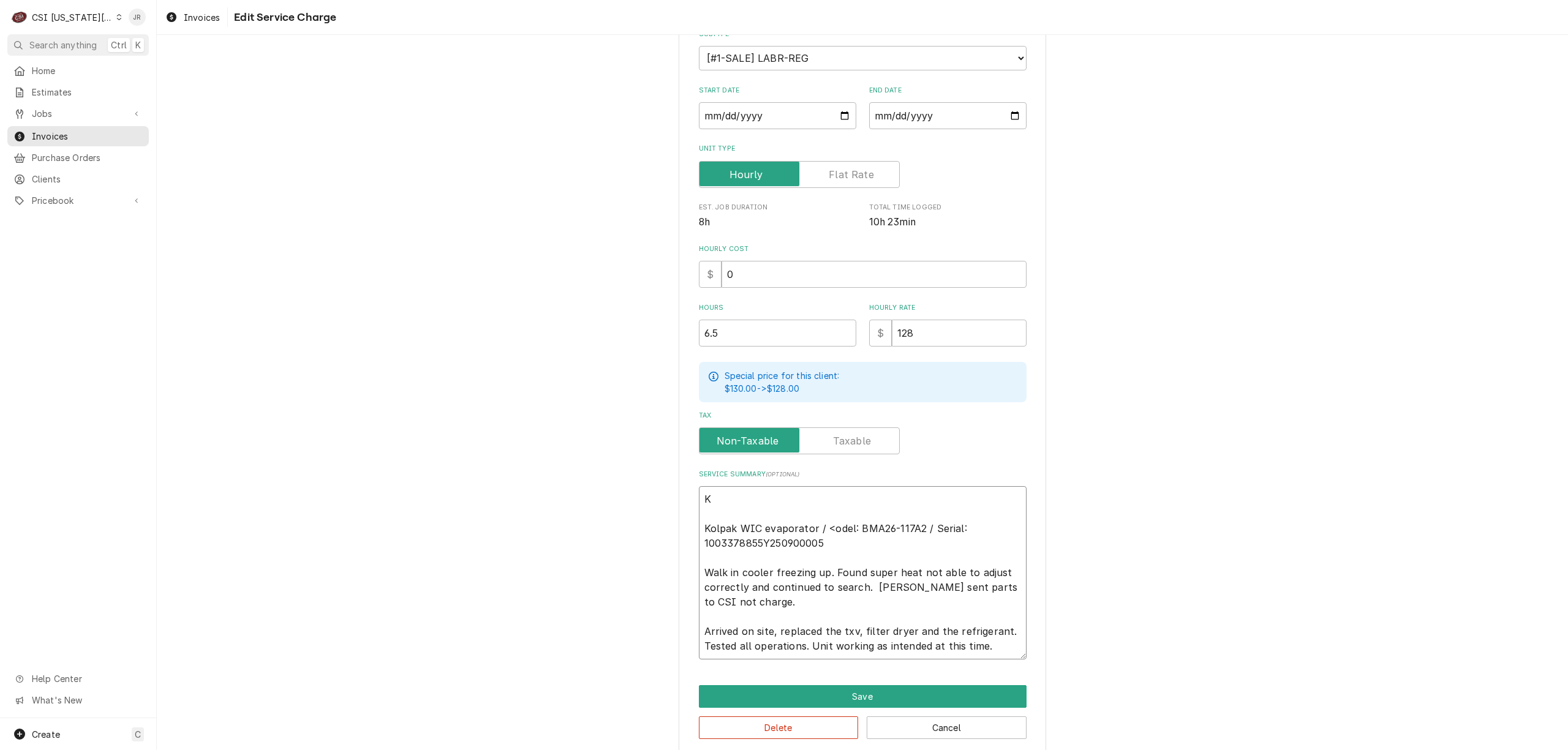
type textarea "x"
type textarea "Ko Kolpak WIC evaporator / <odel: BMA26-117A2 / Serial: 1003378855Y250900005 Wa…"
type textarea "x"
type textarea "Kol Kolpak WIC evaporator / <odel: BMA26-117A2 / Serial: 1003378855Y250900005 W…"
type textarea "x"
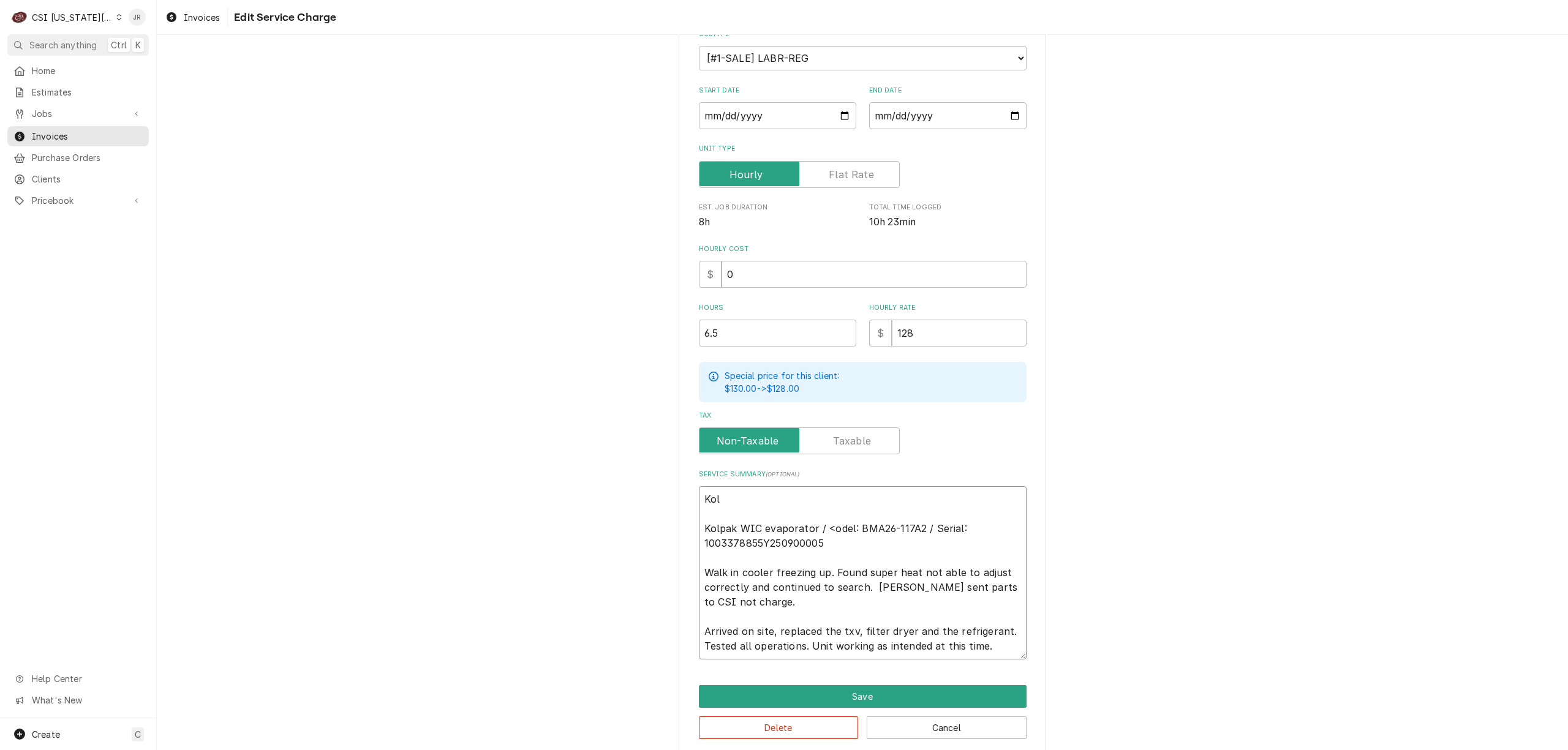
type textarea "[PERSON_NAME] [PERSON_NAME] WIC evaporator / <odel: BMA26-117A2 / Serial: 10033…"
type textarea "x"
type textarea "Kolpa Kolpak WIC evaporator / <odel: BMA26-117A2 / Serial: 1003378855Y250900005…"
type textarea "x"
type textarea "Kolpak Kolpak WIC evaporator / <odel: BMA26-117A2 / Serial: 1003378855Y25090000…"
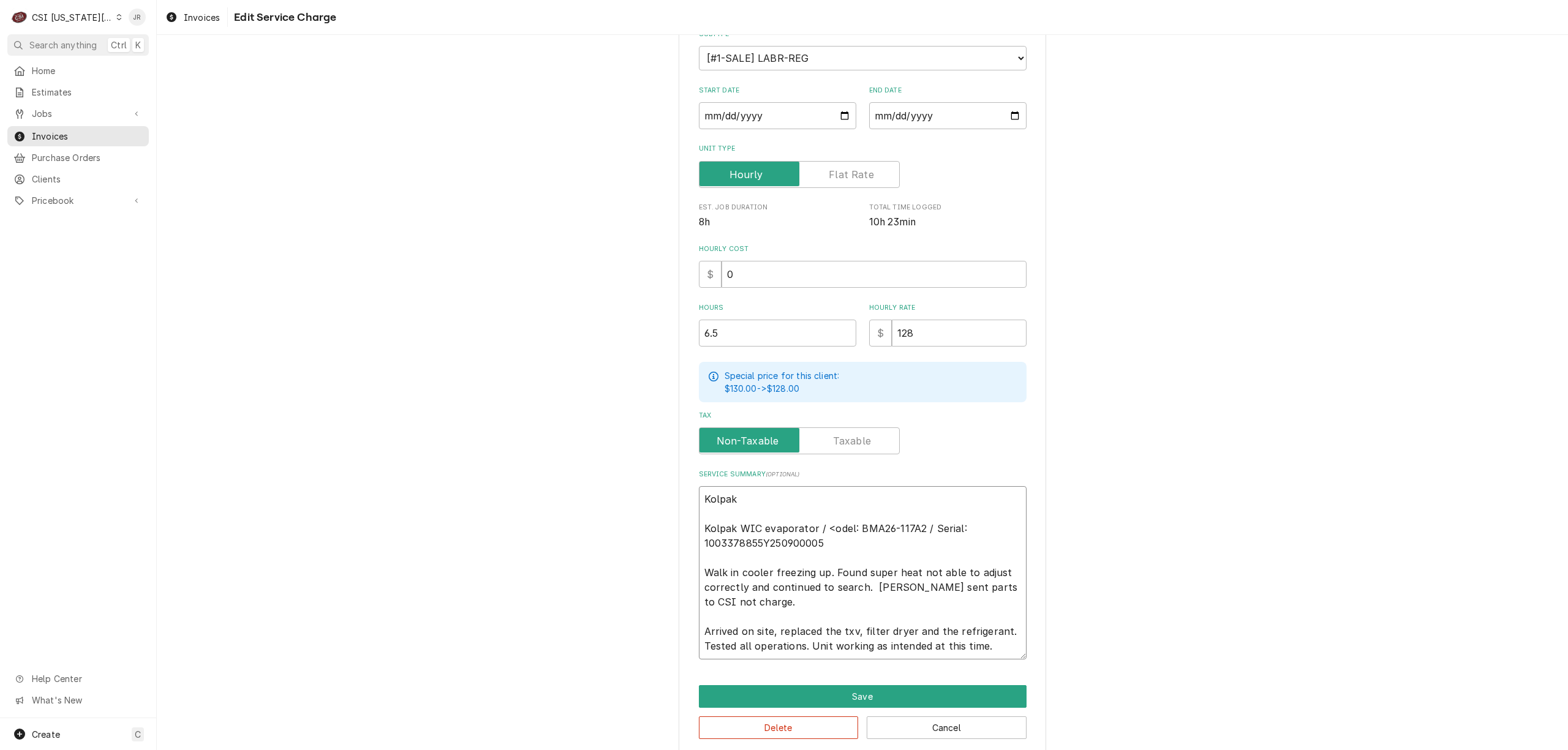
type textarea "x"
type textarea "Kolpak Kolpak WIC evaporator / <odel: BMA26-117A2 / Serial: 1003378855Y25090000…"
type textarea "x"
type textarea "Kolpak / Kolpak WIC evaporator / <odel: BMA26-117A2 / Serial: 1003378855Y250900…"
type textarea "x"
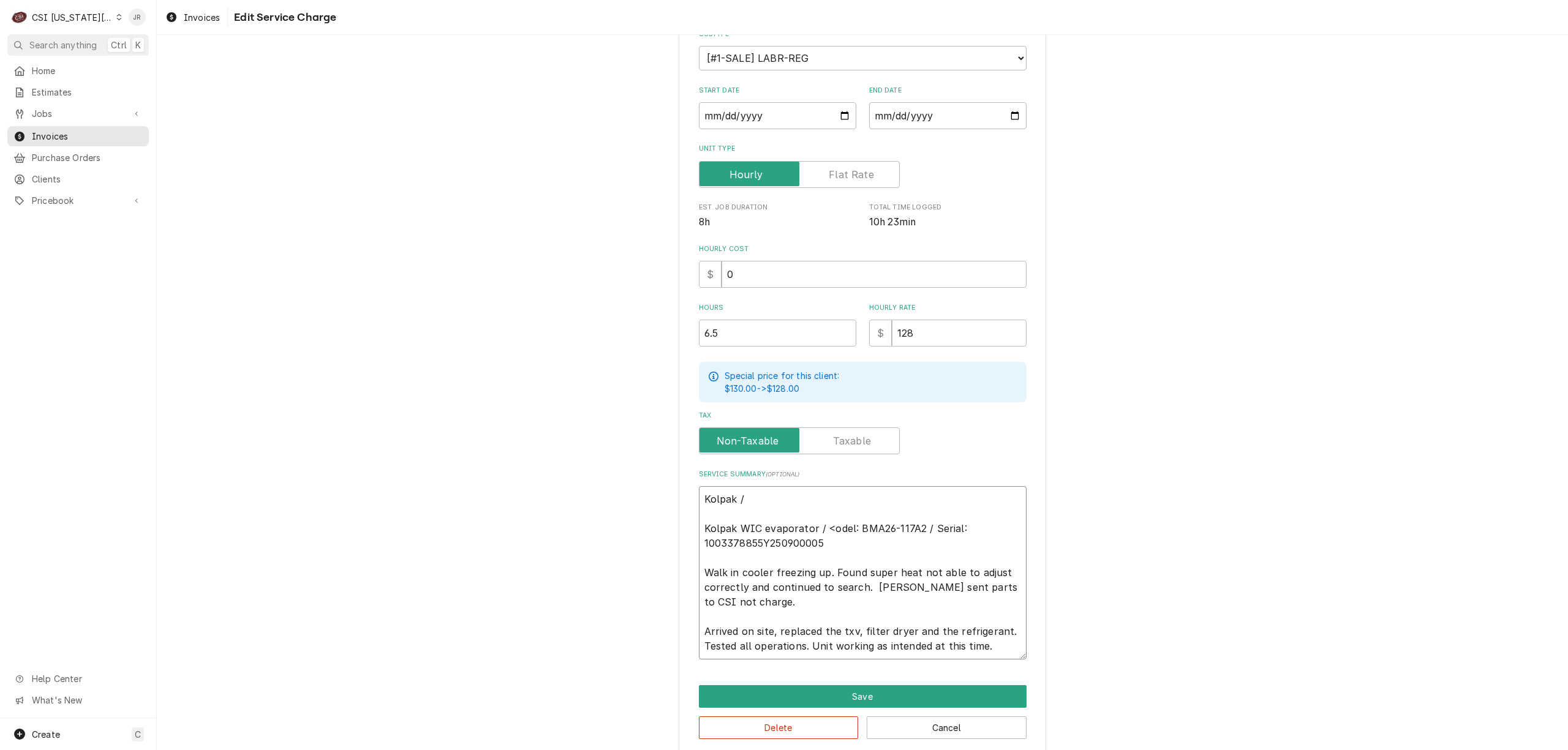
type textarea "Kolpak / Kolpak WIC evaporator / <odel: BMA26-117A2 / Serial: 1003378855Y250900…"
type textarea "x"
type textarea "Kolpak / / Kolpak WIC evaporator / <odel: BMA26-117A2 / Serial: 1003378855Y2509…"
type textarea "x"
type textarea "Kolpak / / Kolpak WIC evaporator / <odel: BMA26-117A2 / Serial: 1003378855Y2509…"
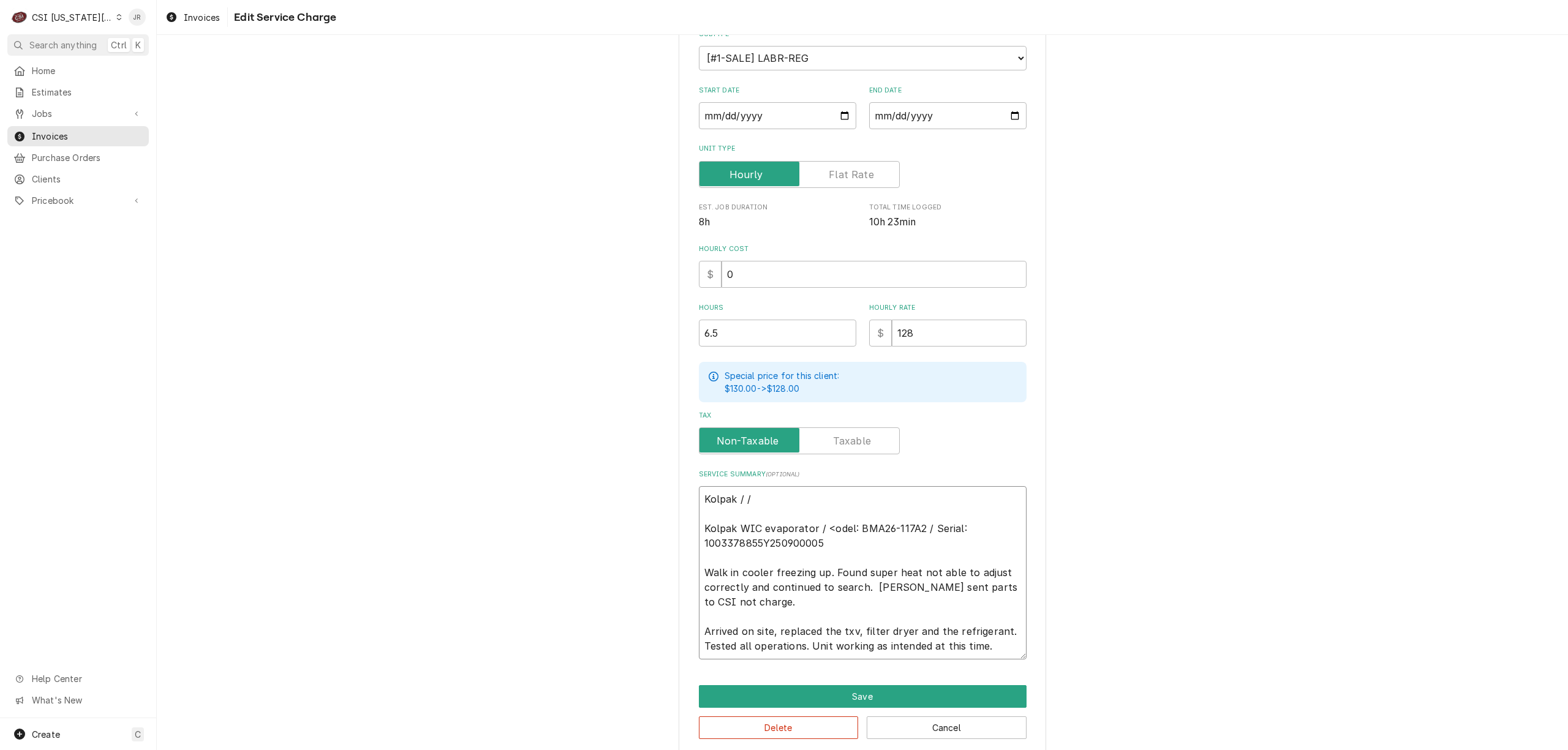
type textarea "x"
type textarea "Kolpak / / S Kolpak WIC evaporator / <odel: BMA26-117A2 / Serial: 1003378855Y25…"
type textarea "x"
type textarea "Kolpak / / [PERSON_NAME] WIC evaporator / <odel: BMA26-117A2 / Serial: 10033788…"
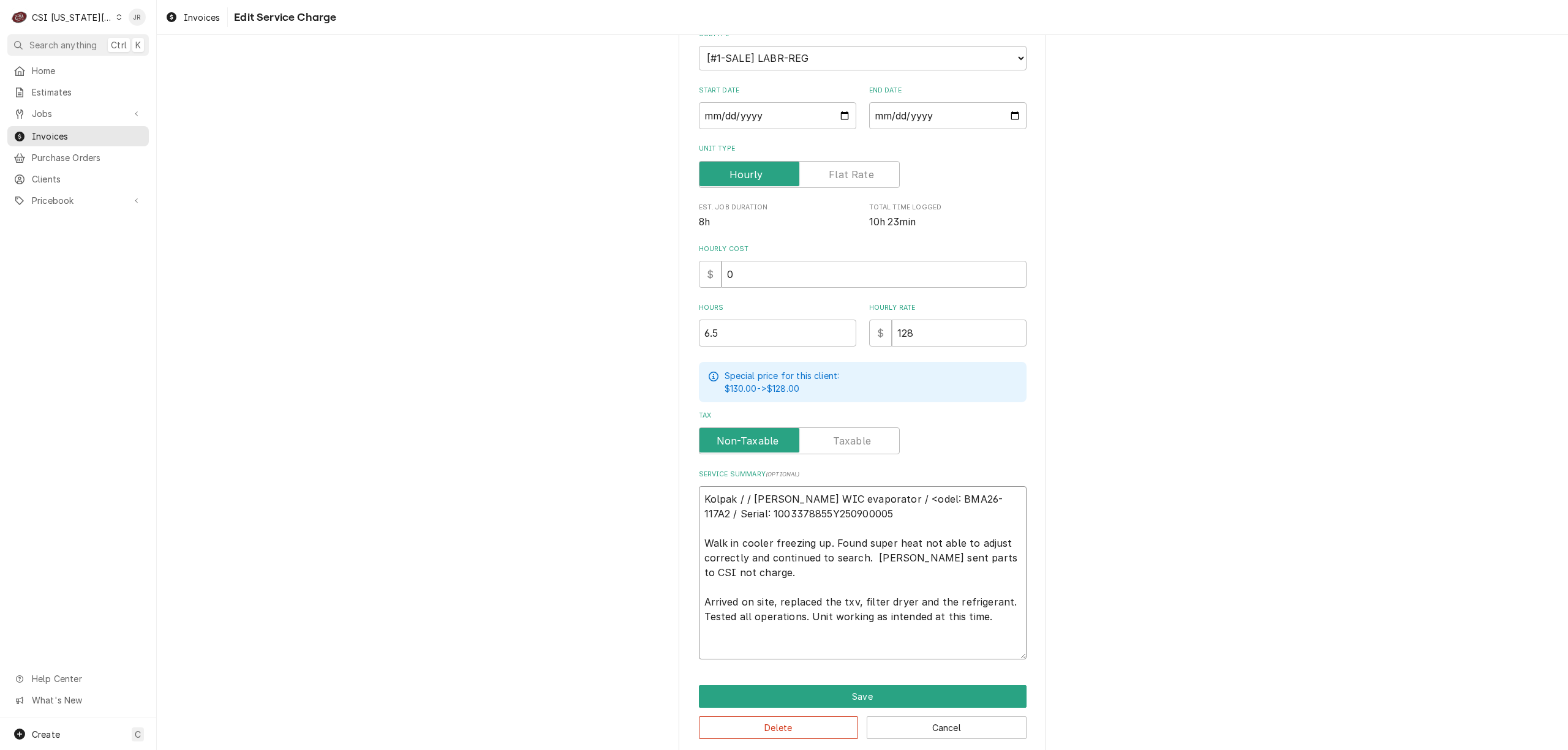
type textarea "x"
type textarea "Kolpak / / Ser Kolpak WIC evaporator / <odel: BMA26-117A2 / Serial: 1003378855Y…"
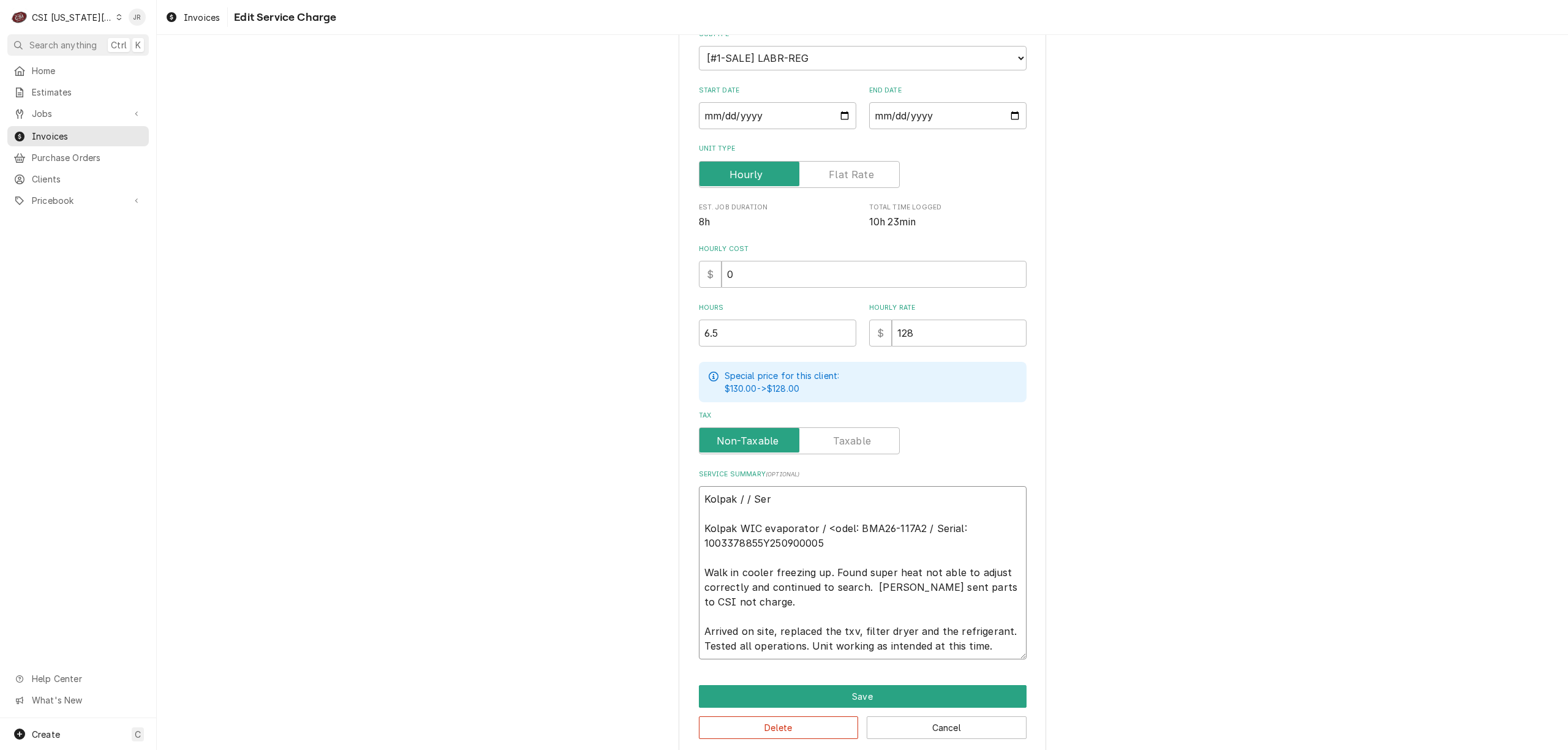
type textarea "x"
type textarea "Kolpak / / Seri Kolpak WIC evaporator / <odel: BMA26-117A2 / Serial: 1003378855…"
type textarea "x"
type textarea "Kolpak / / Seria Kolpak WIC evaporator / <odel: BMA26-117A2 / Serial: 100337885…"
type textarea "x"
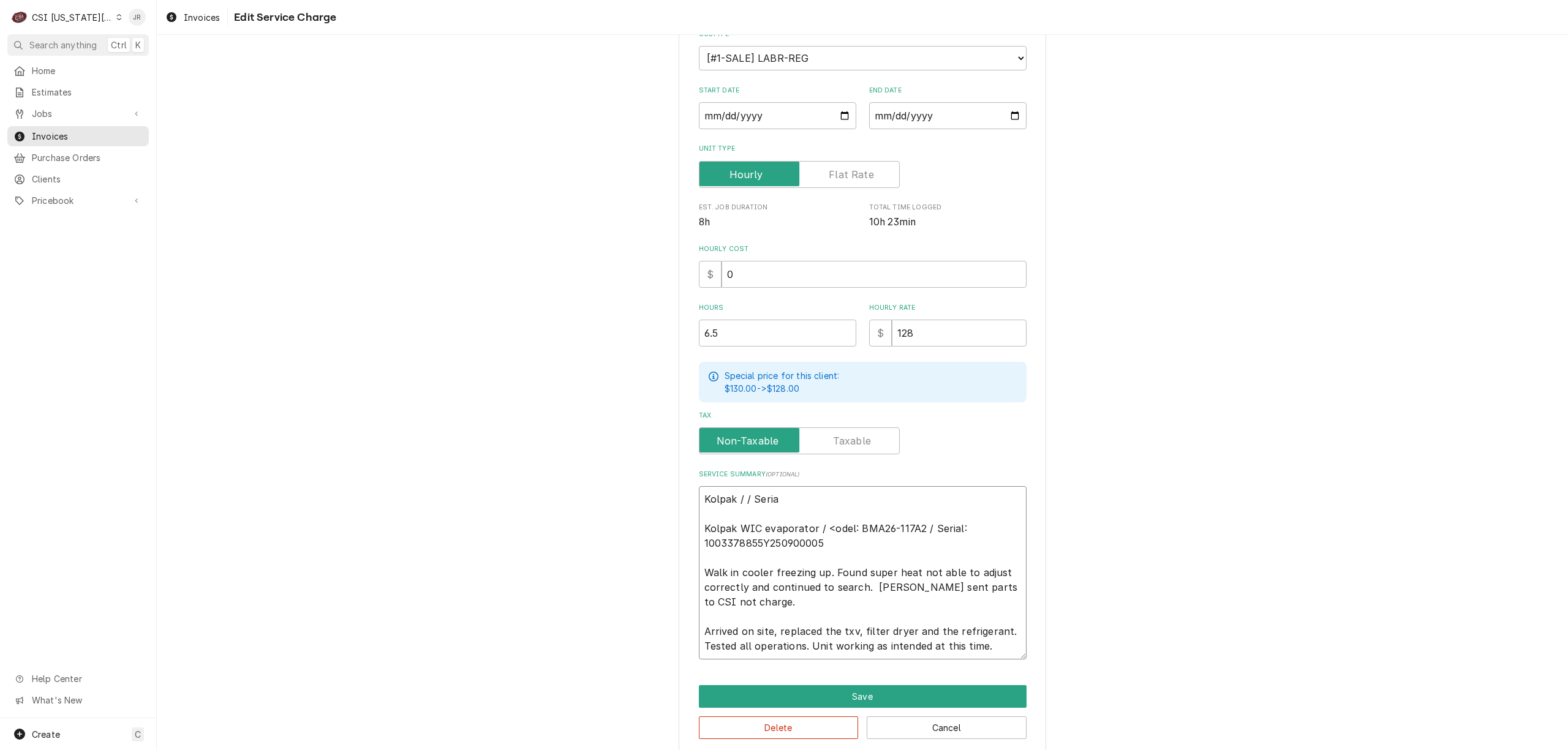
type textarea "Kolpak / / Serial Kolpak WIC evaporator / <odel: BMA26-117A2 / Serial: 10033788…"
type textarea "x"
type textarea "Kolpak / / Serial: Kolpak WIC evaporator / <odel: BMA26-117A2 / Serial: 1003378…"
type textarea "x"
type textarea "Kolpak / / Serial: Kolpak WIC evaporator / <odel: BMA26-117A2 / Serial: 1003378…"
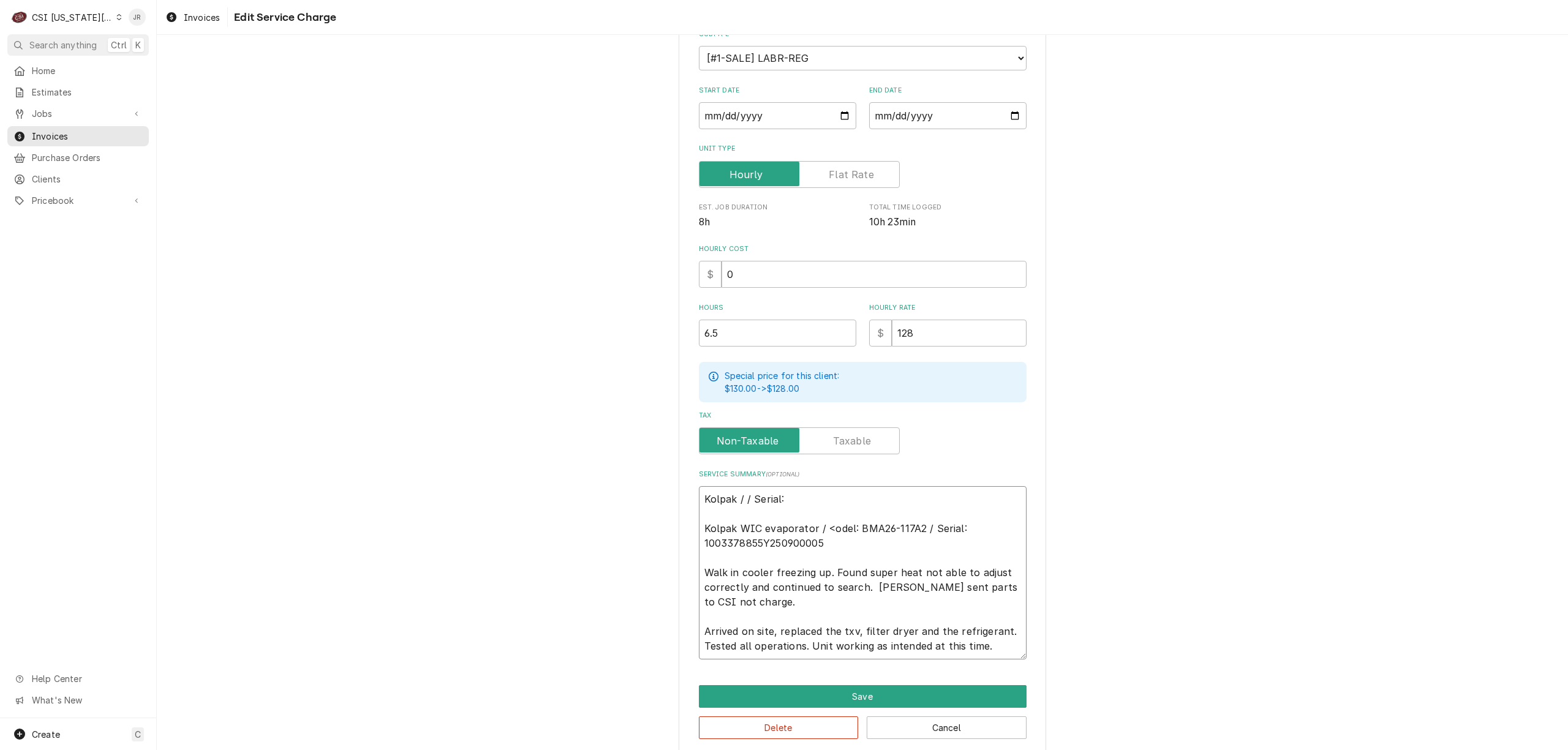
type textarea "x"
type textarea "Kolpak / / Serial: 4 Kolpak WIC evaporator / <odel: BMA26-117A2 / Serial: 10033…"
type textarea "x"
type textarea "Kolpak / / Serial: 41 Kolpak WIC evaporator / <odel: BMA26-117A2 / Serial: 1003…"
type textarea "x"
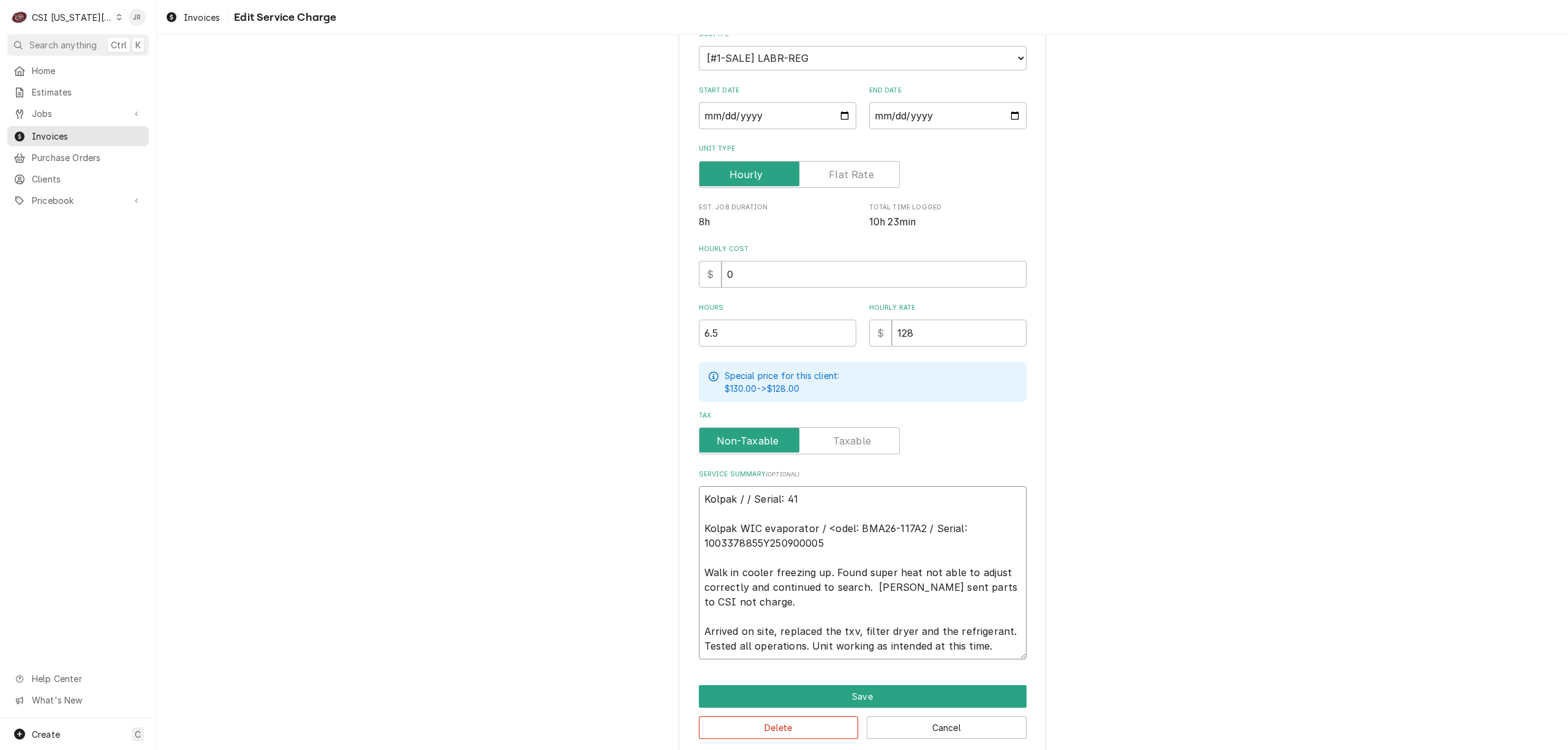
type textarea "Kolpak / / Serial: 410 Kolpak WIC evaporator / <odel: BMA26-117A2 / Serial: 100…"
type textarea "x"
type textarea "Kolpak / / Serial: 4103 Kolpak WIC evaporator / <odel: BMA26-117A2 / Serial: 10…"
type textarea "x"
type textarea "Kolpak / / Serial: 41031 Kolpak WIC evaporator / <odel: BMA26-117A2 / Serial: 1…"
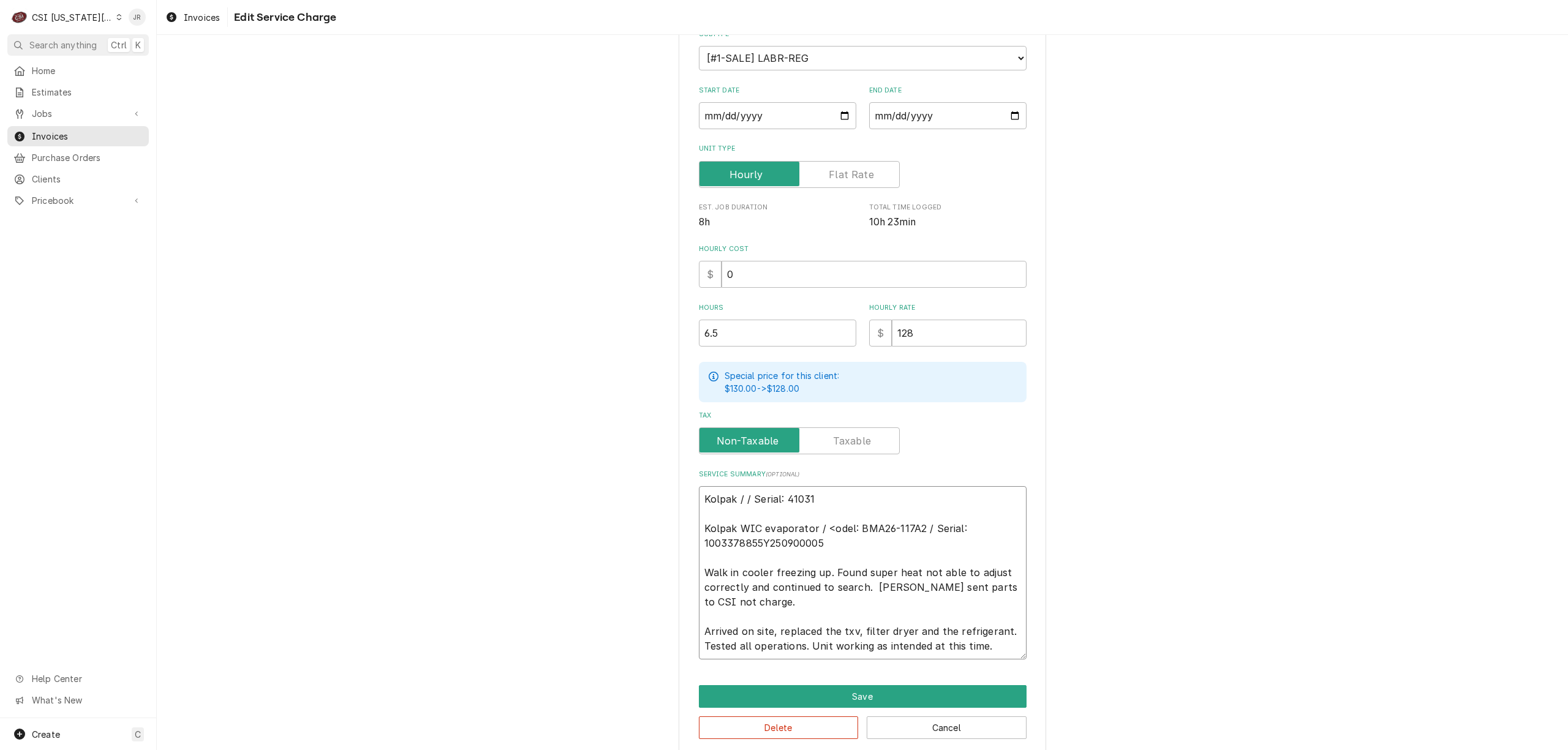
type textarea "x"
type textarea "Kolpak / / Serial: 410311 Kolpak WIC evaporator / <odel: BMA26-117A2 / Serial: …"
type textarea "x"
type textarea "Kolpak / / Serial: 4103117 Kolpak WIC evaporator / <odel: BMA26-117A2 / Serial:…"
type textarea "x"
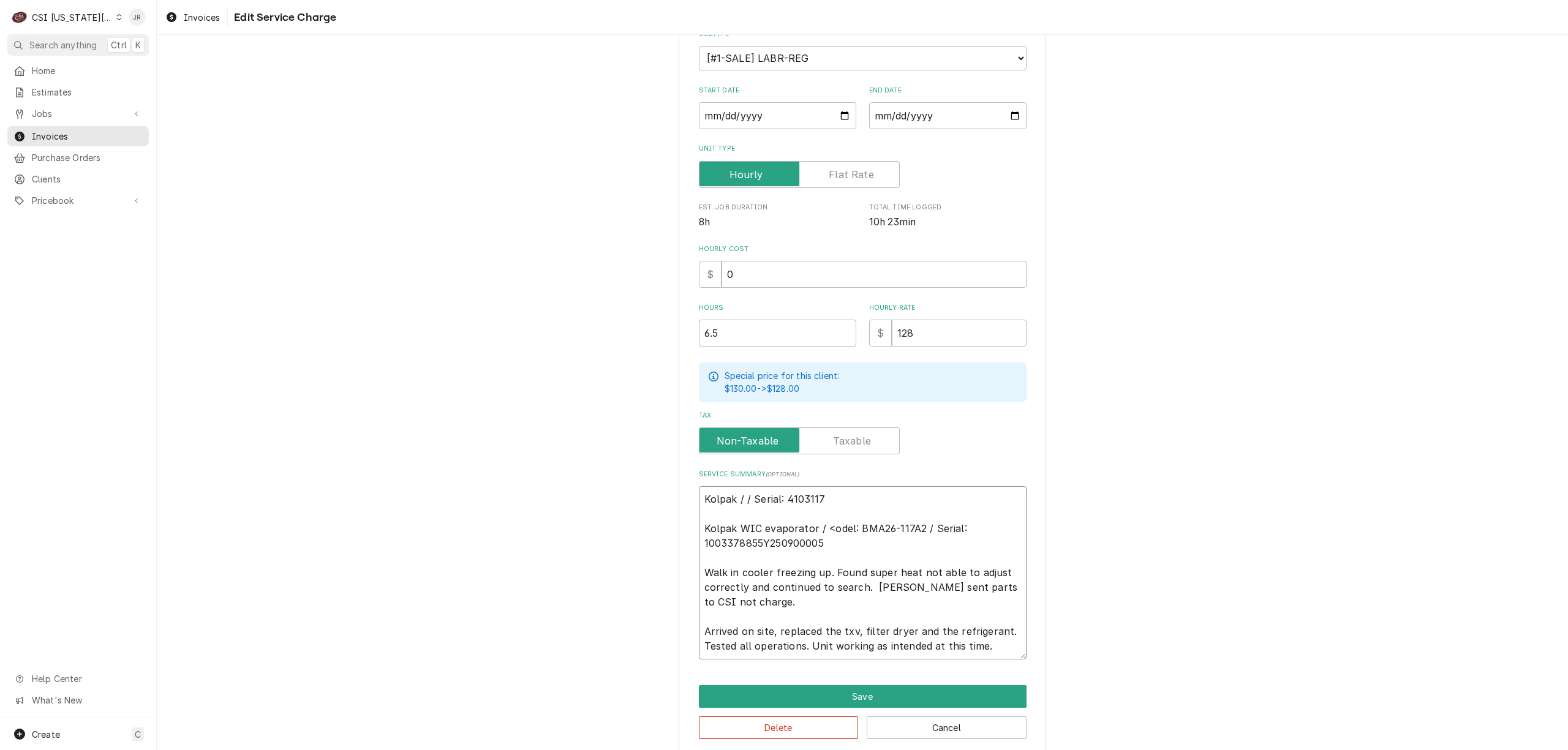
type textarea "Kolpak / / Serial: 41031177 Kolpak WIC evaporator / <odel: BMA26-117A2 / Serial…"
type textarea "x"
click at [788, 491] on textarea "Kolpak / / Serial: 410311776 Kolpak WIC evaporator / <odel: BMA26-117A2 / Seria…" at bounding box center [862, 573] width 328 height 173
click at [790, 493] on textarea "Kolpak / / Serial: 410311776 Kolpak WIC evaporator / <odel: BMA26-117A2 / Seria…" at bounding box center [862, 573] width 328 height 173
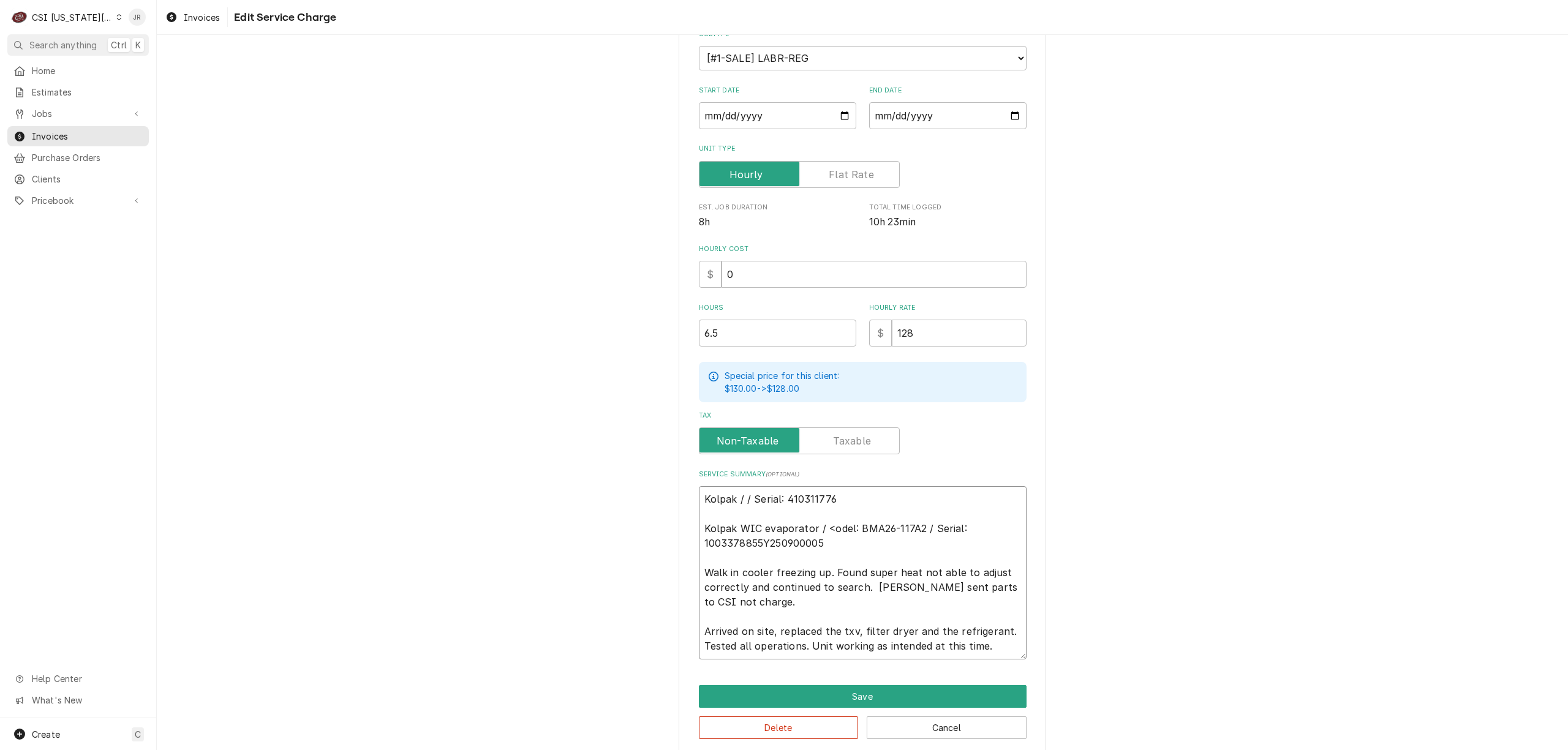
click at [790, 493] on textarea "Kolpak / / Serial: 410311776 Kolpak WIC evaporator / <odel: BMA26-117A2 / Seria…" at bounding box center [862, 573] width 328 height 173
click at [792, 493] on textarea "Kolpak / / Serial: 410311776 Kolpak WIC evaporator / <odel: BMA26-117A2 / Seria…" at bounding box center [862, 573] width 328 height 173
type textarea "Kolpak / / Serial: 410311776 Kolpak WIC evaporator / <odel: BMA26-117A2 / Seria…"
click at [855, 498] on textarea "Kolpak / / Serial: 410311776 Kolpak WIC evaporator / <odel: BMA26-117A2 / Seria…" at bounding box center [862, 573] width 328 height 173
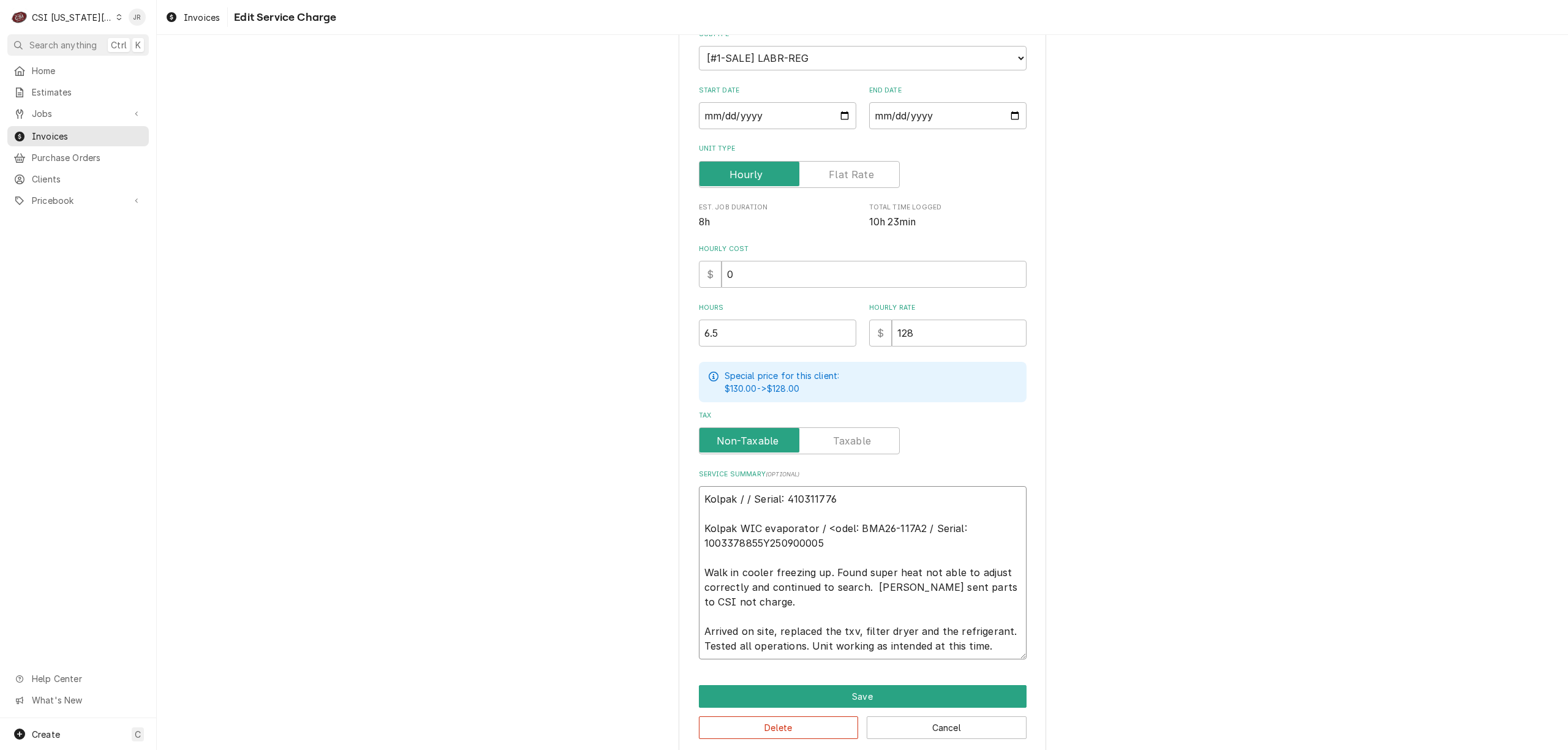
click at [740, 501] on textarea "Kolpak / / Serial: 410311776 Kolpak WIC evaporator / <odel: BMA26-117A2 / Seria…" at bounding box center [862, 573] width 328 height 173
type textarea "x"
type textarea "Kolpak / M/ Serial: 410311776 Kolpak WIC evaporator / <odel: BMA26-117A2 / Seri…"
type textarea "x"
type textarea "Kolpak / Mo/ Serial: 410311776 Kolpak WIC evaporator / <odel: BMA26-117A2 / Ser…"
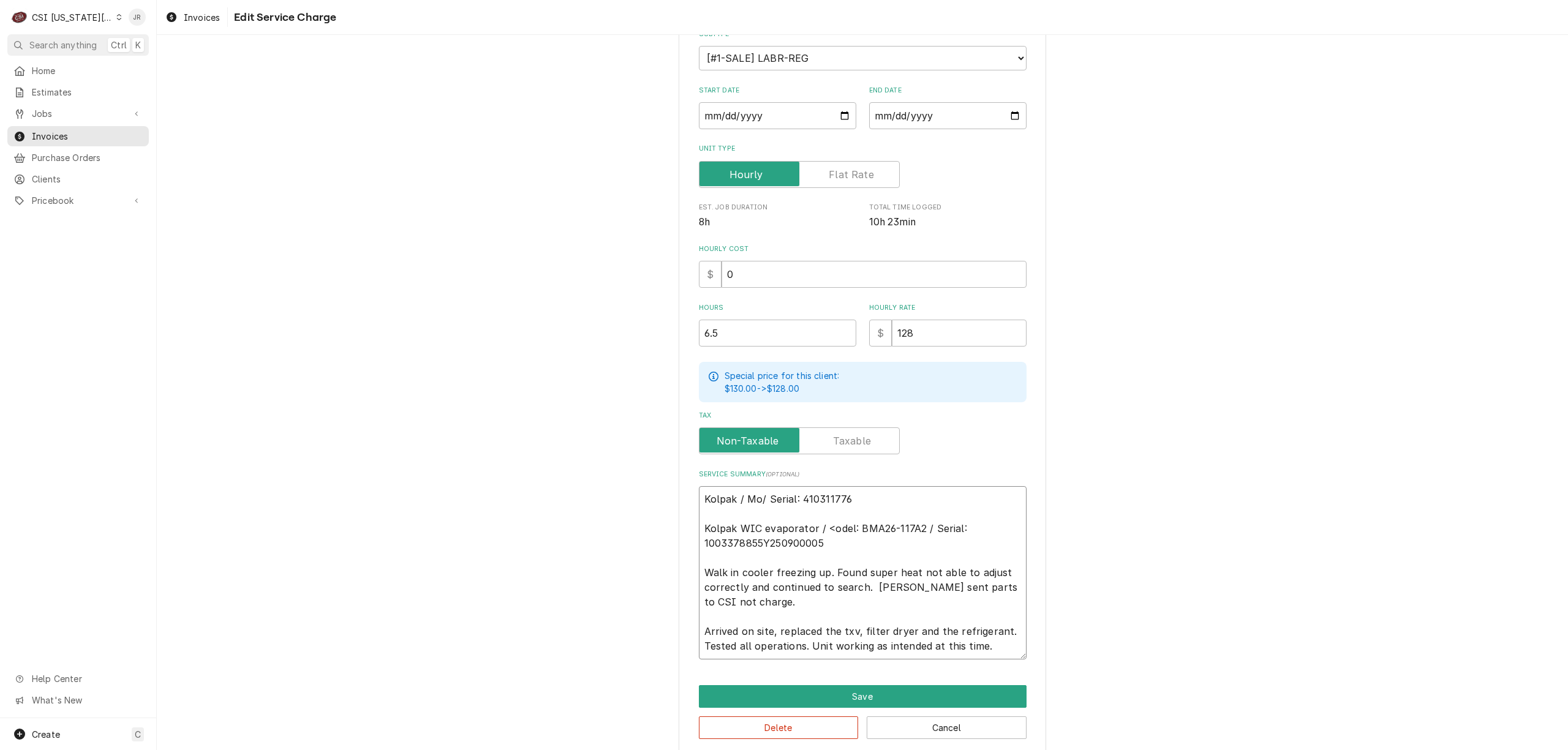
type textarea "x"
type textarea "Kolpak / Mod/ Serial: 410311776 Kolpak WIC evaporator / <odel: BMA26-117A2 / Se…"
type textarea "x"
type textarea "Kolpak / Mode/ Serial: 410311776 Kolpak WIC evaporator / <odel: BMA26-117A2 / S…"
type textarea "x"
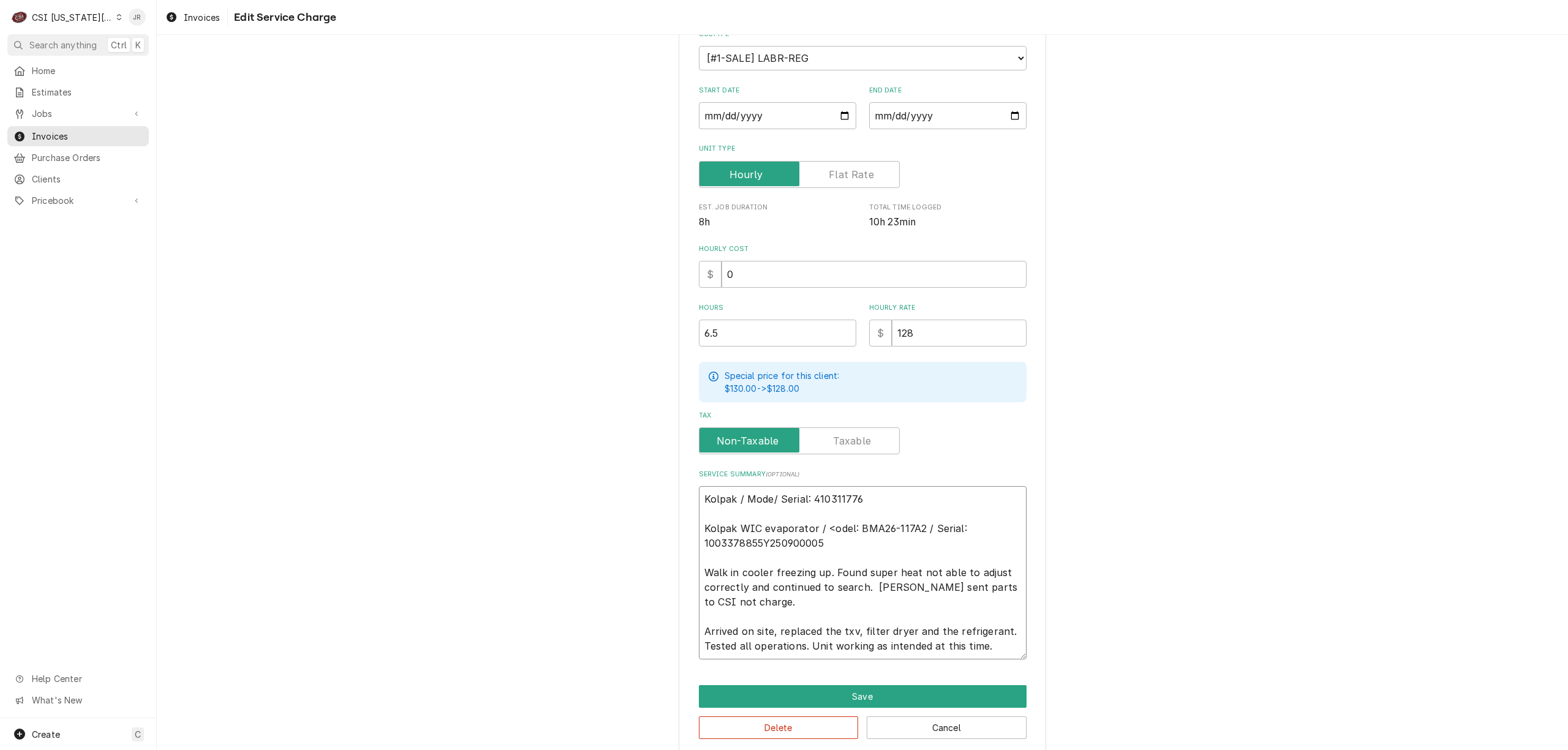
type textarea "Kolpak / Model/ Serial: 410311776 Kolpak WIC evaporator / <odel: BMA26-117A2 / …"
type textarea "x"
type textarea "Kolpak / Model:/ Serial: 410311776 Kolpak WIC evaporator / <odel: BMA26-117A2 /…"
type textarea "x"
type textarea "Kolpak / Model: / Serial: 410311776 Kolpak WIC evaporator / <odel: BMA26-117A2 …"
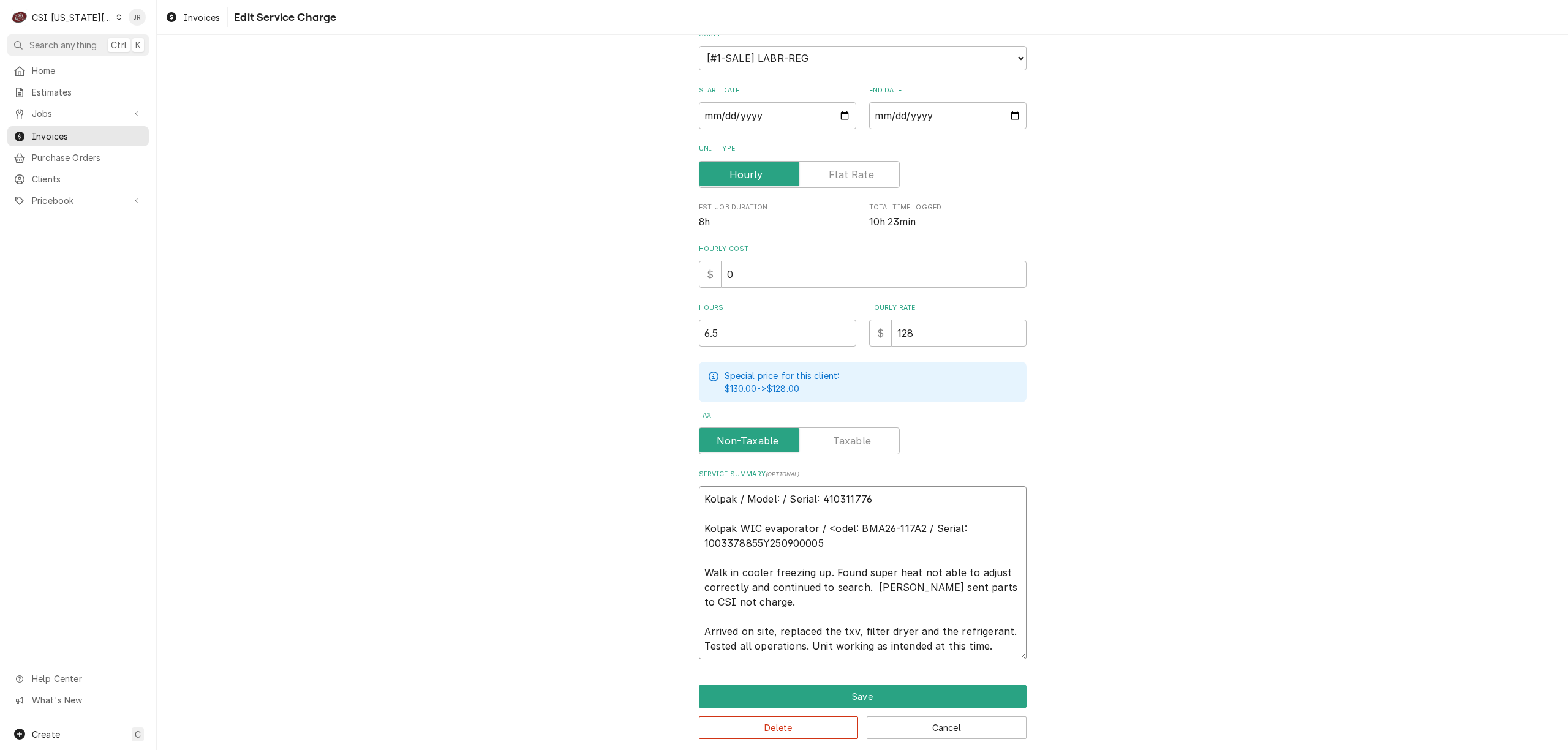
paste textarea "KPC99MOP-3E"
type textarea "x"
type textarea "Kolpak / Model: KPC99MOP-3E/ Serial: 410311776 Kolpak WIC evaporator / <odel: B…"
type textarea "x"
type textarea "Kolpak / Model: KPC99MOP-3E / Serial: 410311776 Kolpak WIC evaporator / <odel: …"
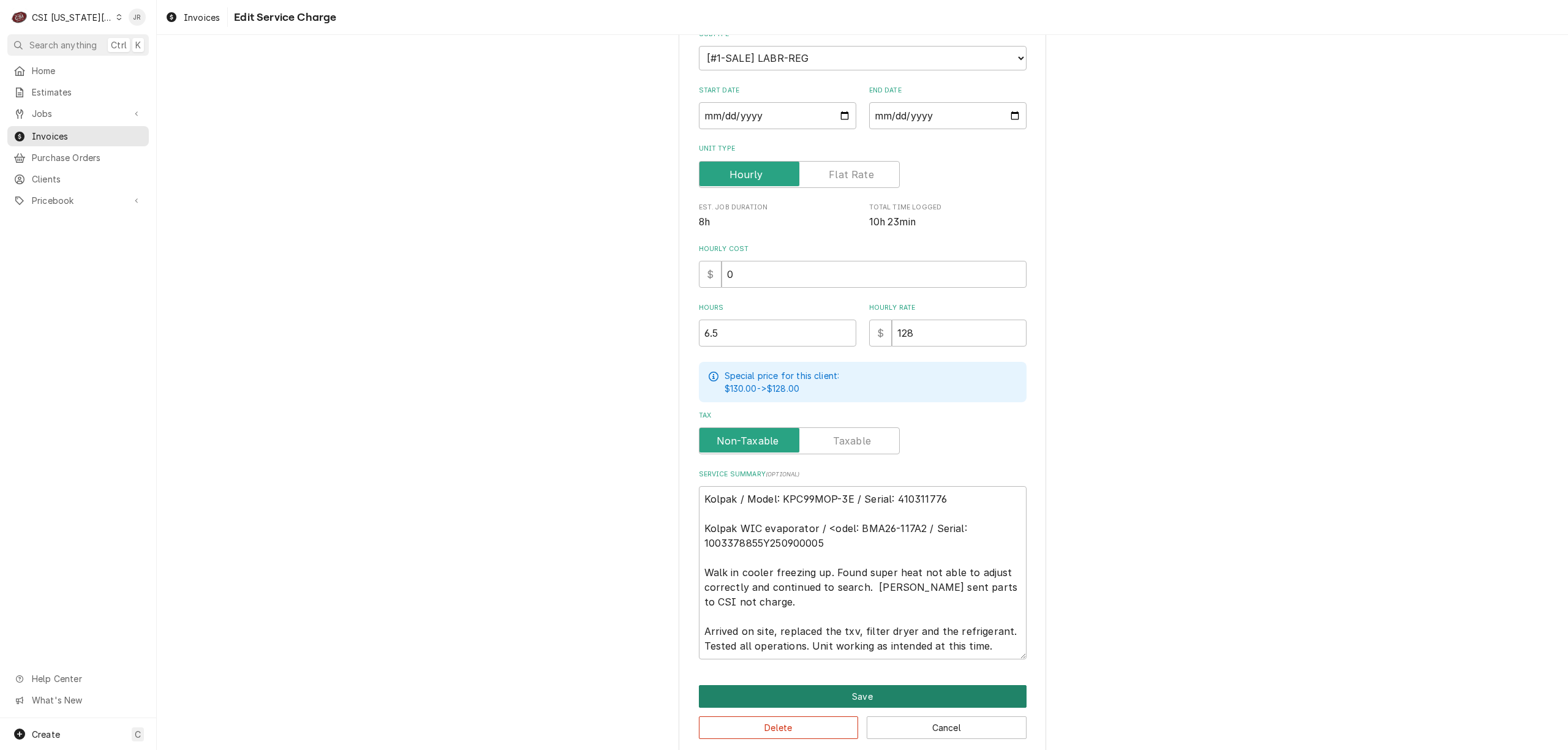
click at [913, 690] on button "Save" at bounding box center [862, 697] width 328 height 23
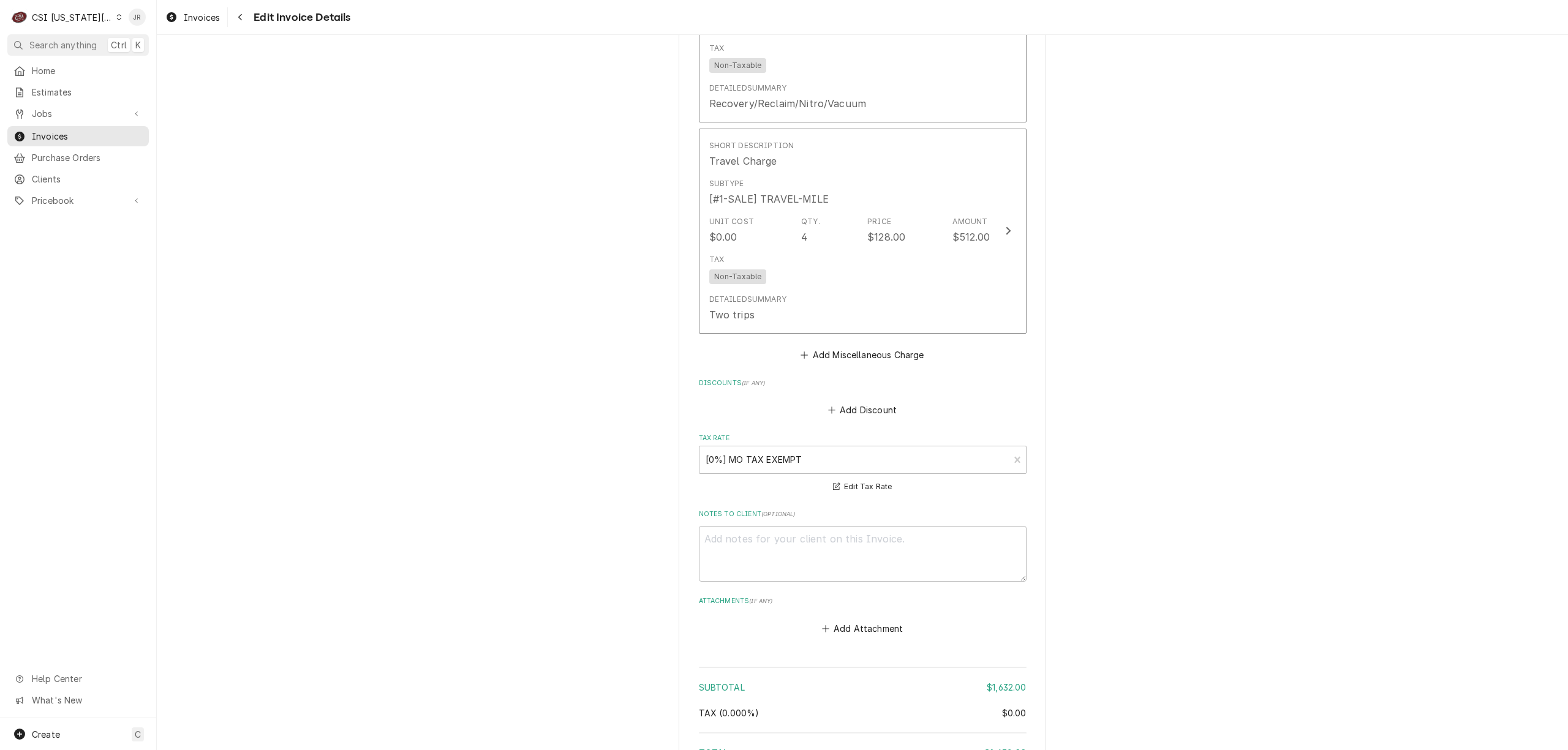
scroll to position [2889, 0]
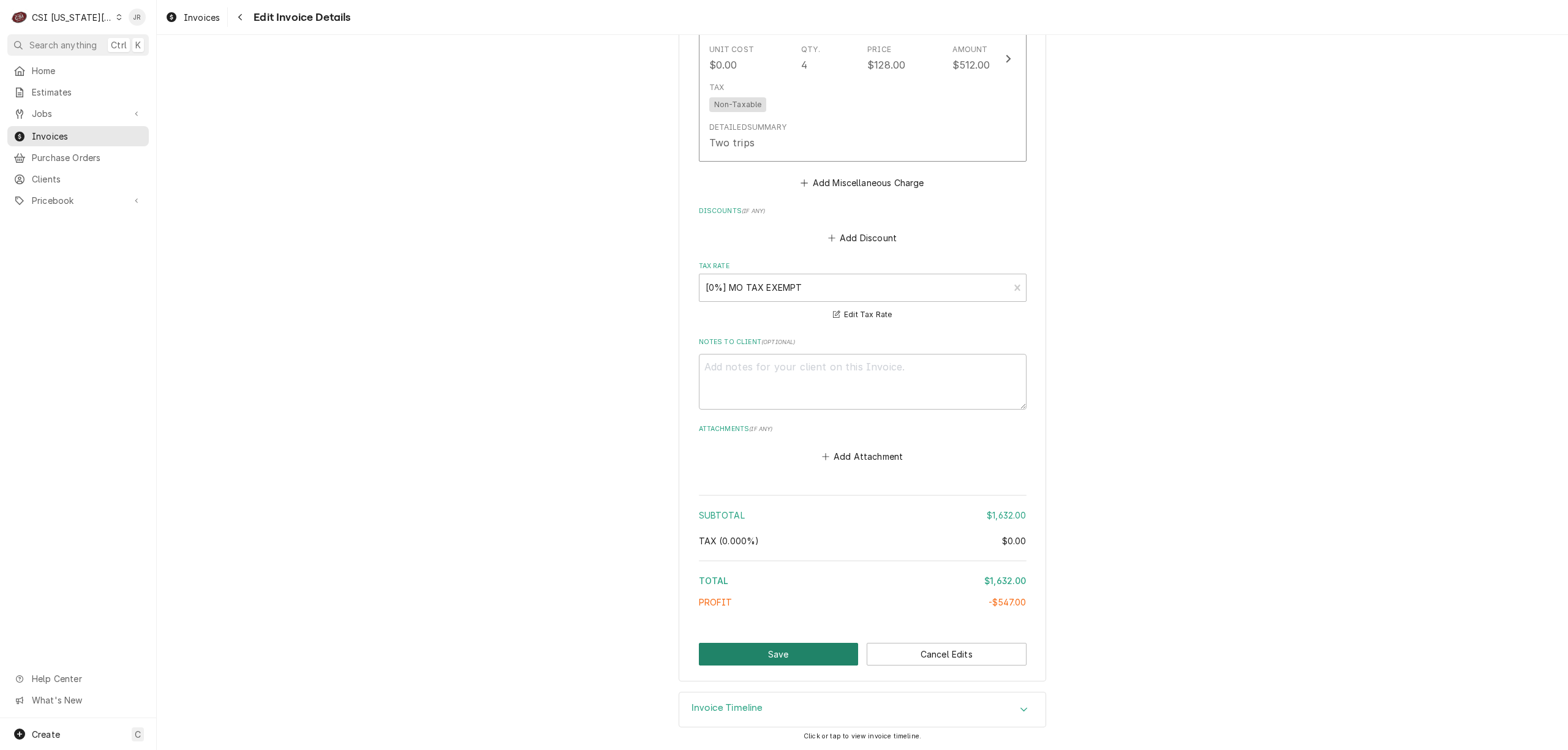
click at [779, 649] on button "Save" at bounding box center [778, 655] width 160 height 23
type textarea "x"
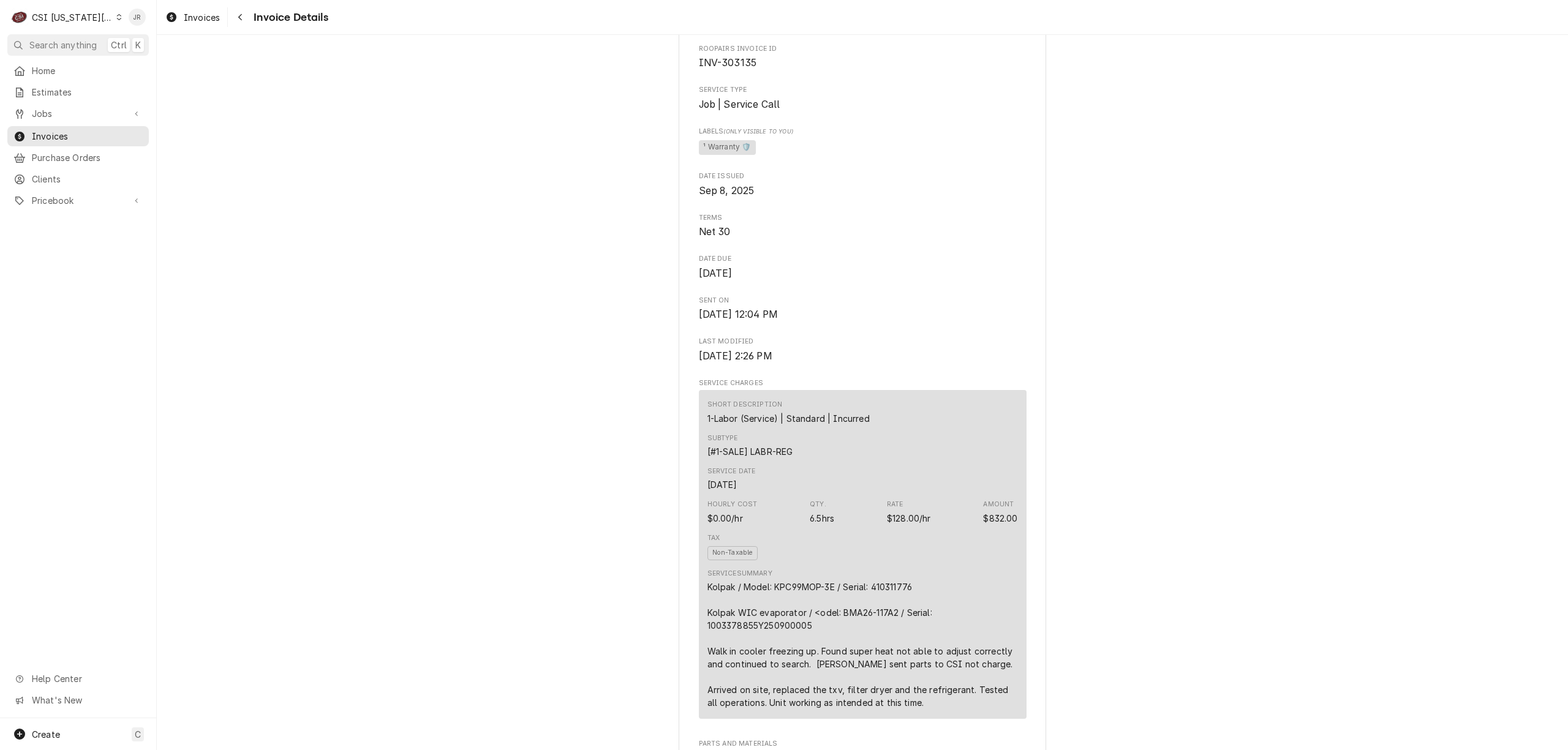
scroll to position [408, 0]
